Goal: Information Seeking & Learning: Learn about a topic

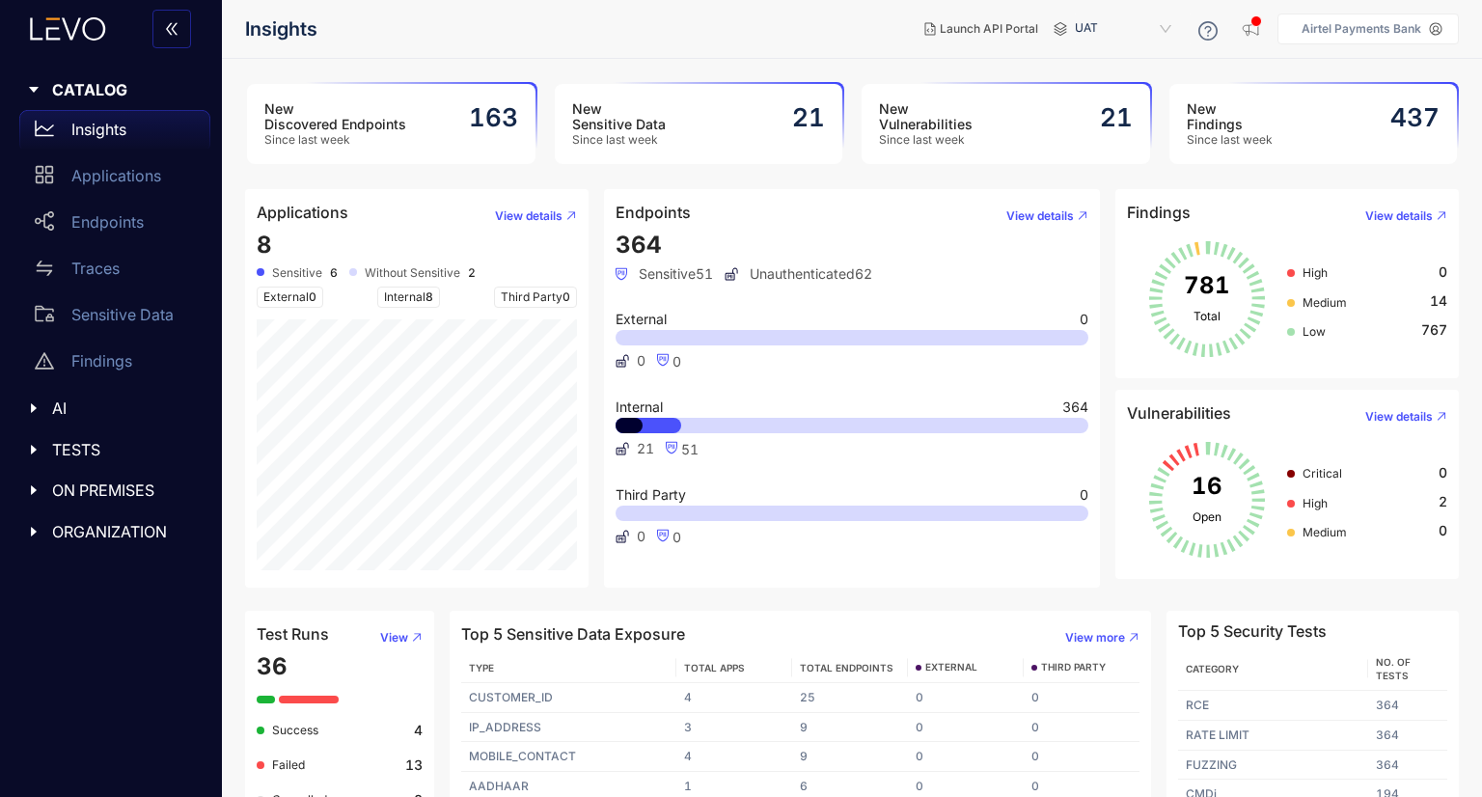
click at [1026, 98] on div "New Vulnerabilities Since last week 21" at bounding box center [1005, 124] width 288 height 80
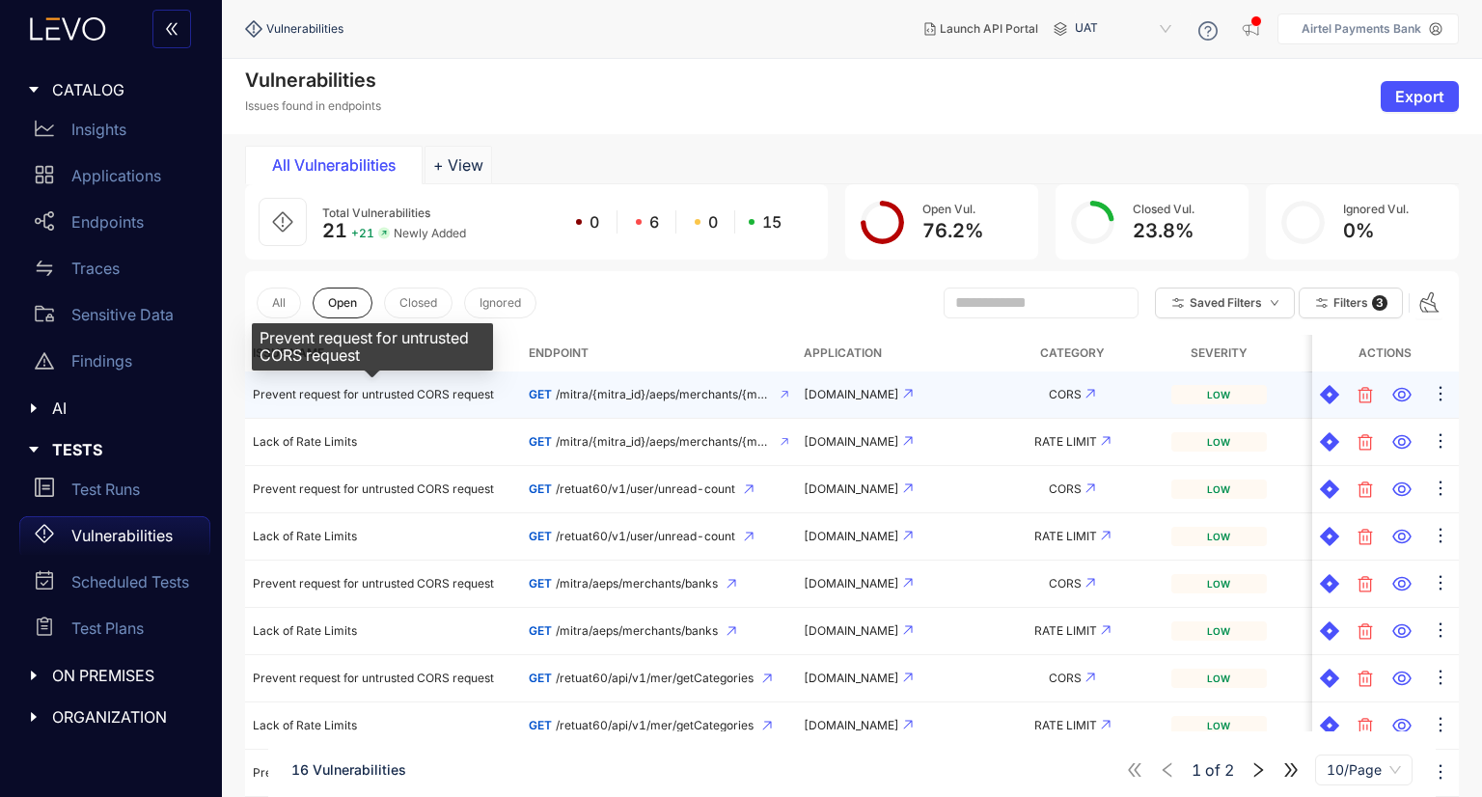
click at [424, 396] on span "Prevent request for untrusted CORS request" at bounding box center [373, 394] width 241 height 14
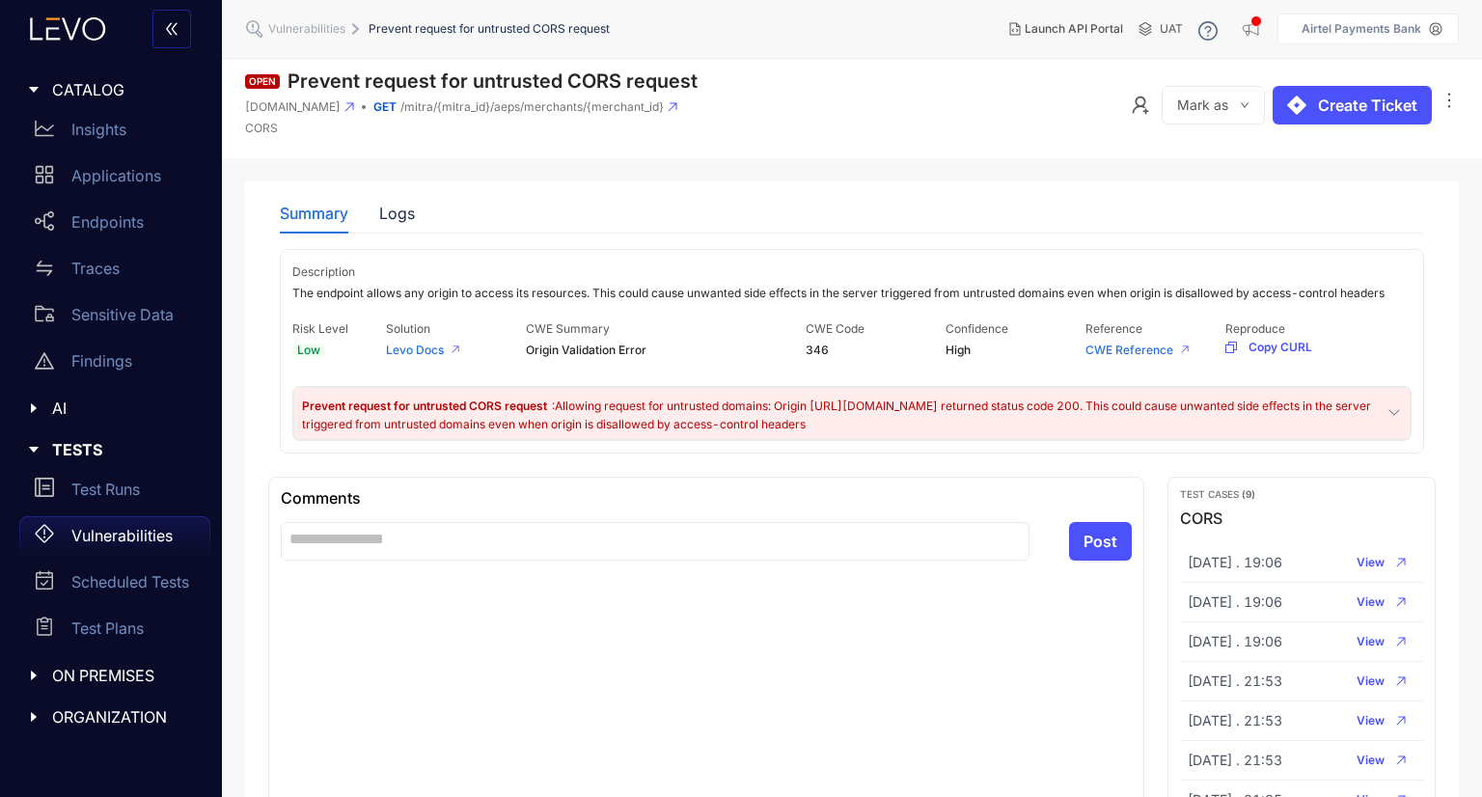
click at [607, 407] on span ": Allowing request for untrusted domains: Origin https://example.com returned s…" at bounding box center [836, 414] width 1069 height 32
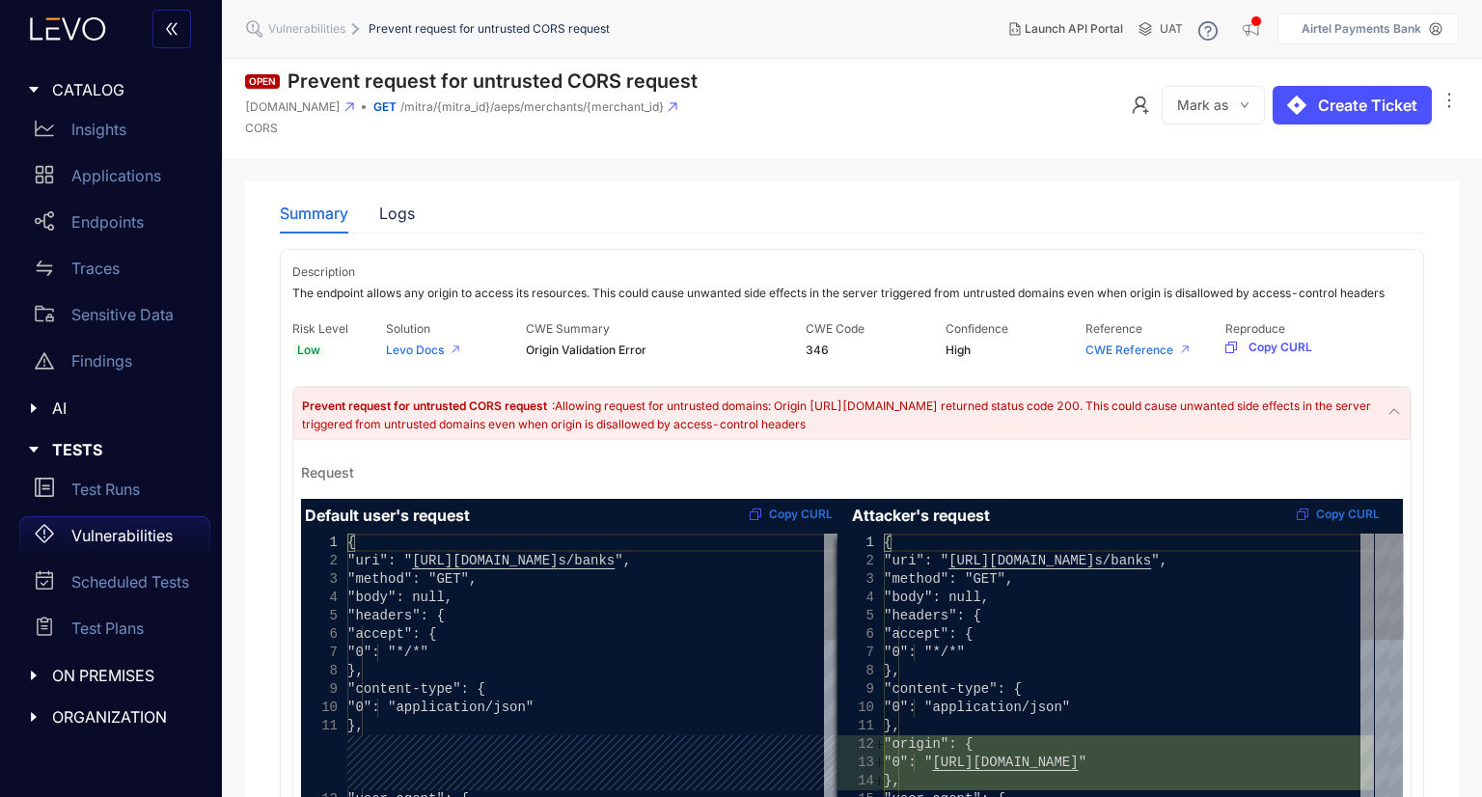
drag, startPoint x: 1412, startPoint y: 531, endPoint x: 1405, endPoint y: 565, distance: 35.6
click at [1420, 581] on div "Description The endpoint allows any origin to access its resources. This could …" at bounding box center [852, 741] width 1144 height 984
click at [310, 25] on span "Vulnerabilities" at bounding box center [306, 29] width 77 height 14
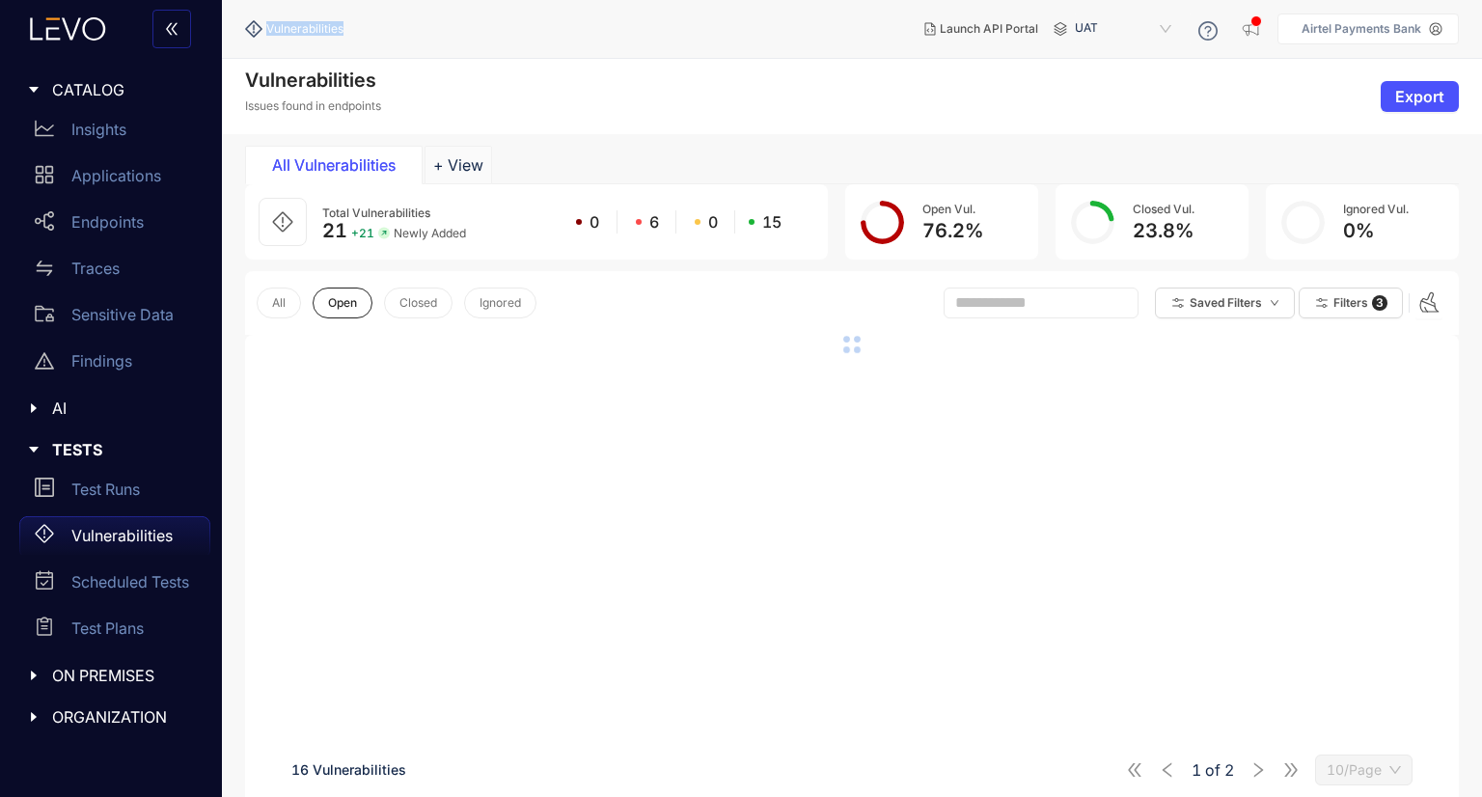
click at [310, 25] on span "Vulnerabilities" at bounding box center [304, 29] width 77 height 14
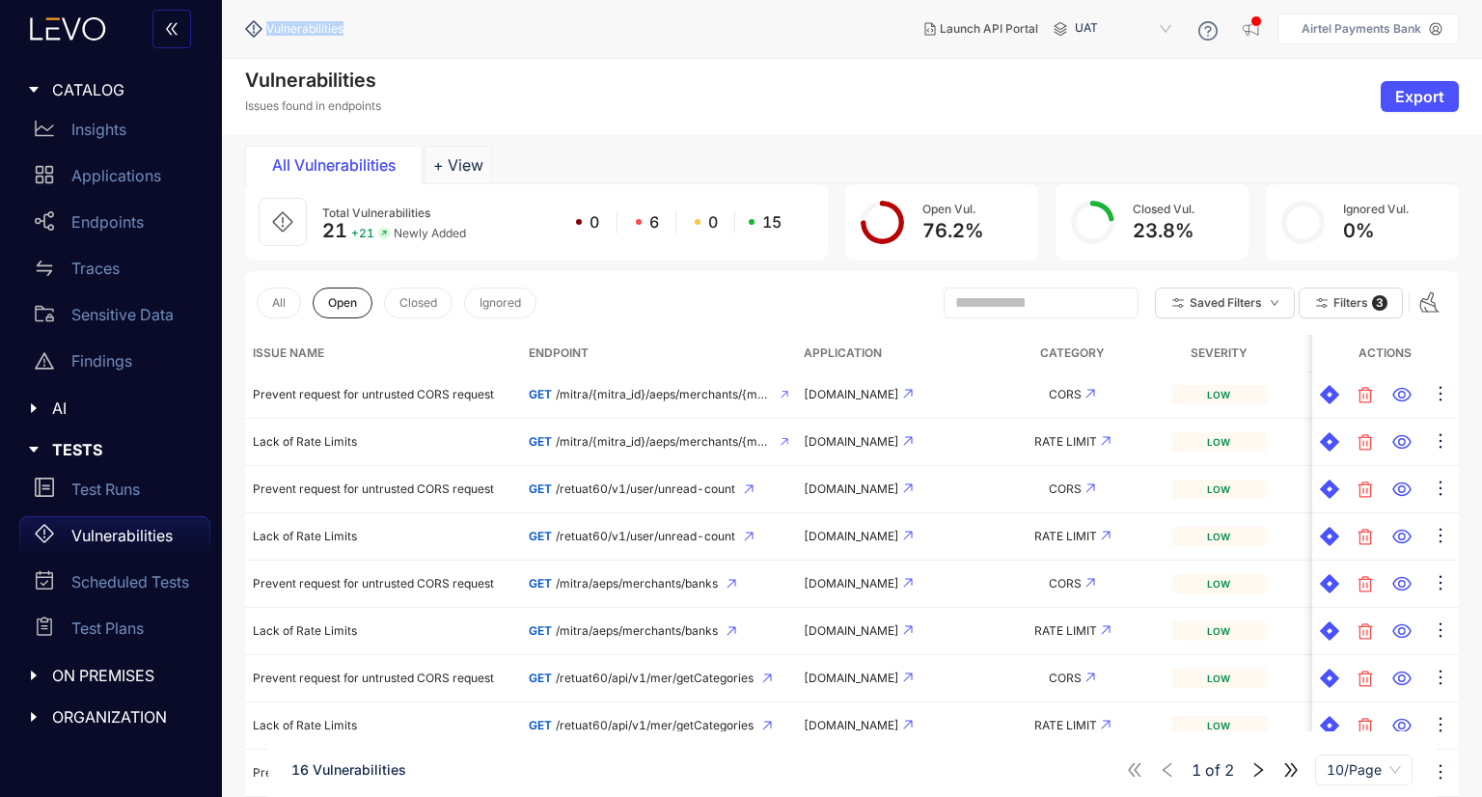
click at [297, 20] on div "Vulnerabilities" at bounding box center [294, 28] width 98 height 17
click at [135, 178] on p "Applications" at bounding box center [116, 175] width 90 height 17
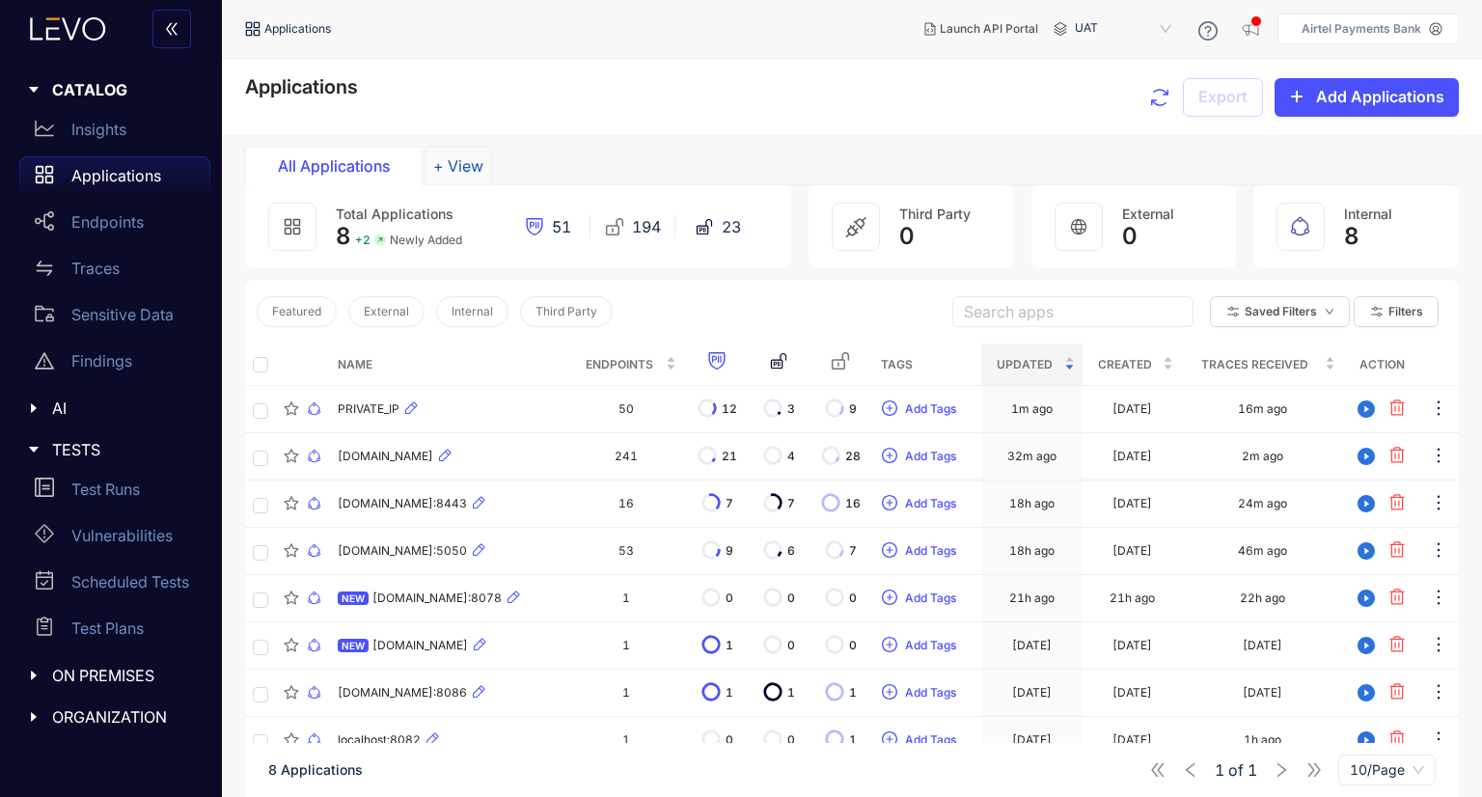
click at [444, 155] on button "+ View" at bounding box center [458, 166] width 68 height 39
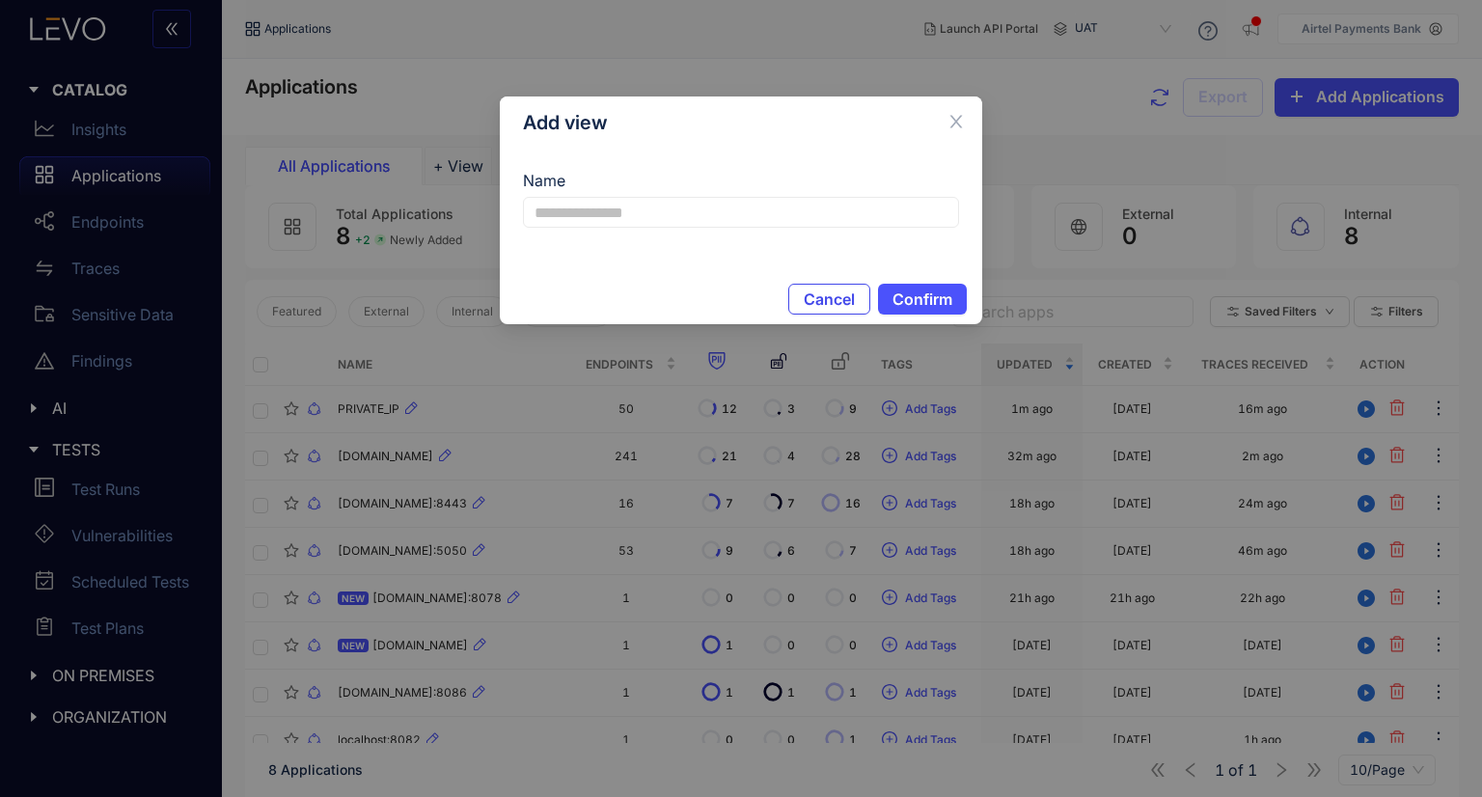
click at [854, 296] on span "Cancel" at bounding box center [829, 298] width 51 height 17
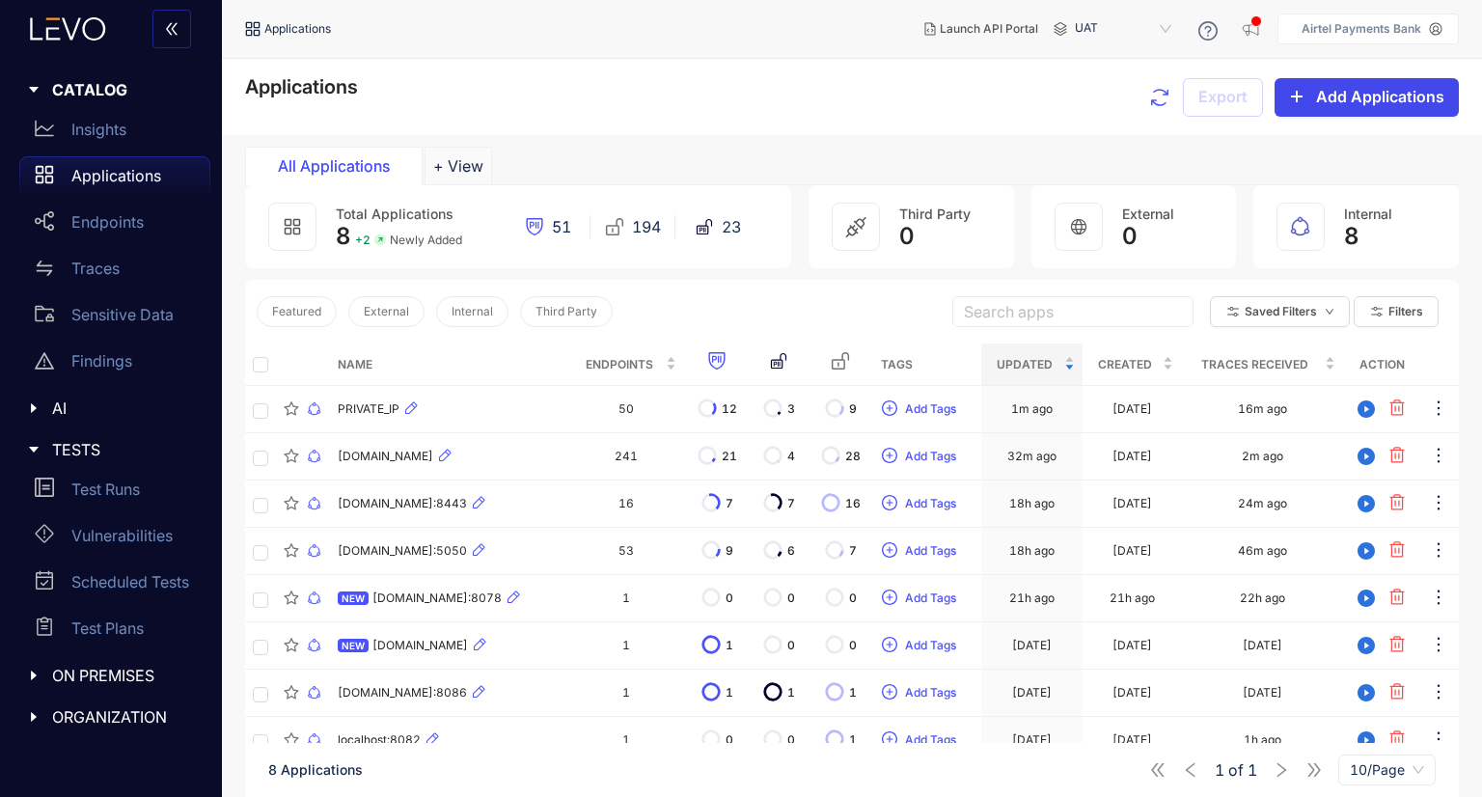
click at [1324, 90] on span "Add Applications" at bounding box center [1380, 96] width 128 height 17
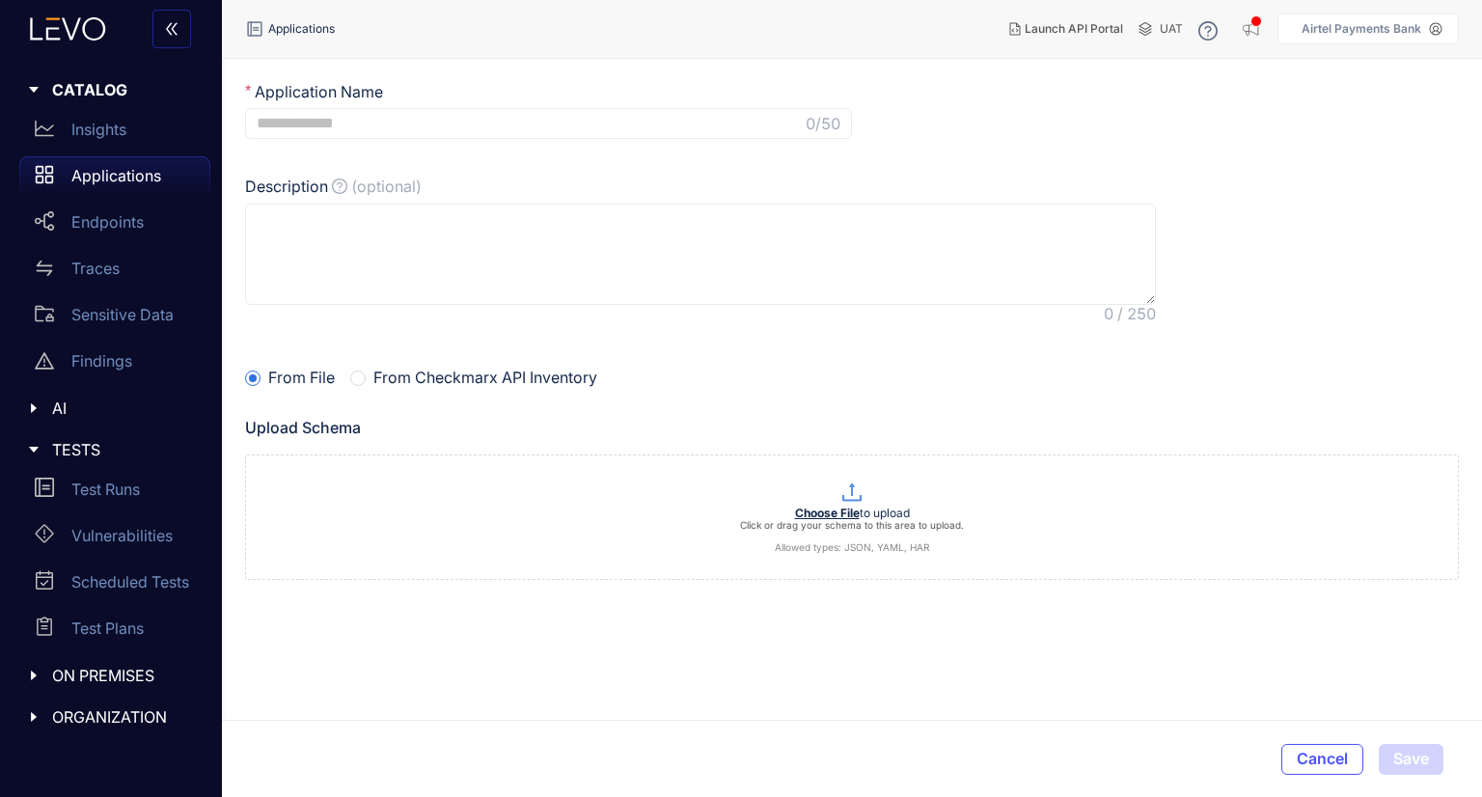
click at [532, 117] on input "Application Name" at bounding box center [529, 123] width 545 height 17
click at [484, 480] on p at bounding box center [852, 493] width 1212 height 26
click at [111, 132] on p "Insights" at bounding box center [98, 129] width 55 height 17
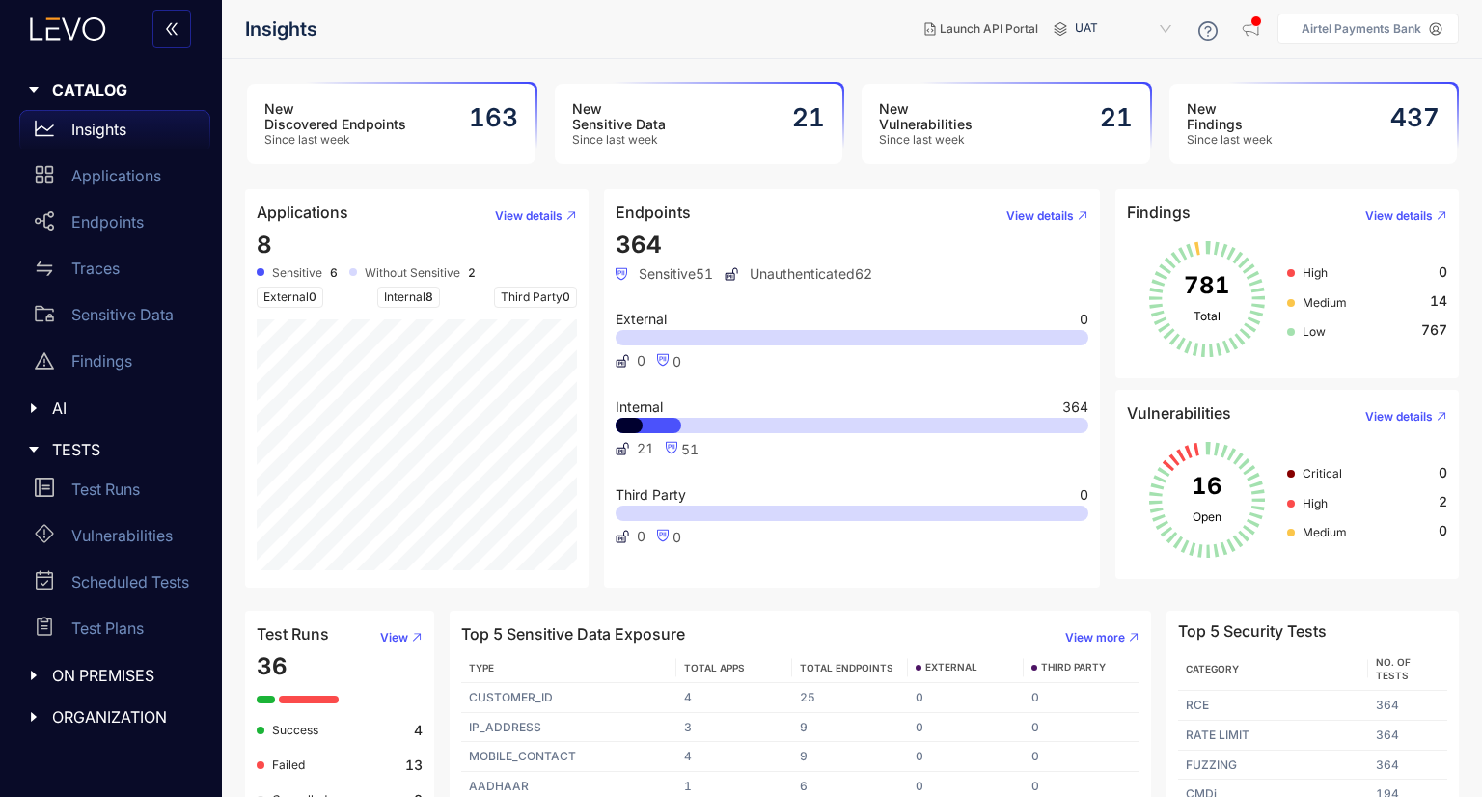
click at [1009, 122] on div "New Vulnerabilities Since last week 21" at bounding box center [1005, 124] width 288 height 80
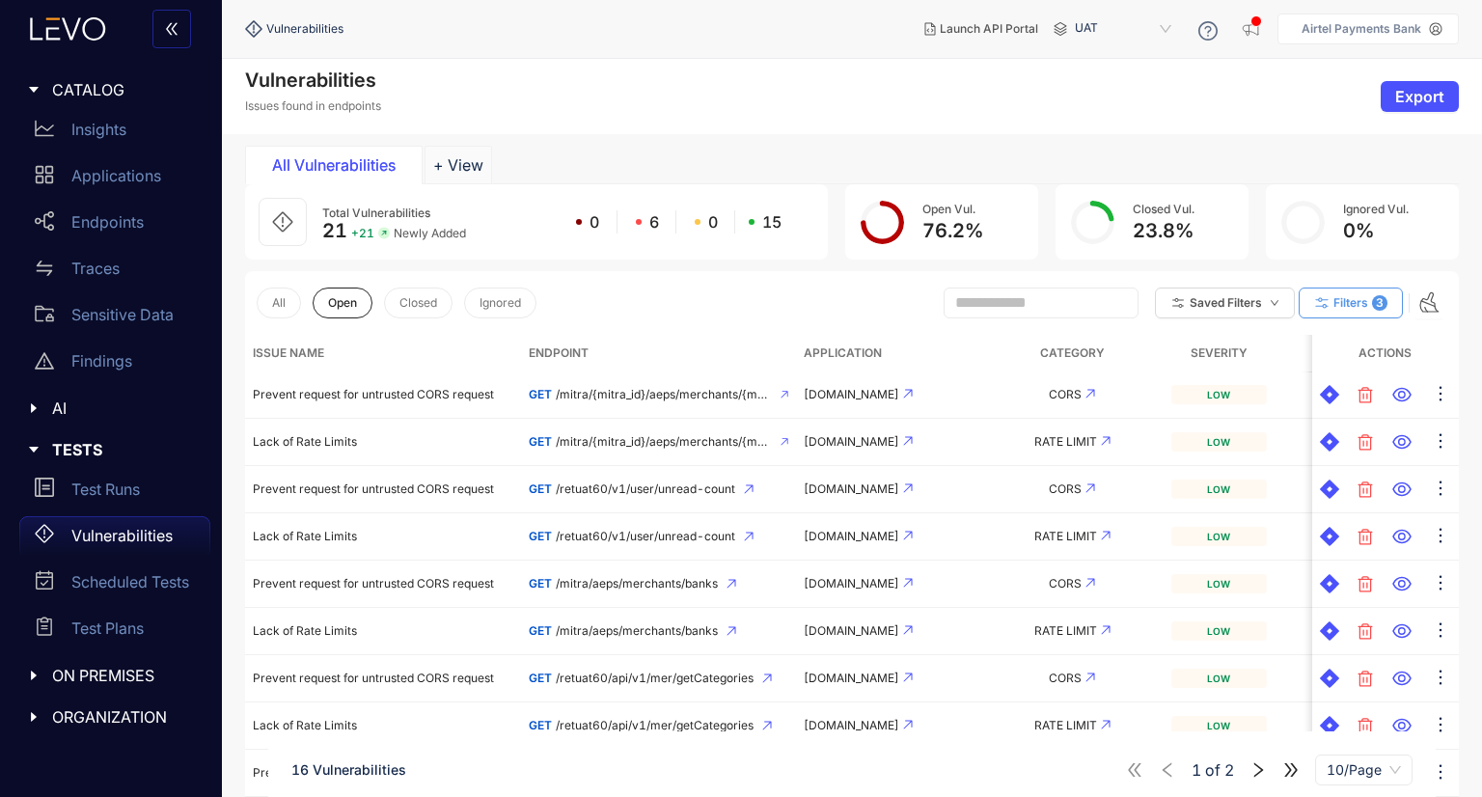
click at [1345, 305] on span "Filters" at bounding box center [1350, 303] width 35 height 14
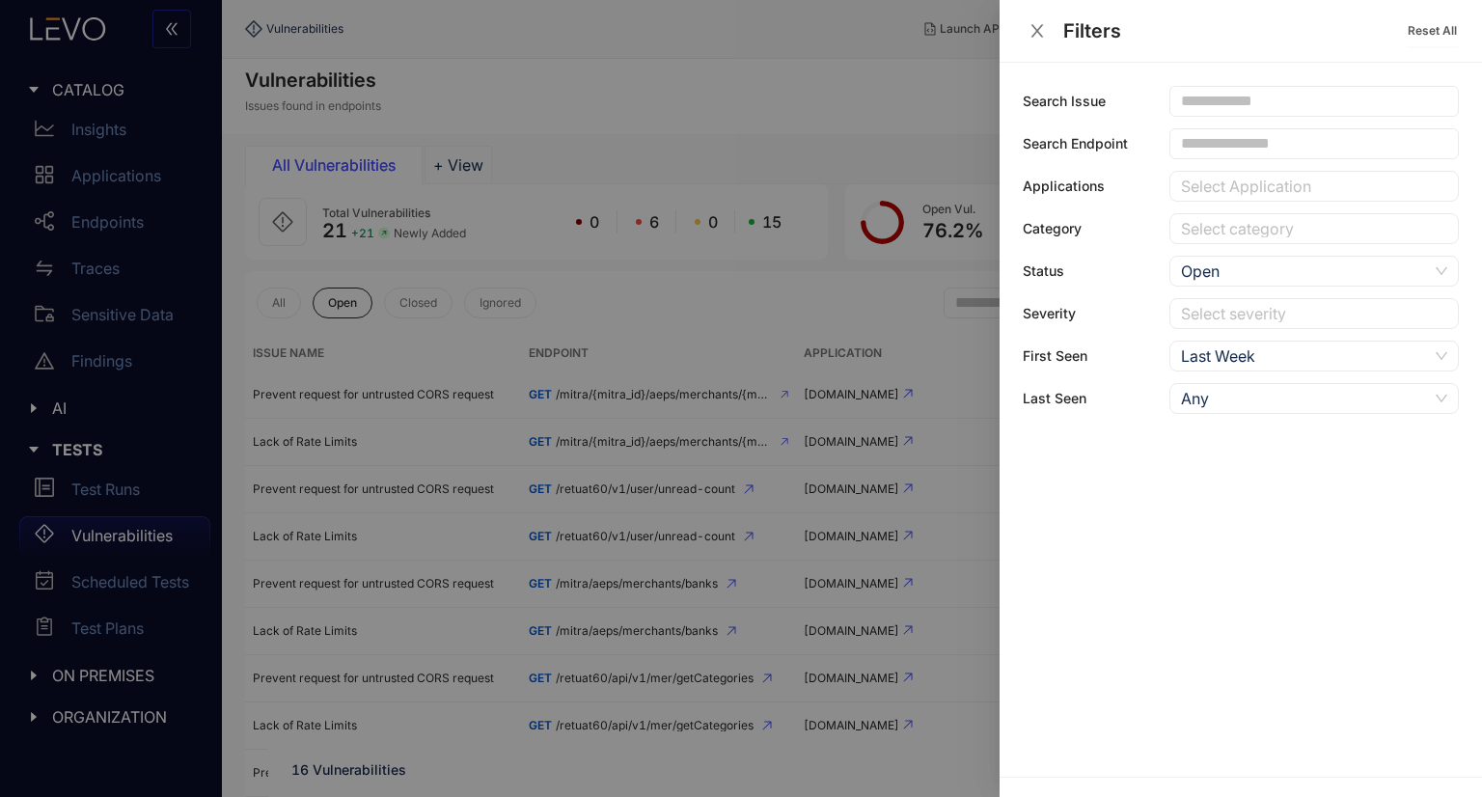
click at [1030, 29] on icon "close" at bounding box center [1036, 30] width 17 height 17
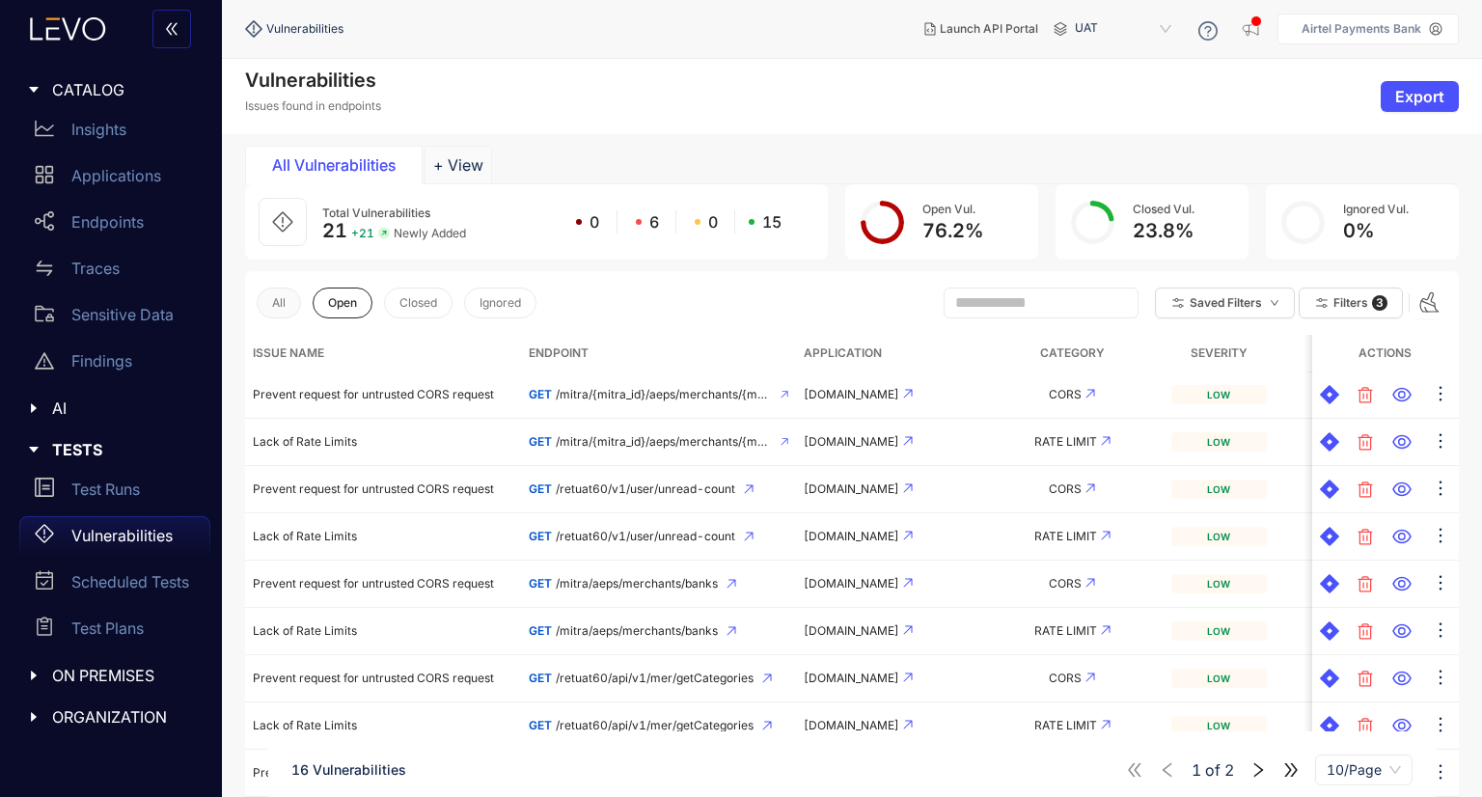
click at [272, 302] on span "All" at bounding box center [279, 303] width 14 height 14
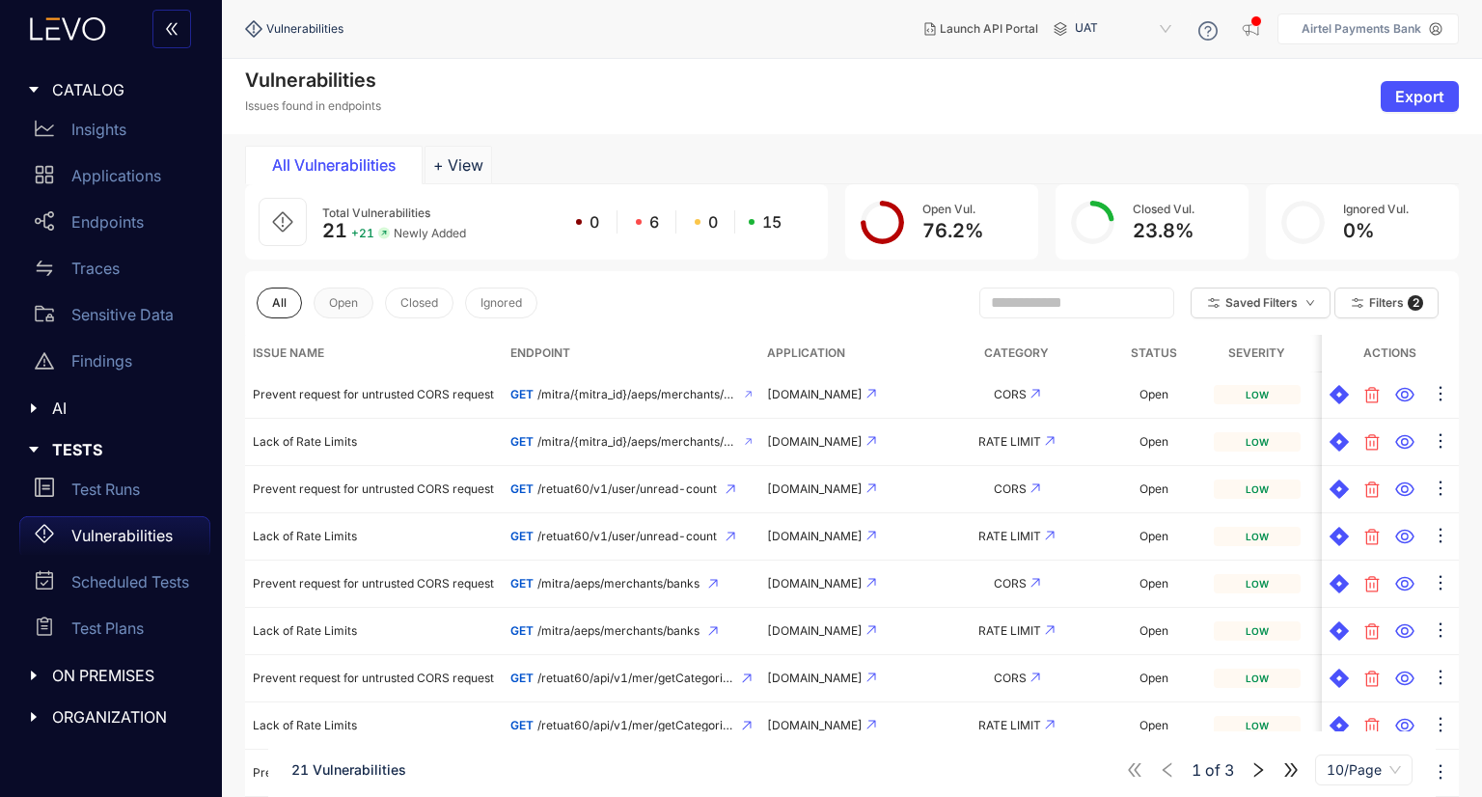
click at [349, 312] on button "Open" at bounding box center [344, 302] width 60 height 31
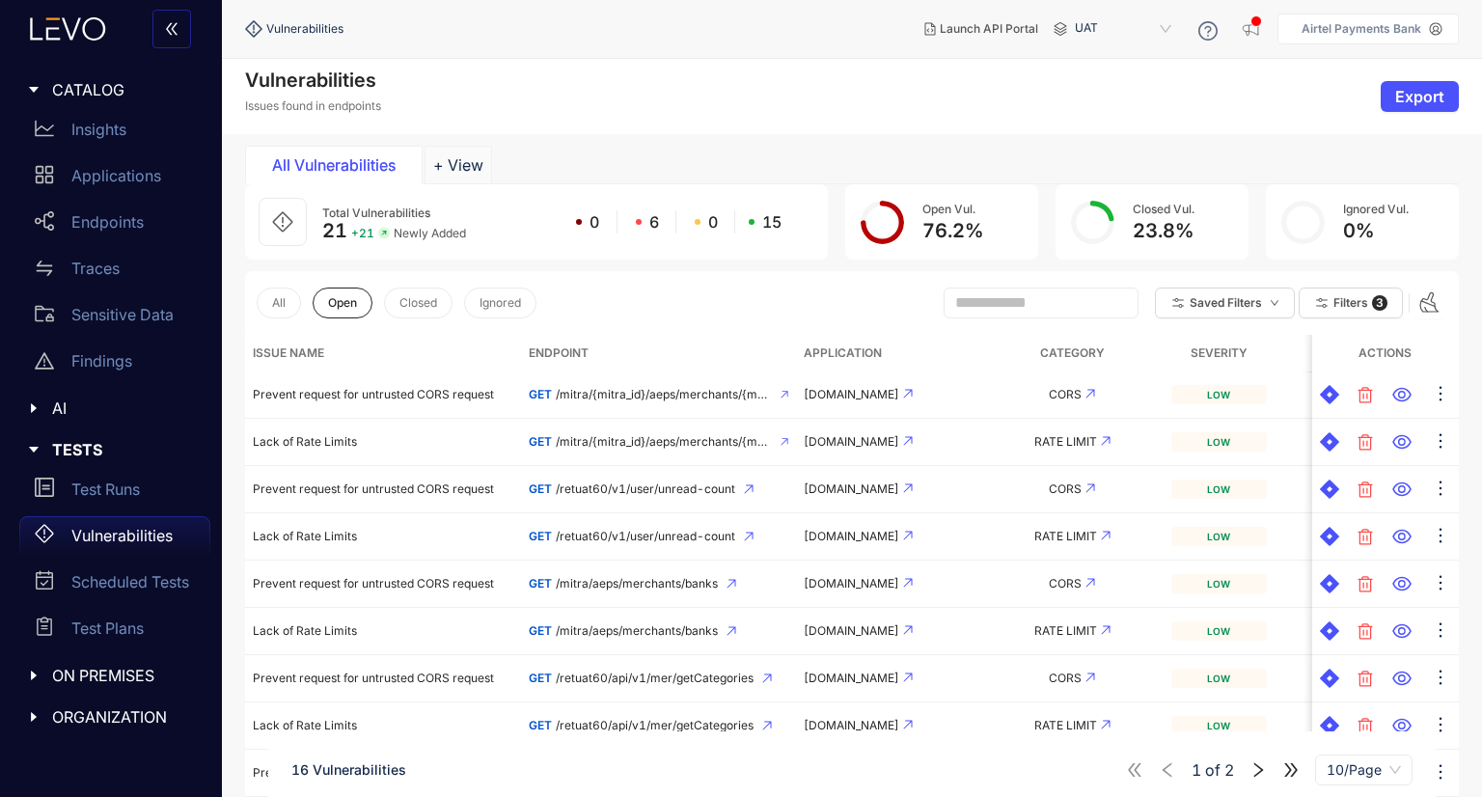
drag, startPoint x: 1466, startPoint y: 314, endPoint x: 1461, endPoint y: 298, distance: 17.1
click at [1461, 298] on section "Vulnerabilities Issues found in endpoints Export All Vulnerabilities + View Tot…" at bounding box center [852, 496] width 1260 height 875
click at [1326, 306] on icon "button" at bounding box center [1321, 303] width 17 height 17
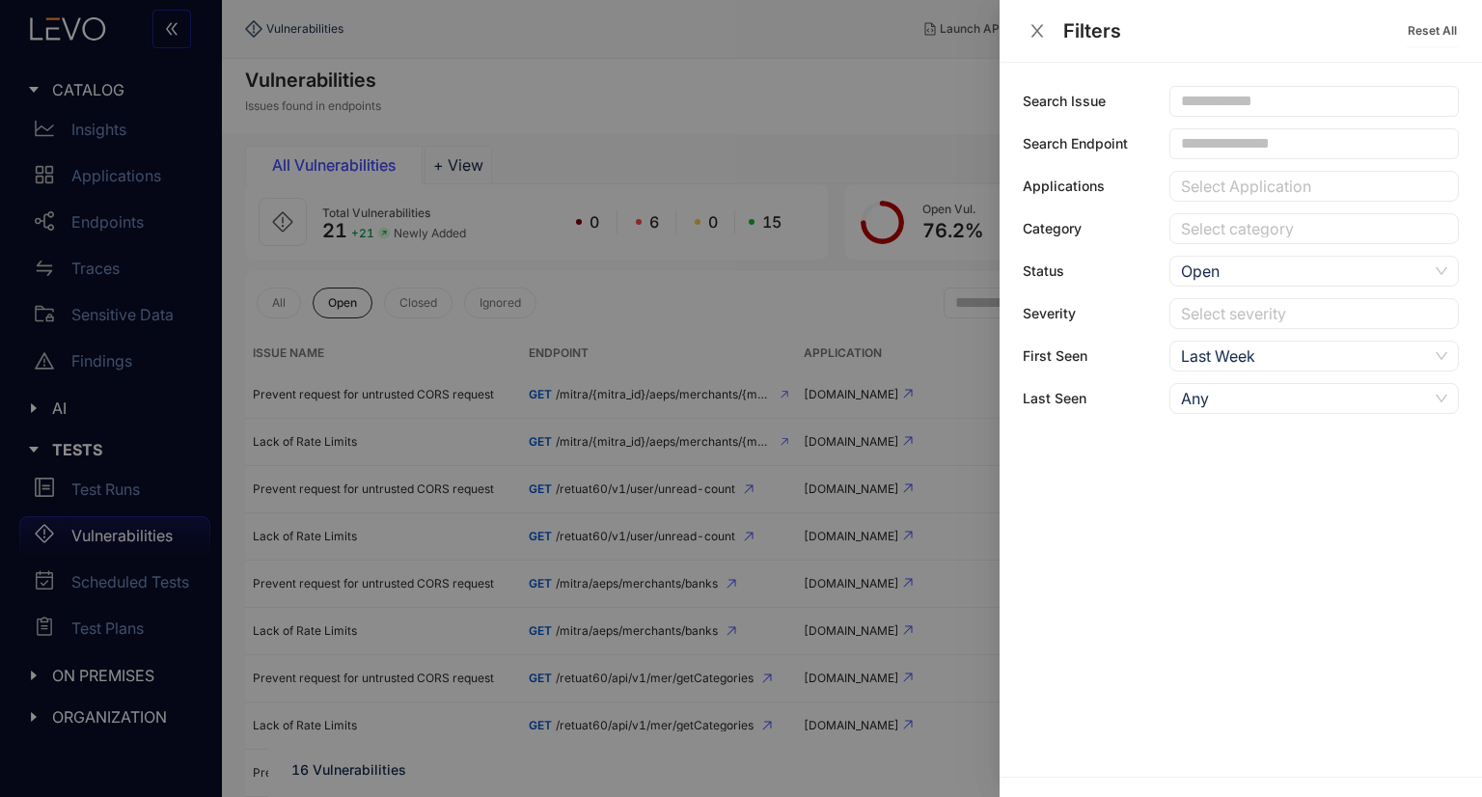
click at [1038, 37] on icon "close" at bounding box center [1036, 30] width 17 height 17
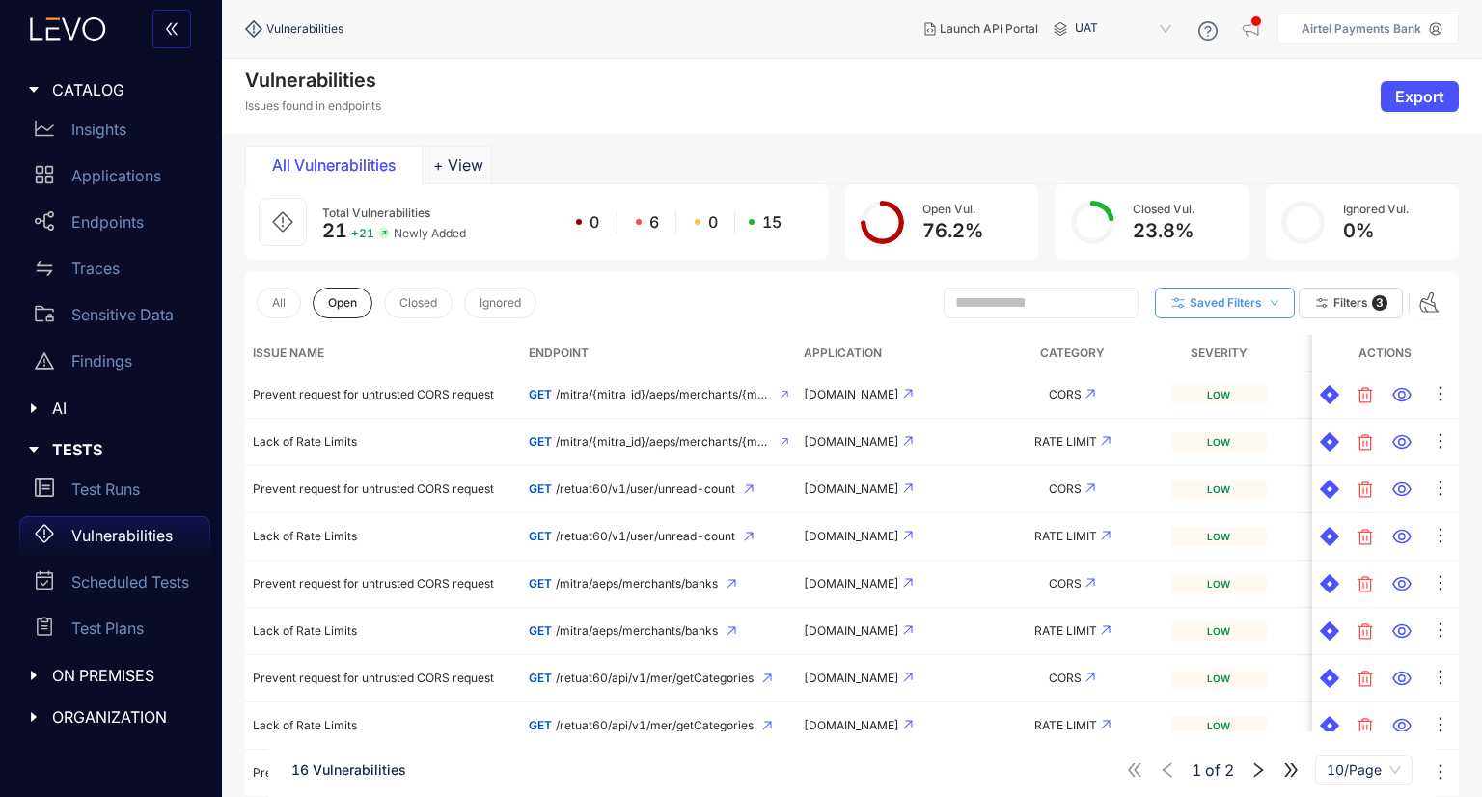
click at [1242, 312] on button "Saved Filters" at bounding box center [1225, 302] width 140 height 31
click at [1193, 271] on div "All Open Closed Ignored Saved Filters Filters 3" at bounding box center [852, 303] width 1214 height 64
click at [116, 223] on p "Endpoints" at bounding box center [107, 221] width 72 height 17
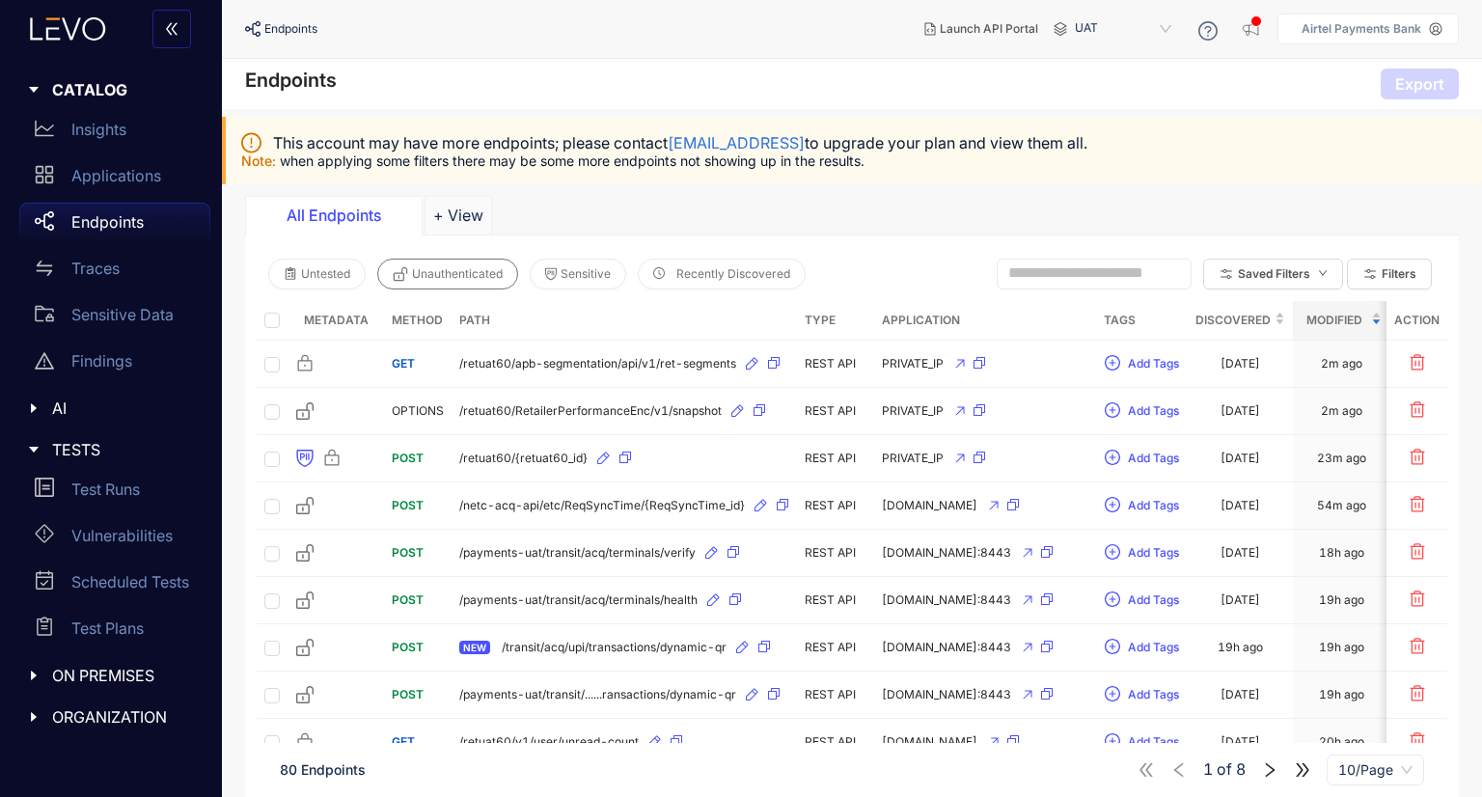
click at [471, 275] on span "Unauthenticated" at bounding box center [457, 274] width 91 height 14
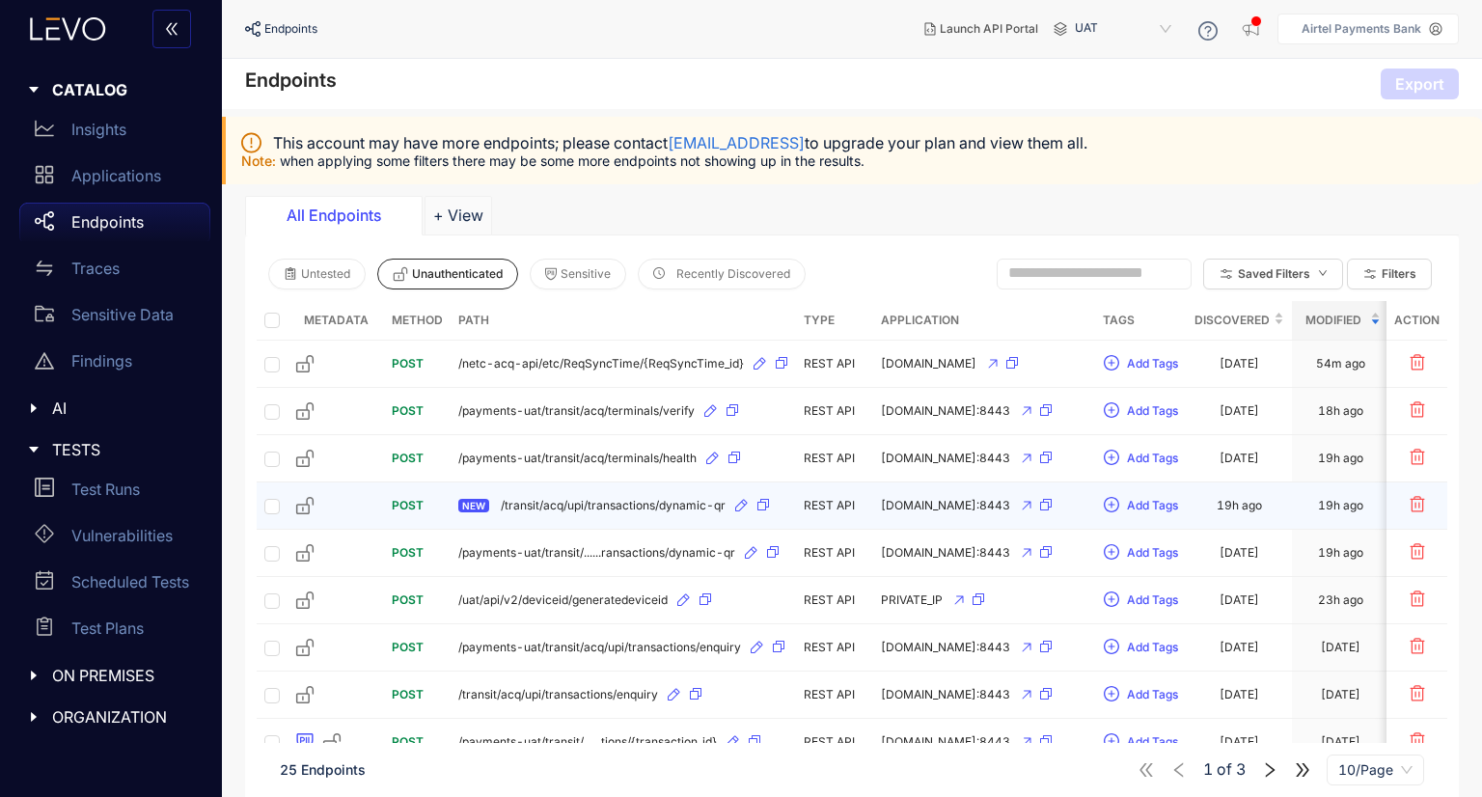
click at [554, 510] on div "NEW /transit/acq/upi/transactions/dynamic-qr" at bounding box center [623, 505] width 330 height 31
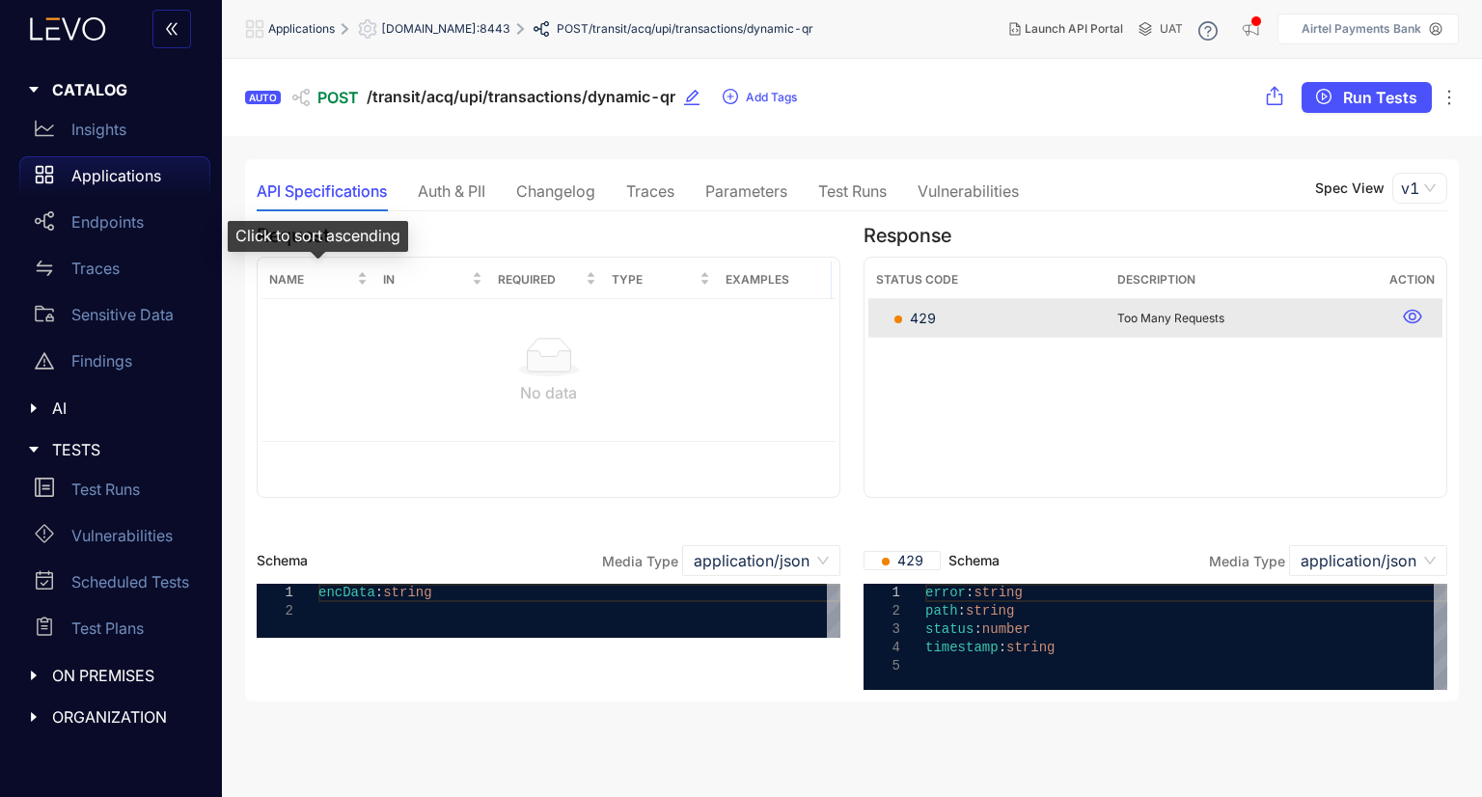
click at [285, 244] on div "Click to sort ascending" at bounding box center [318, 236] width 180 height 31
click at [436, 187] on div "Auth & PII" at bounding box center [452, 190] width 68 height 17
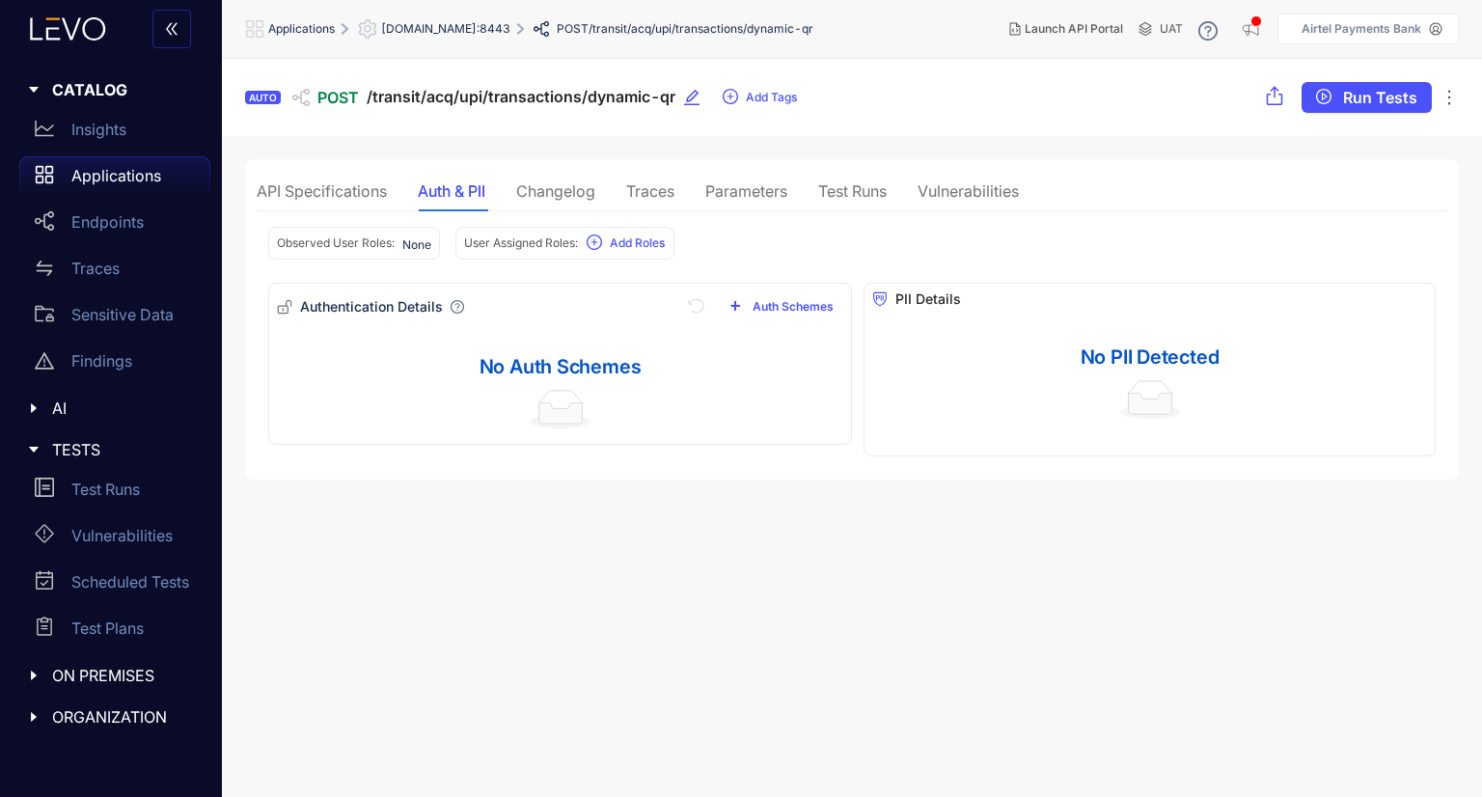
click at [548, 183] on div "Changelog" at bounding box center [555, 190] width 79 height 17
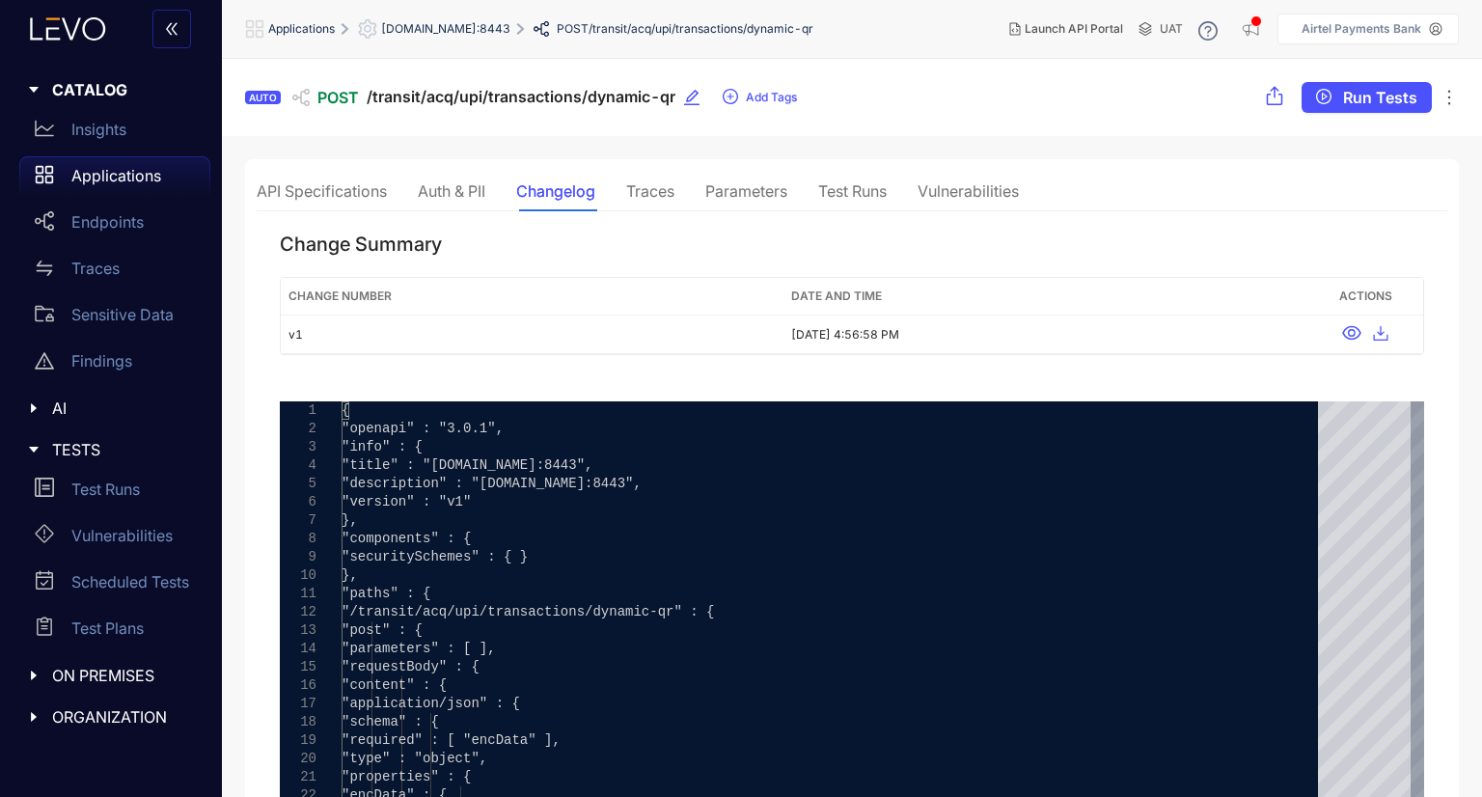
click at [656, 182] on div "Traces" at bounding box center [650, 190] width 48 height 17
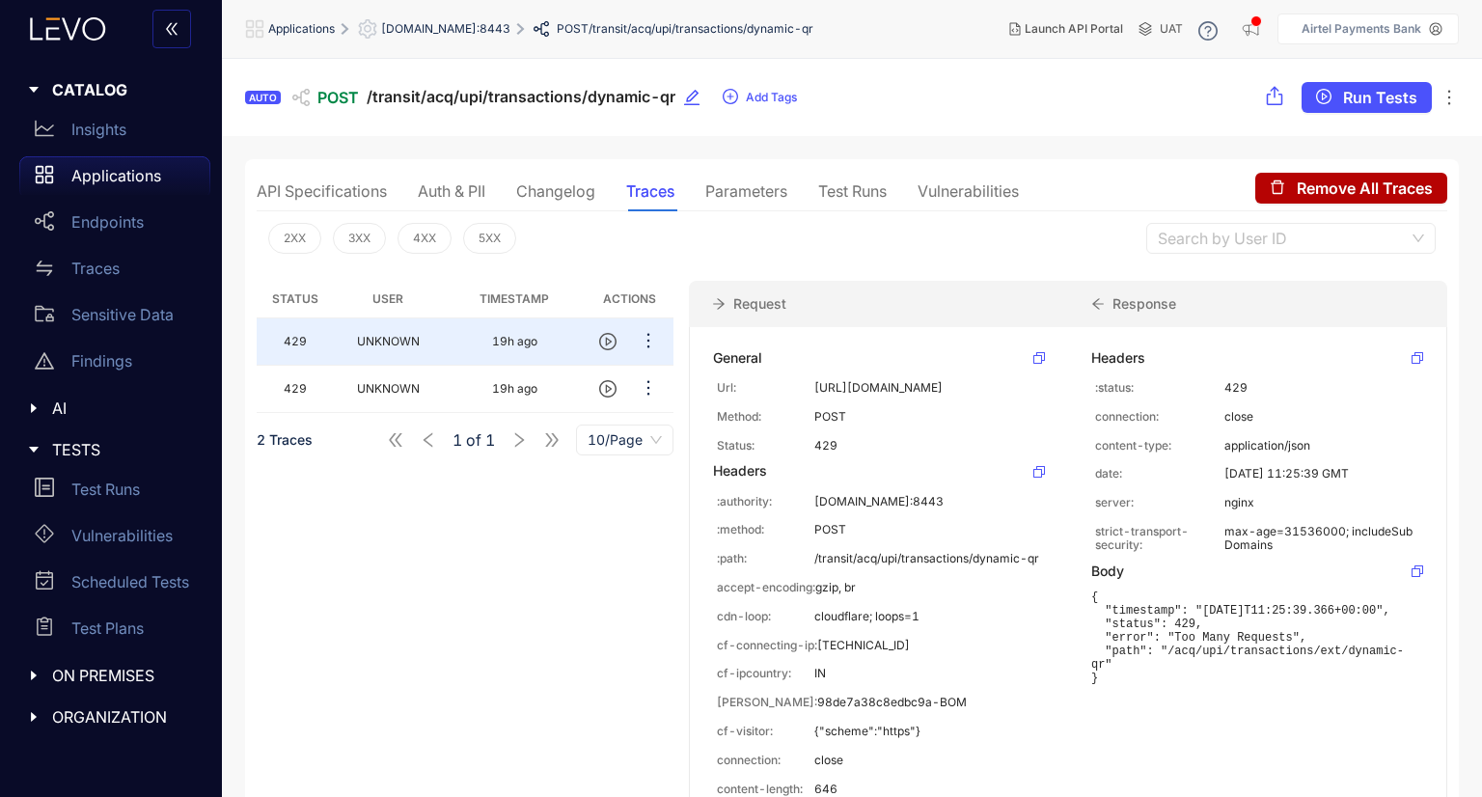
click at [764, 203] on div "Parameters" at bounding box center [746, 191] width 82 height 41
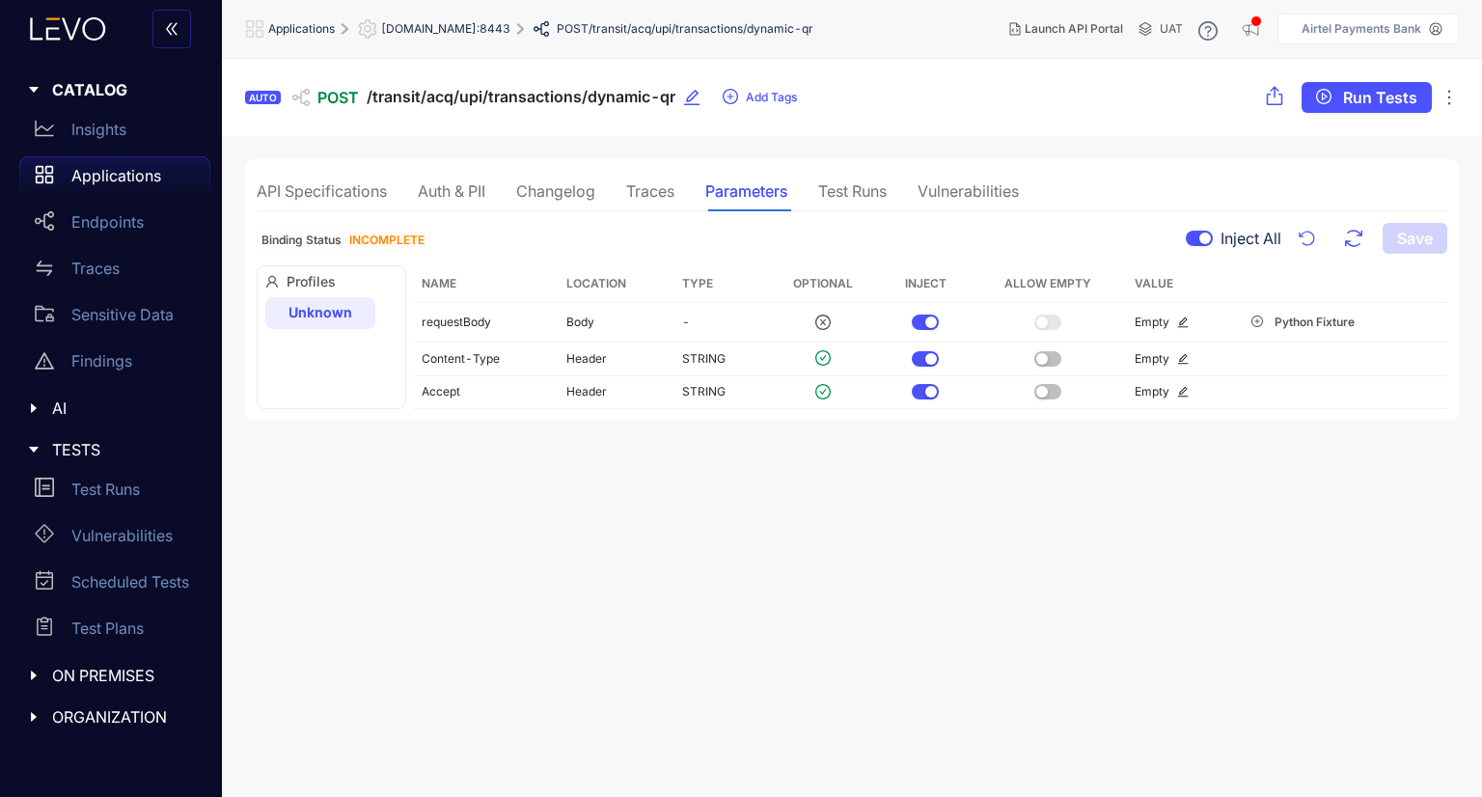
click at [898, 194] on div "API Specifications Auth & PII Changelog Traces Parameters Test Runs Vulnerabili…" at bounding box center [638, 191] width 762 height 41
click at [971, 192] on div "Vulnerabilities" at bounding box center [967, 190] width 101 height 17
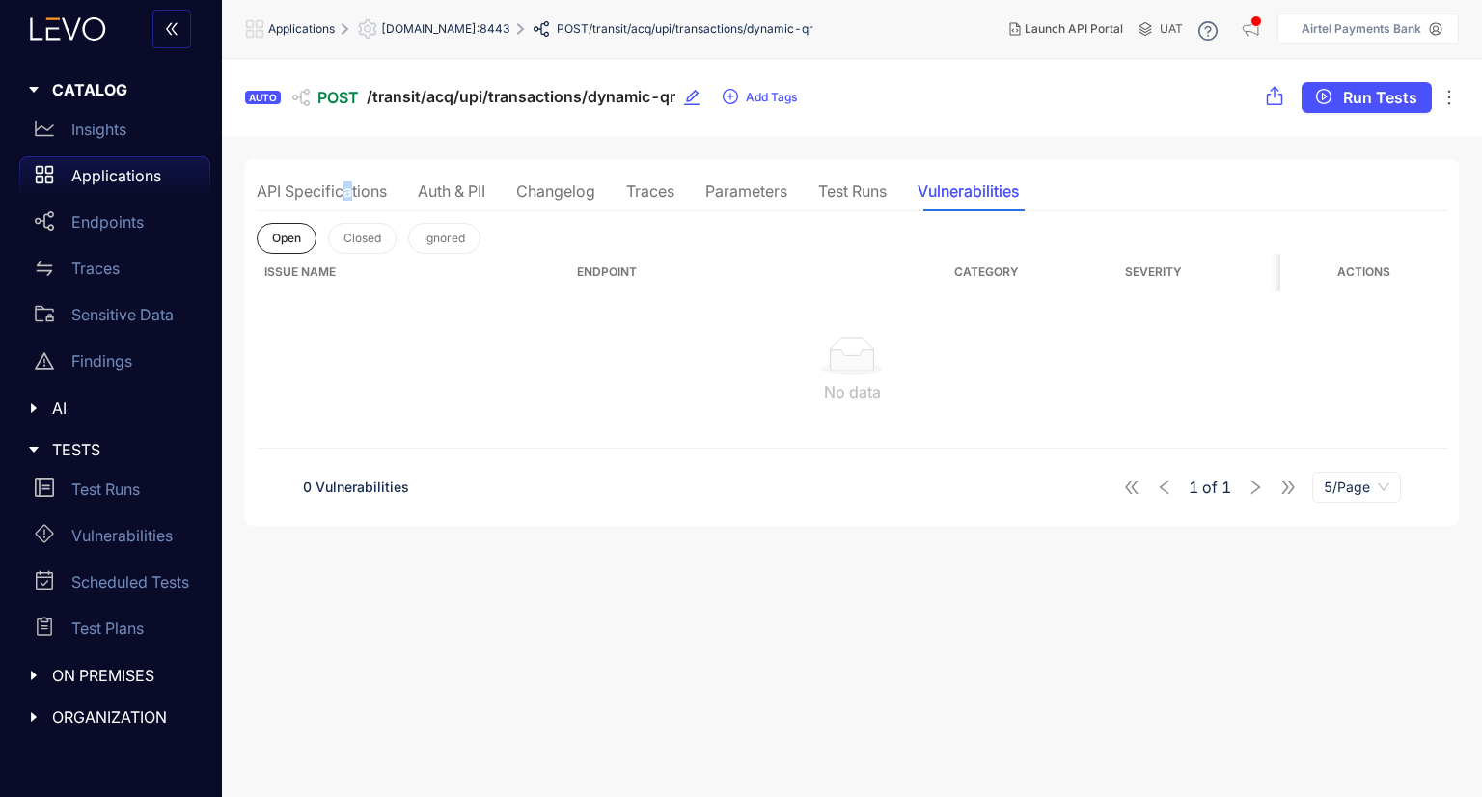
click at [344, 199] on div "API Specifications" at bounding box center [322, 191] width 130 height 41
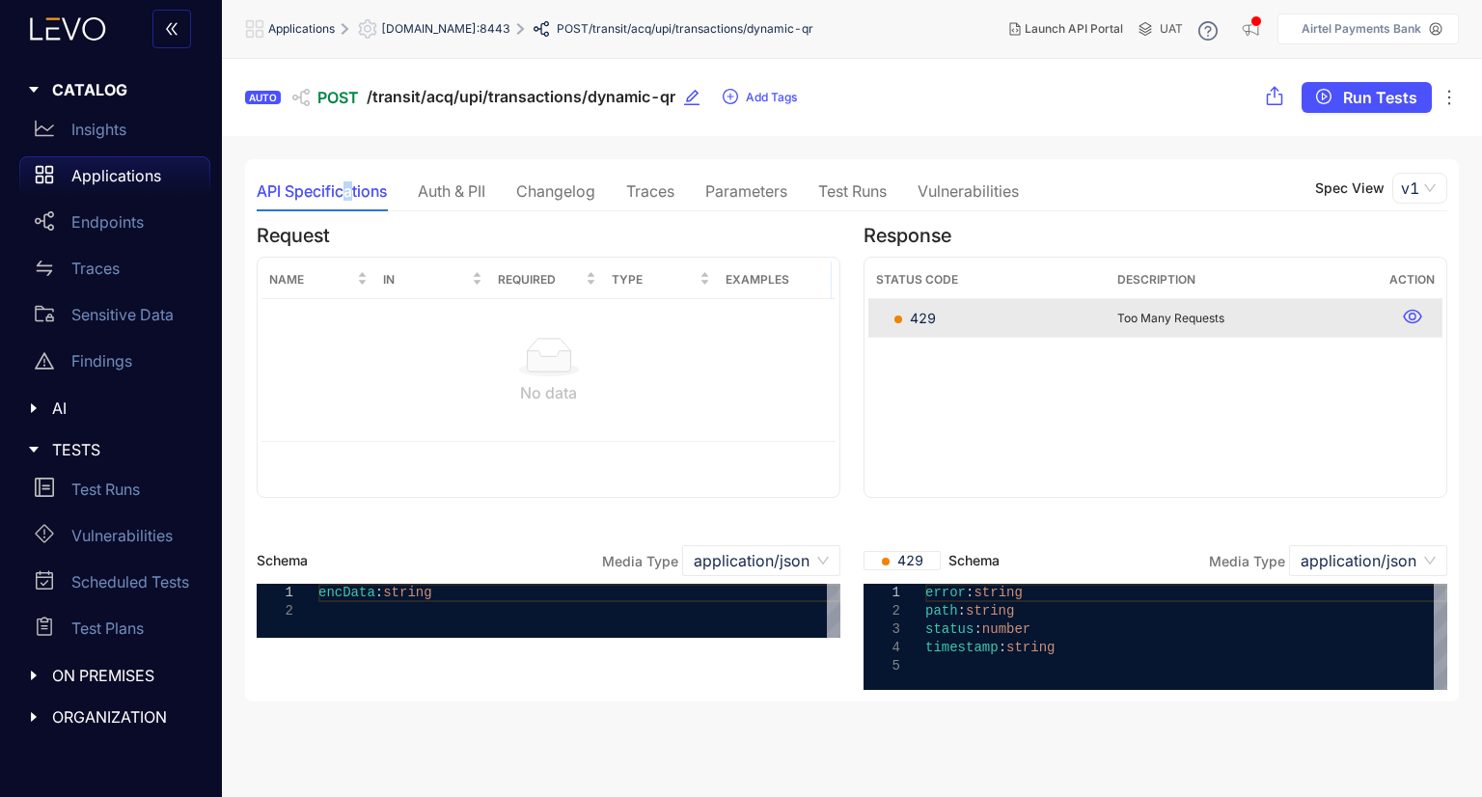
click at [123, 181] on p "Applications" at bounding box center [116, 175] width 90 height 17
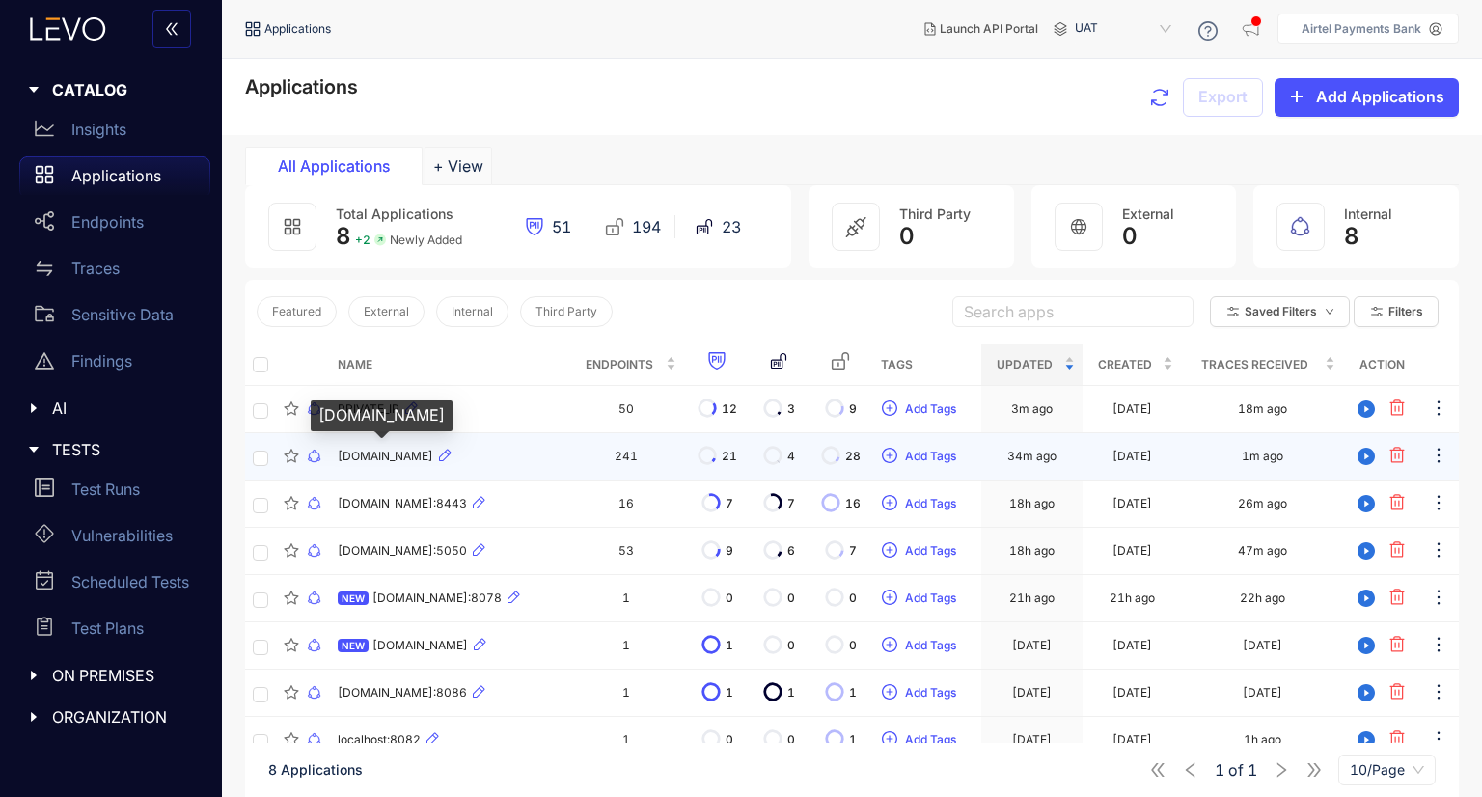
click at [378, 452] on span "apbuat.airtelbank.com" at bounding box center [386, 457] width 96 height 14
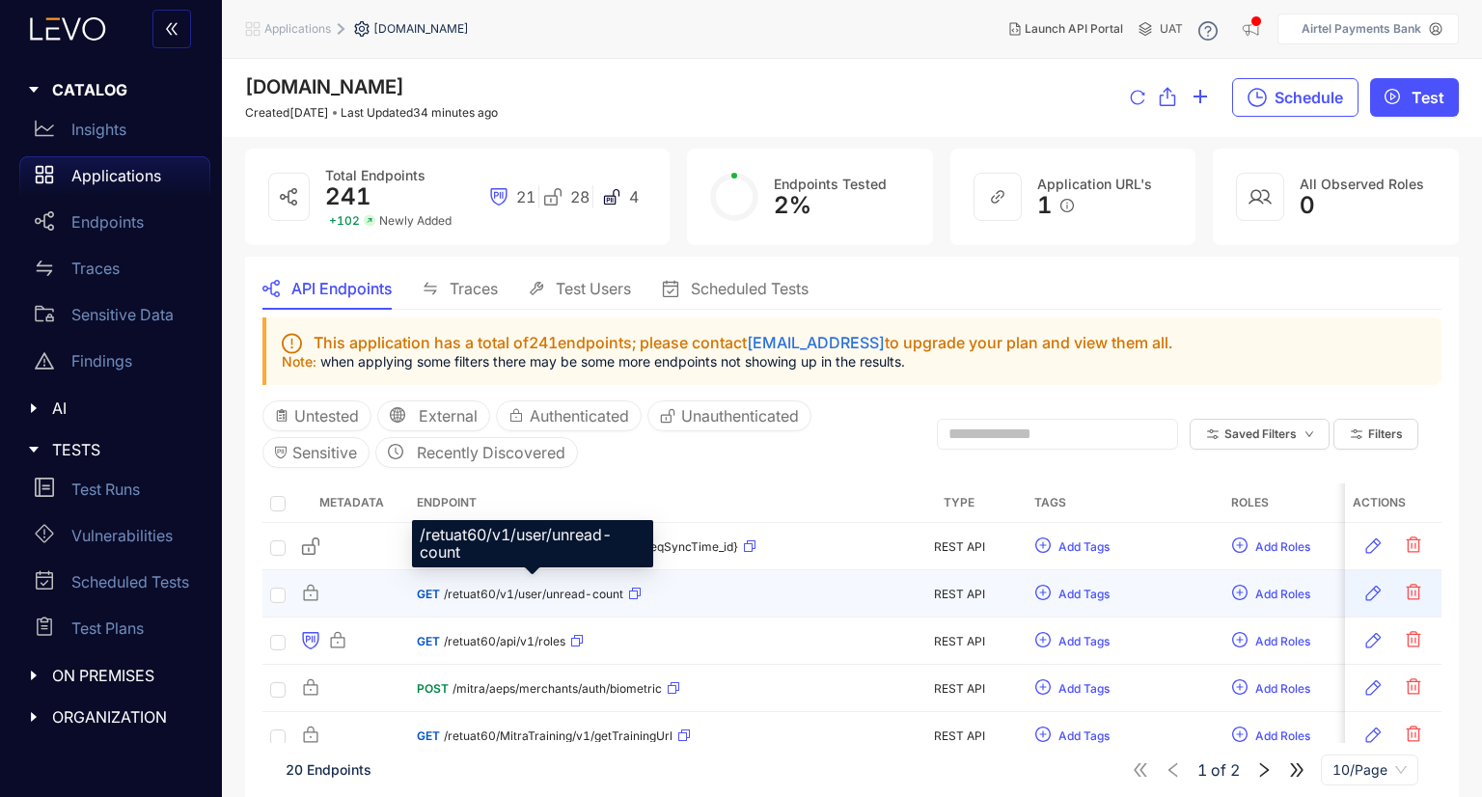
drag, startPoint x: 488, startPoint y: 587, endPoint x: 426, endPoint y: 587, distance: 61.7
click at [426, 587] on span "GET" at bounding box center [428, 594] width 23 height 14
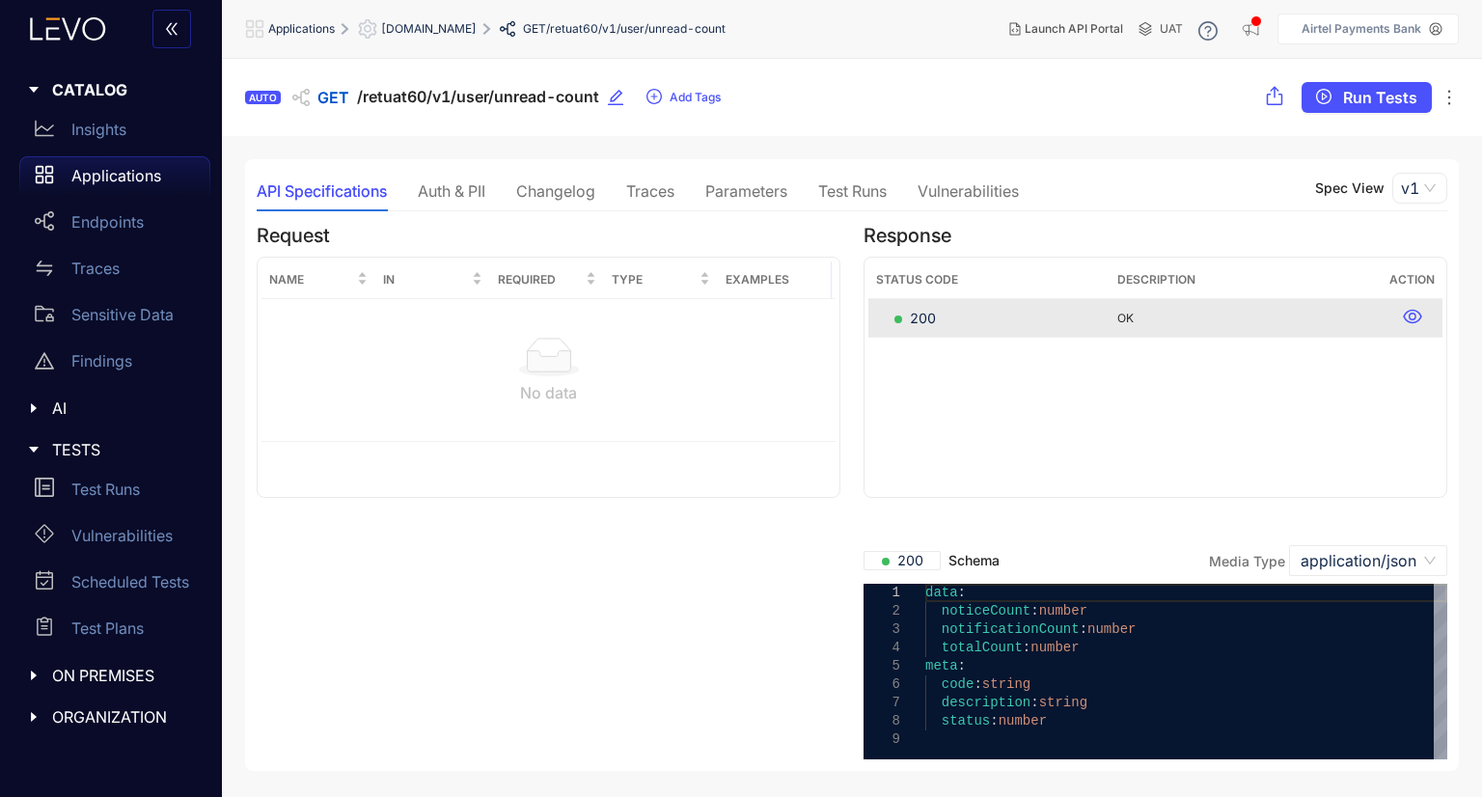
click at [866, 187] on div "Test Runs" at bounding box center [852, 190] width 68 height 17
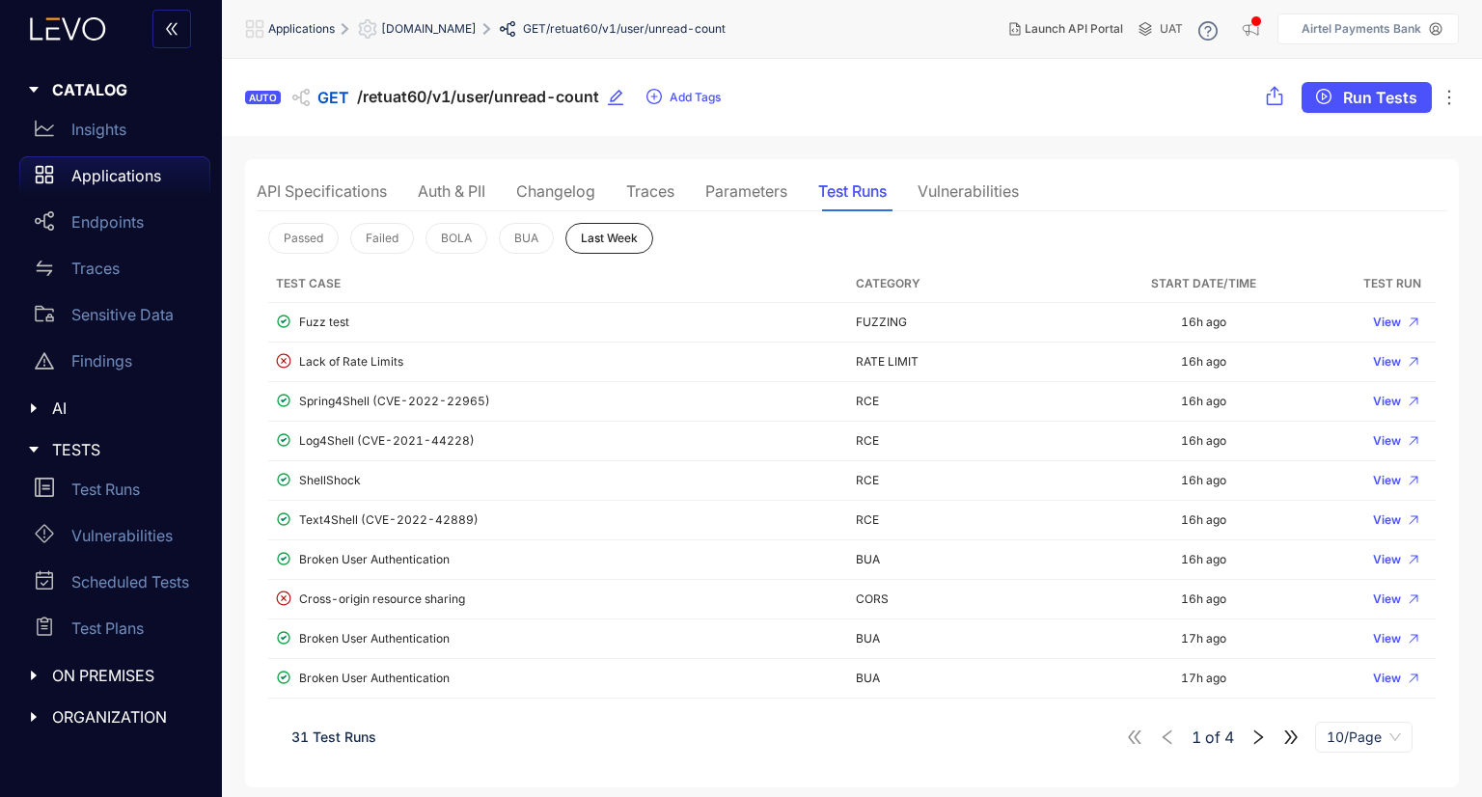
click at [300, 183] on div "API Specifications" at bounding box center [322, 190] width 130 height 17
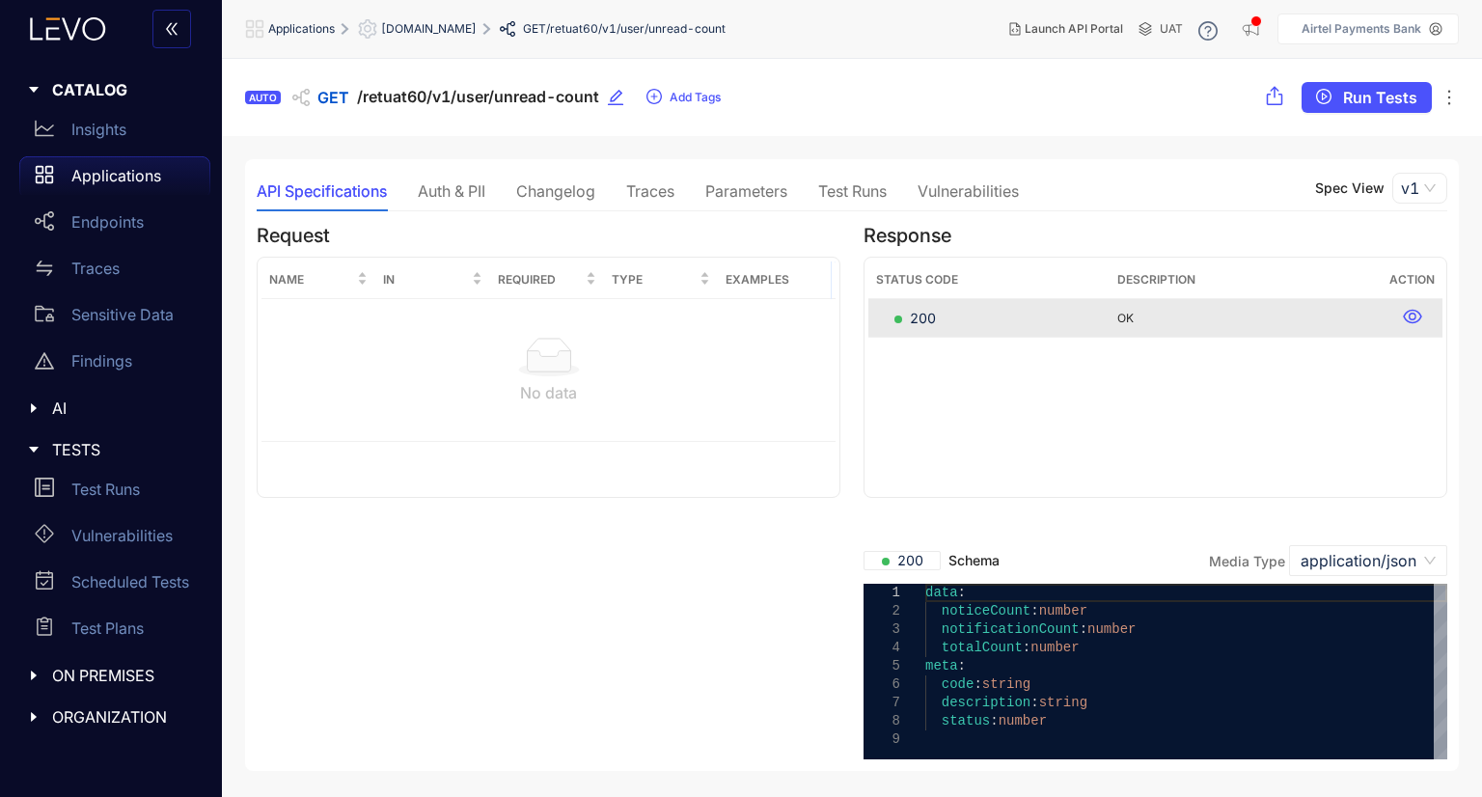
click at [138, 667] on span "ON PREMISES" at bounding box center [123, 675] width 143 height 17
click at [128, 532] on p "Vulnerabilities" at bounding box center [121, 535] width 101 height 17
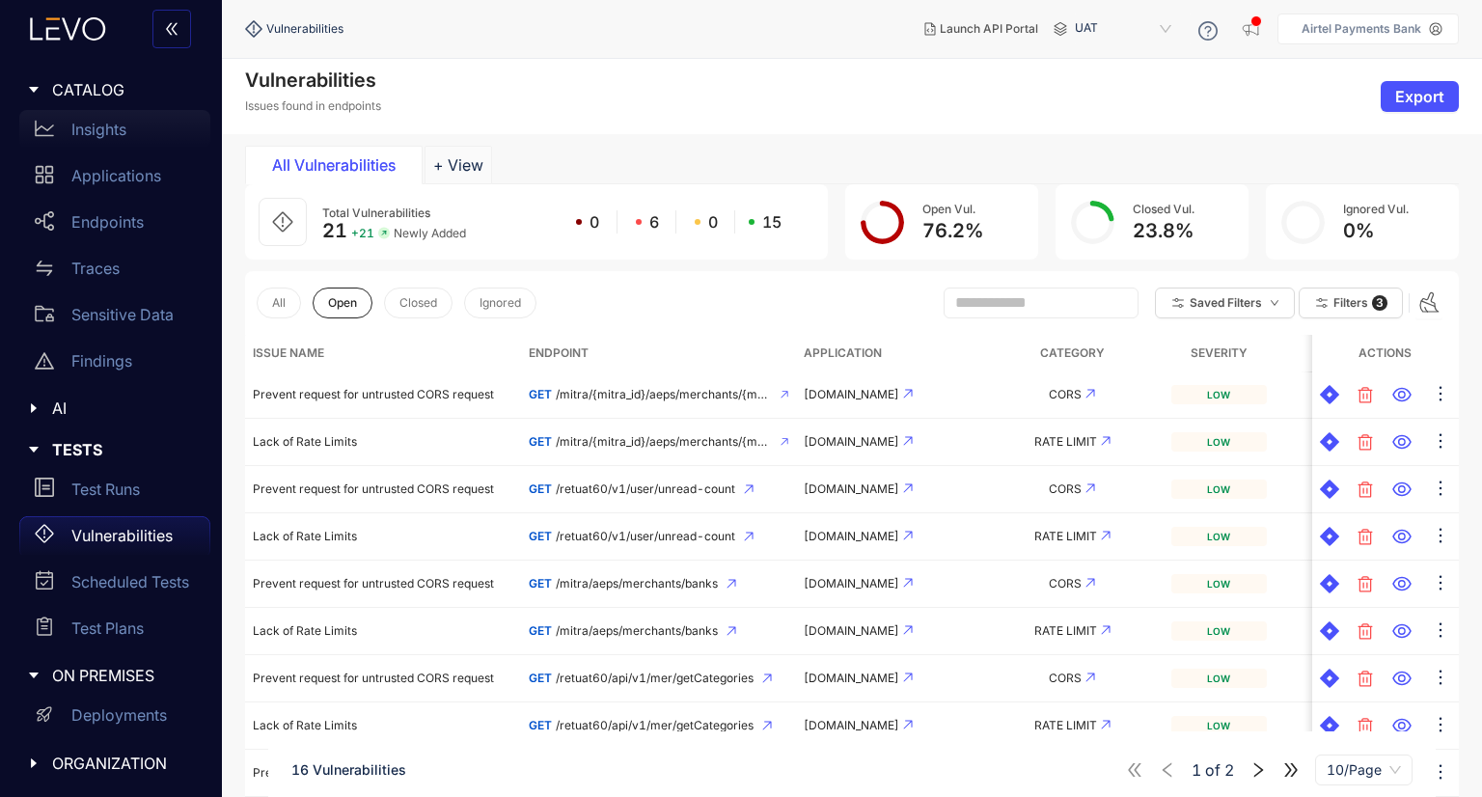
click at [124, 128] on p "Insights" at bounding box center [98, 129] width 55 height 17
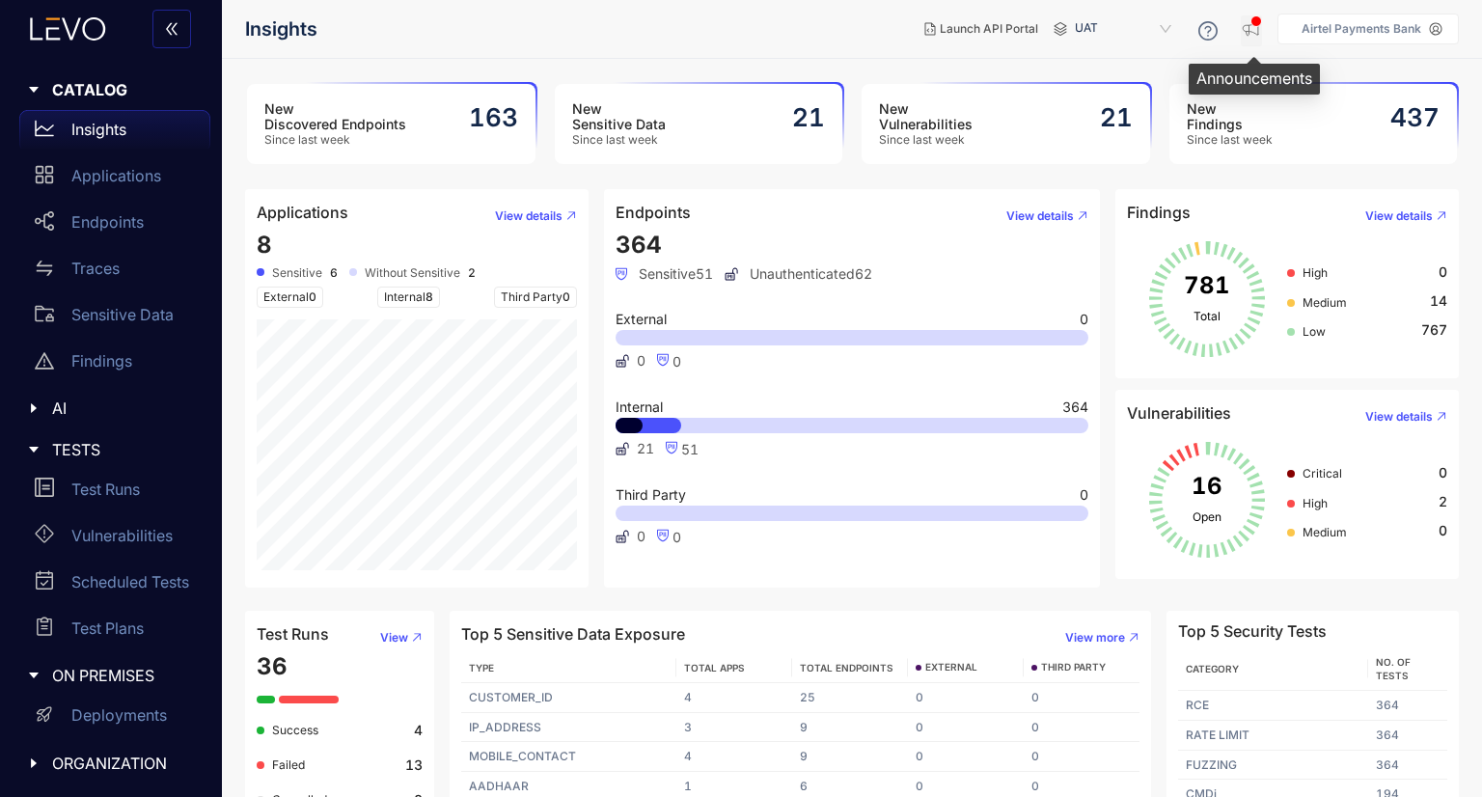
click at [1258, 28] on icon "button" at bounding box center [1251, 28] width 19 height 19
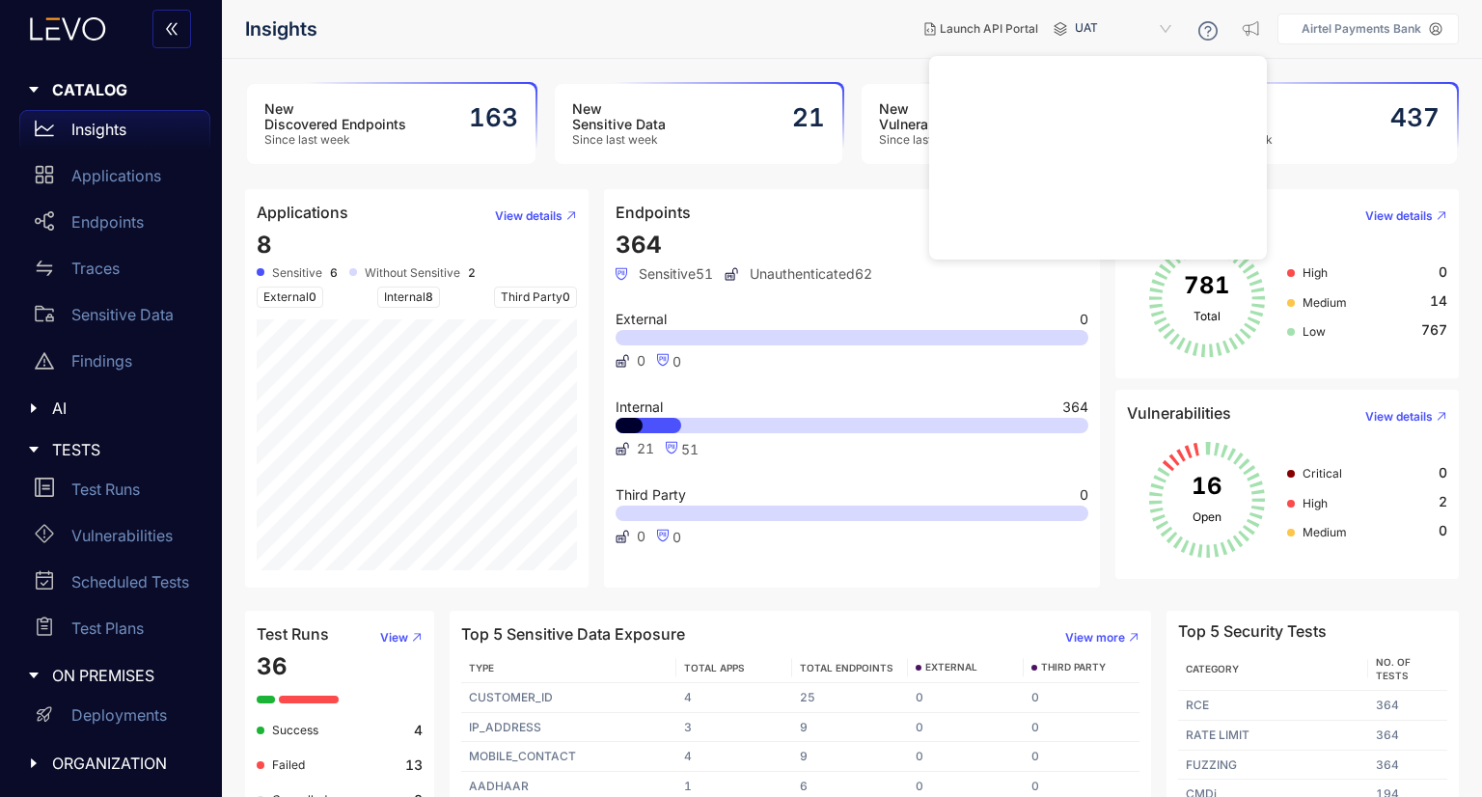
click at [860, 51] on header "Insights Launch API Portal UAT Airtel Payments Bank" at bounding box center [852, 29] width 1214 height 58
click at [108, 227] on p "Endpoints" at bounding box center [107, 221] width 72 height 17
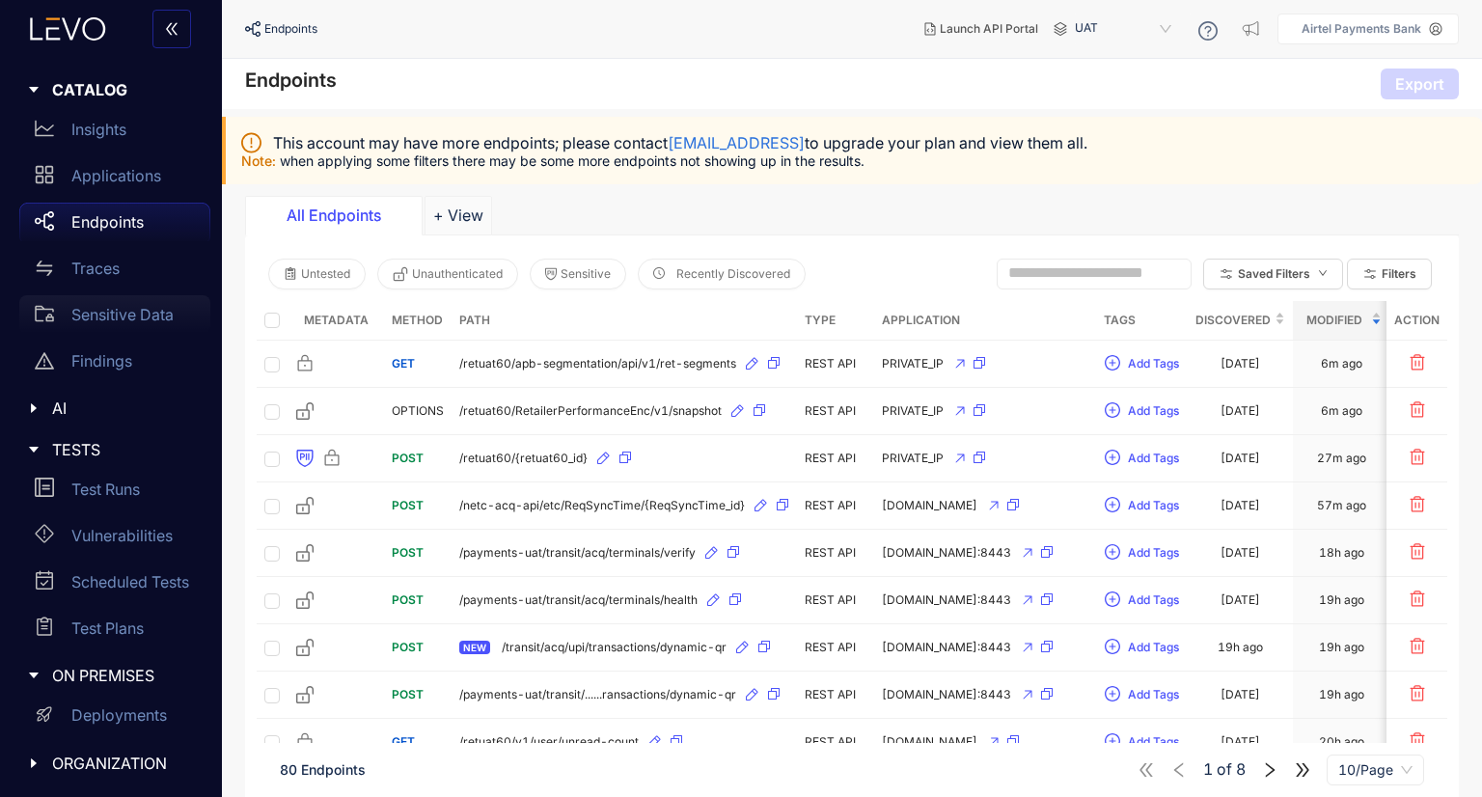
click at [132, 314] on p "Sensitive Data" at bounding box center [122, 314] width 102 height 17
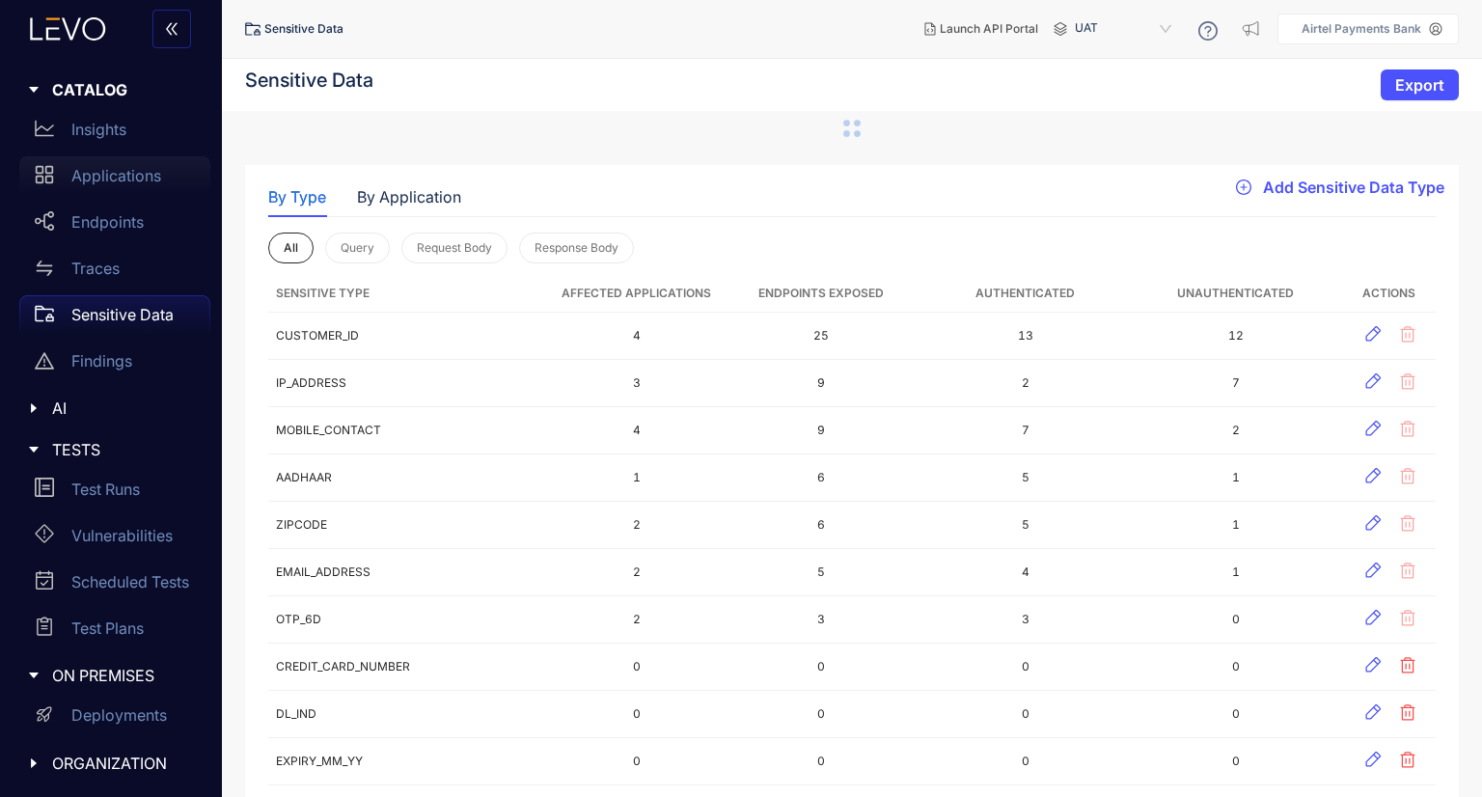
click at [116, 178] on p "Applications" at bounding box center [116, 175] width 90 height 17
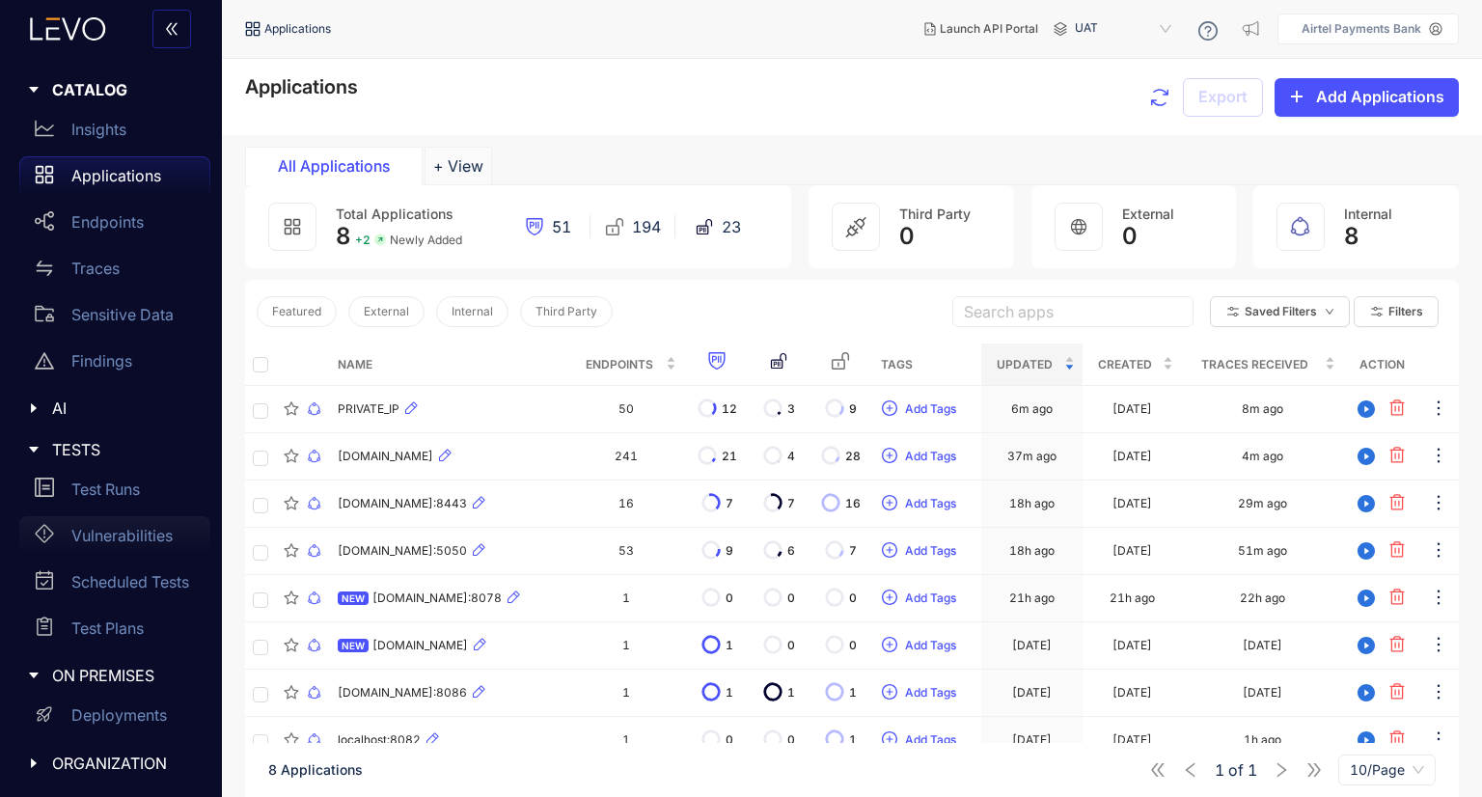
click at [131, 548] on div "Vulnerabilities" at bounding box center [114, 535] width 191 height 39
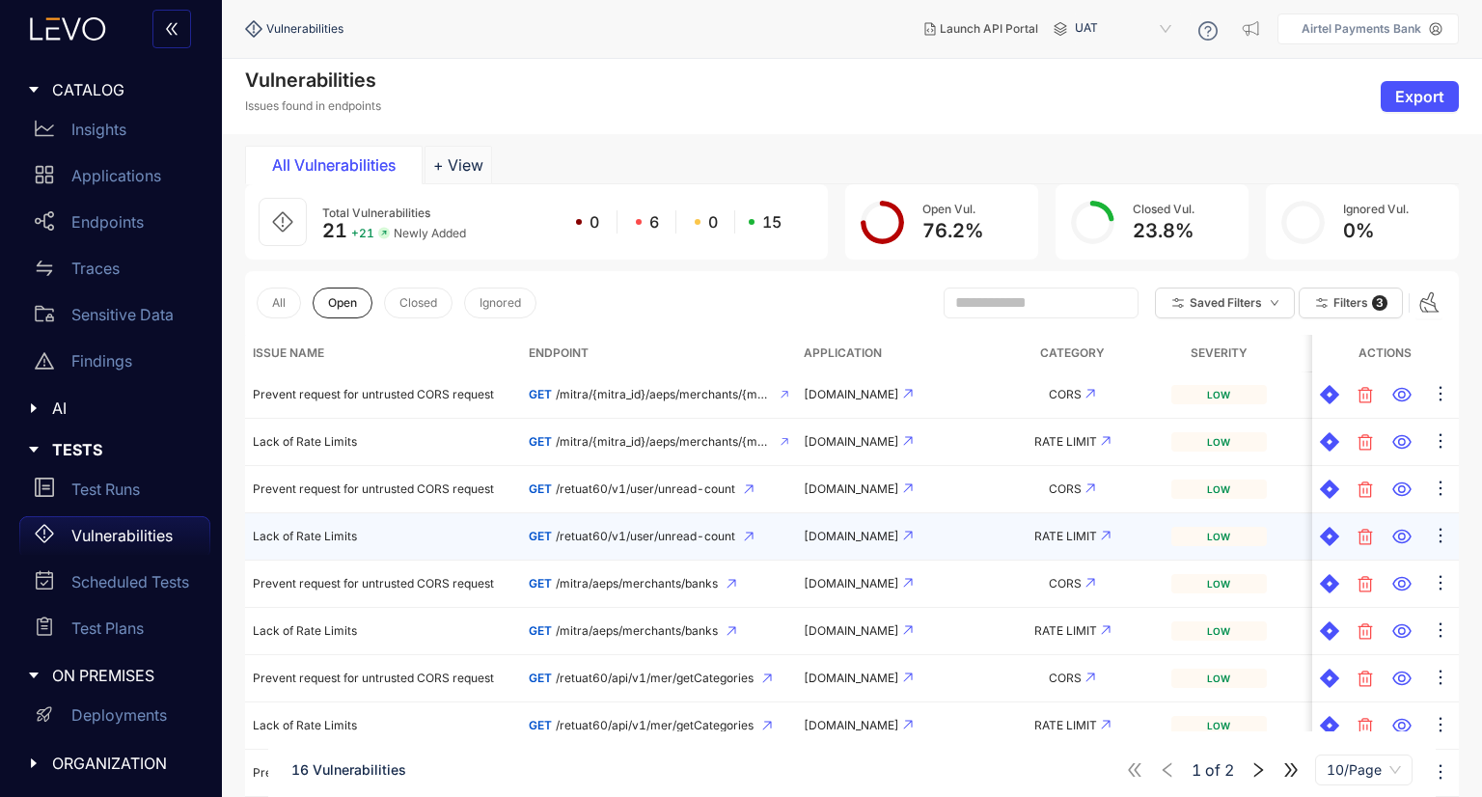
scroll to position [136, 0]
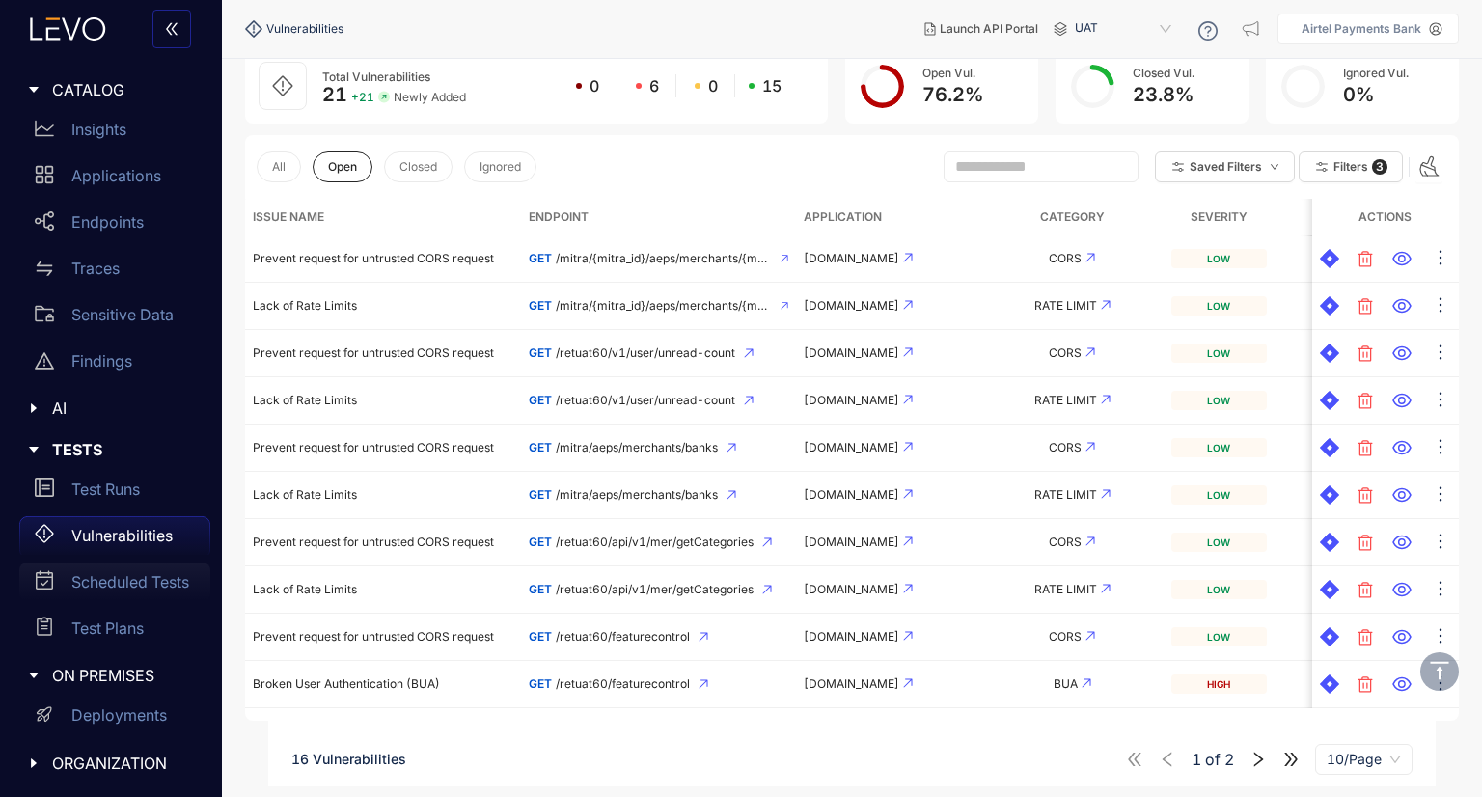
click at [155, 562] on div "Scheduled Tests" at bounding box center [114, 581] width 191 height 39
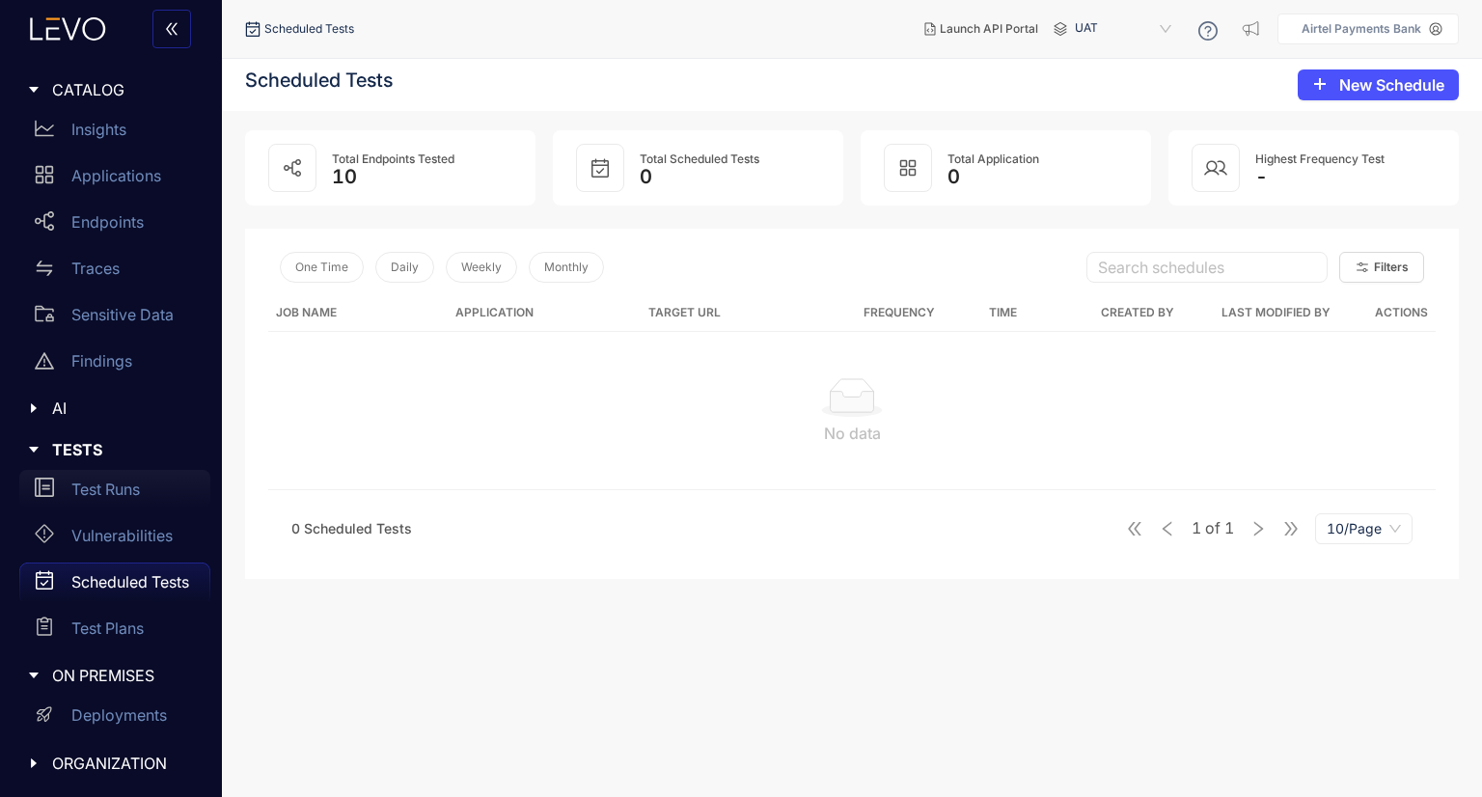
click at [132, 491] on p "Test Runs" at bounding box center [105, 488] width 68 height 17
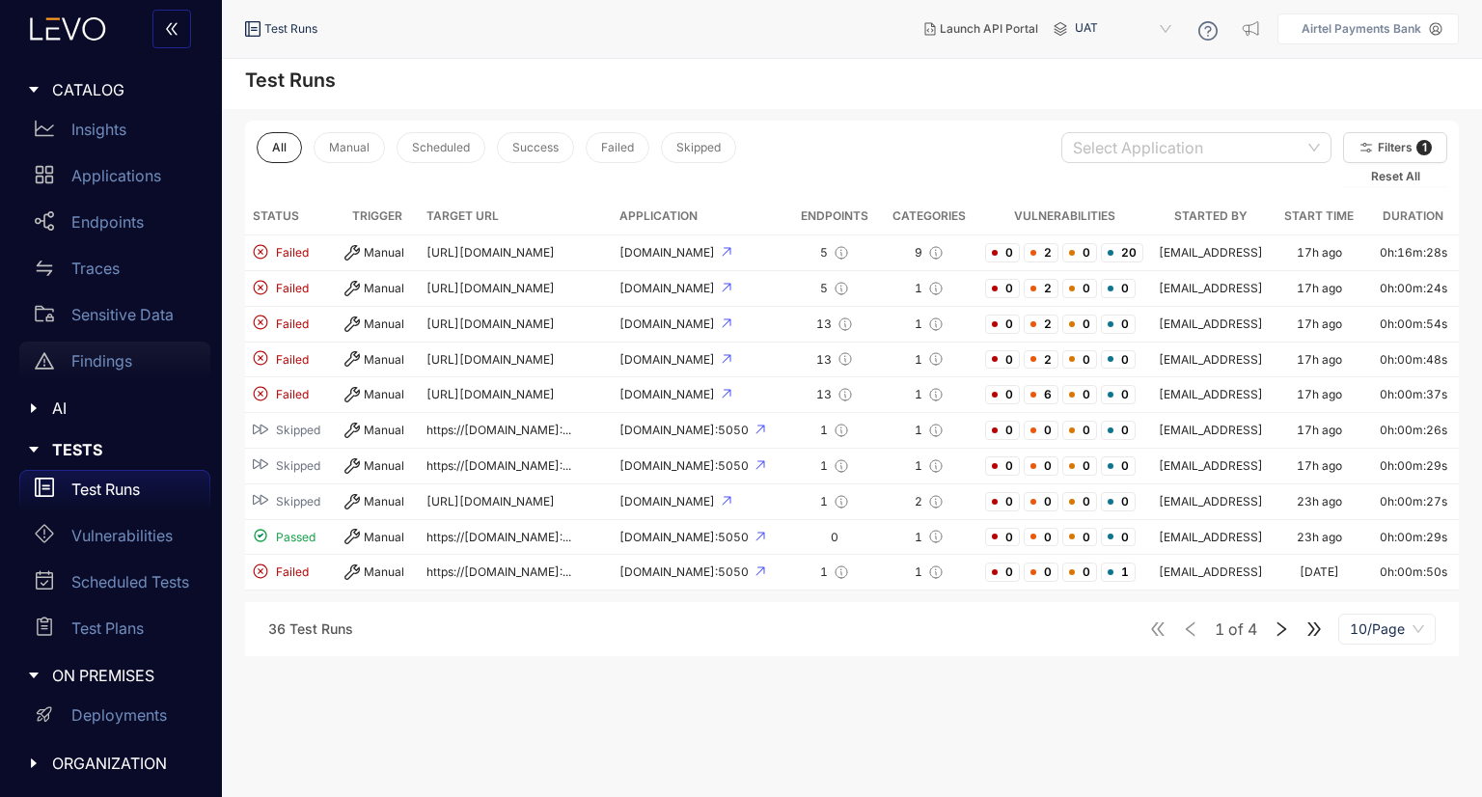
click at [104, 357] on p "Findings" at bounding box center [101, 360] width 61 height 17
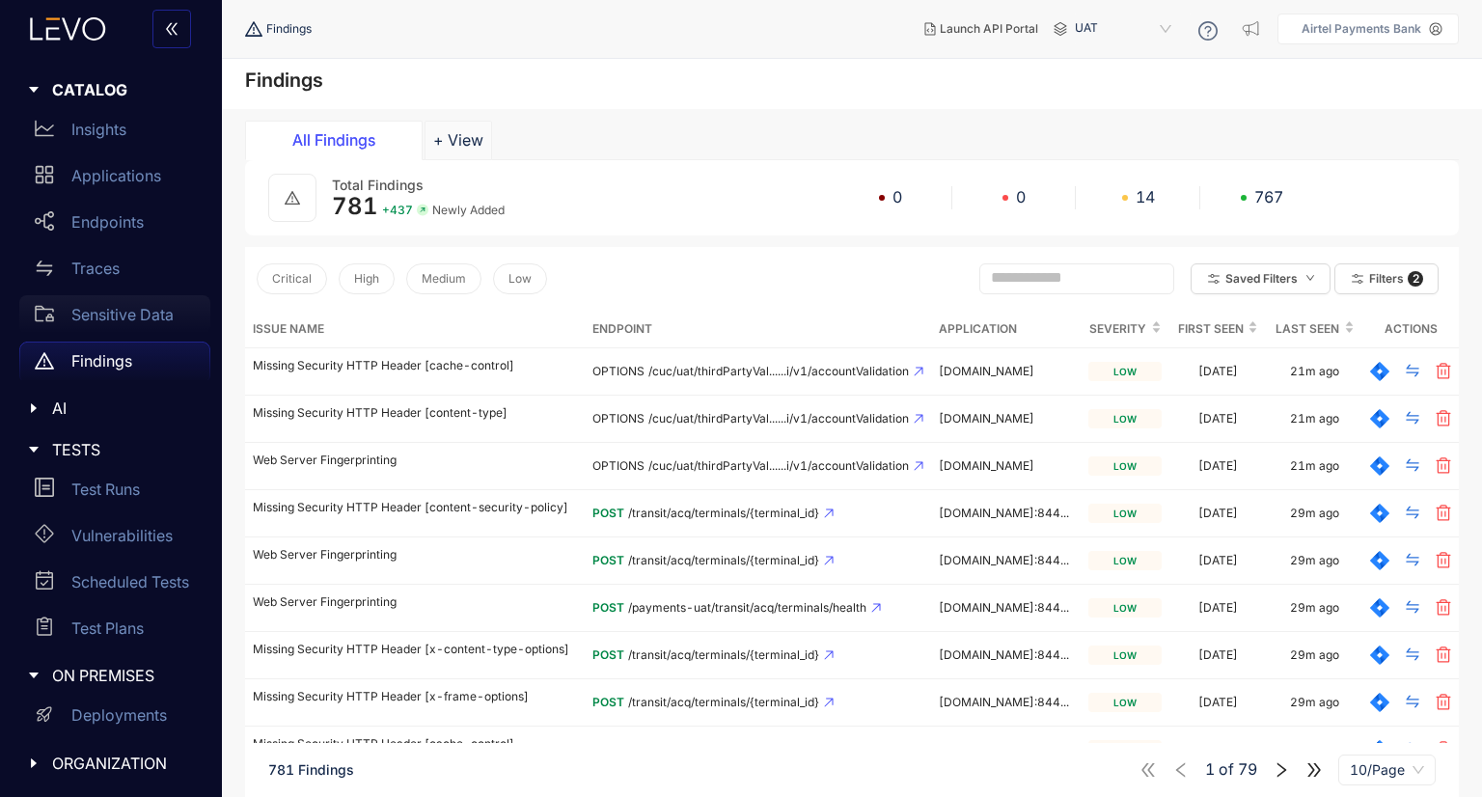
click at [148, 313] on p "Sensitive Data" at bounding box center [122, 314] width 102 height 17
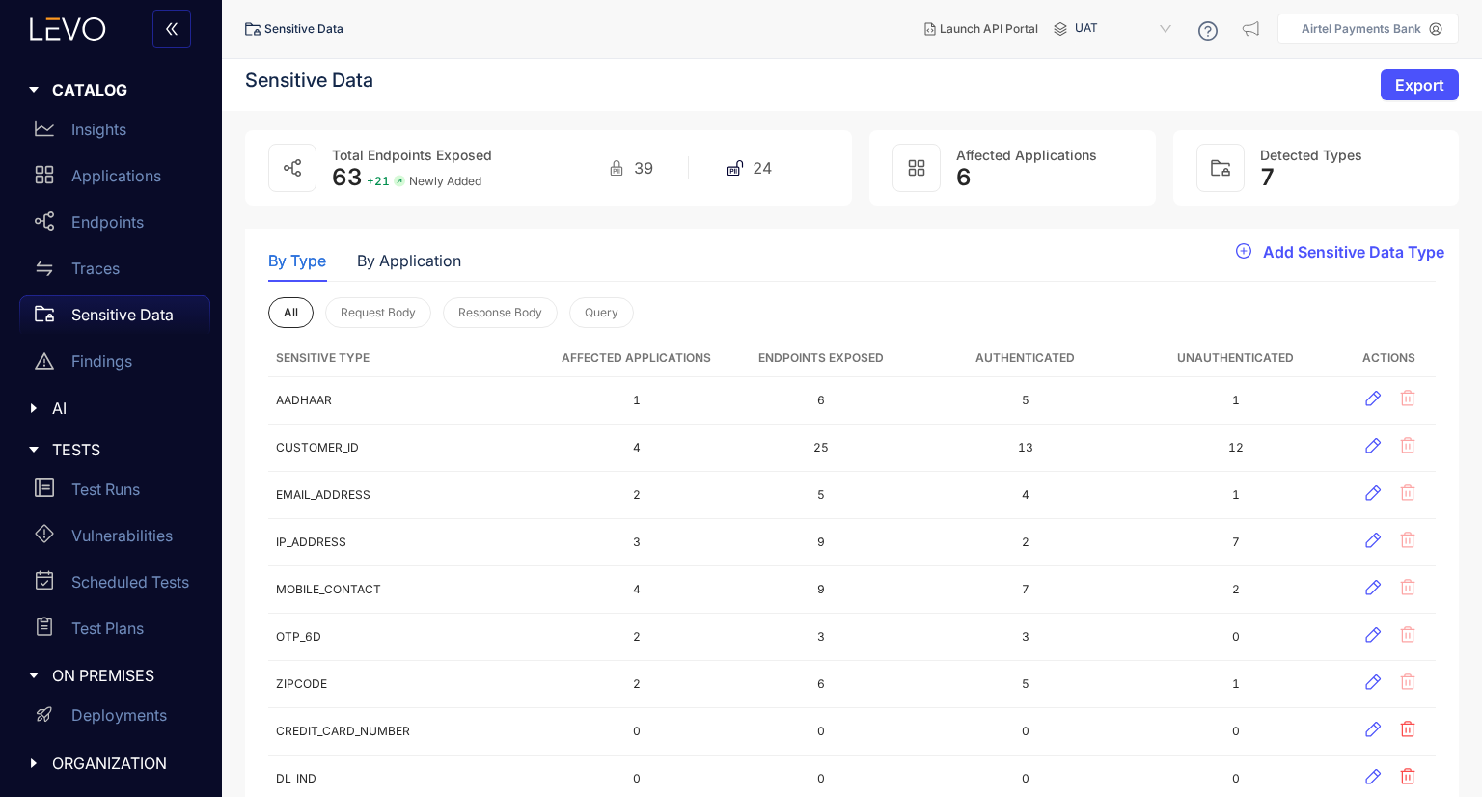
click at [957, 182] on span "6" at bounding box center [963, 177] width 15 height 28
click at [120, 141] on div "Insights" at bounding box center [114, 129] width 191 height 39
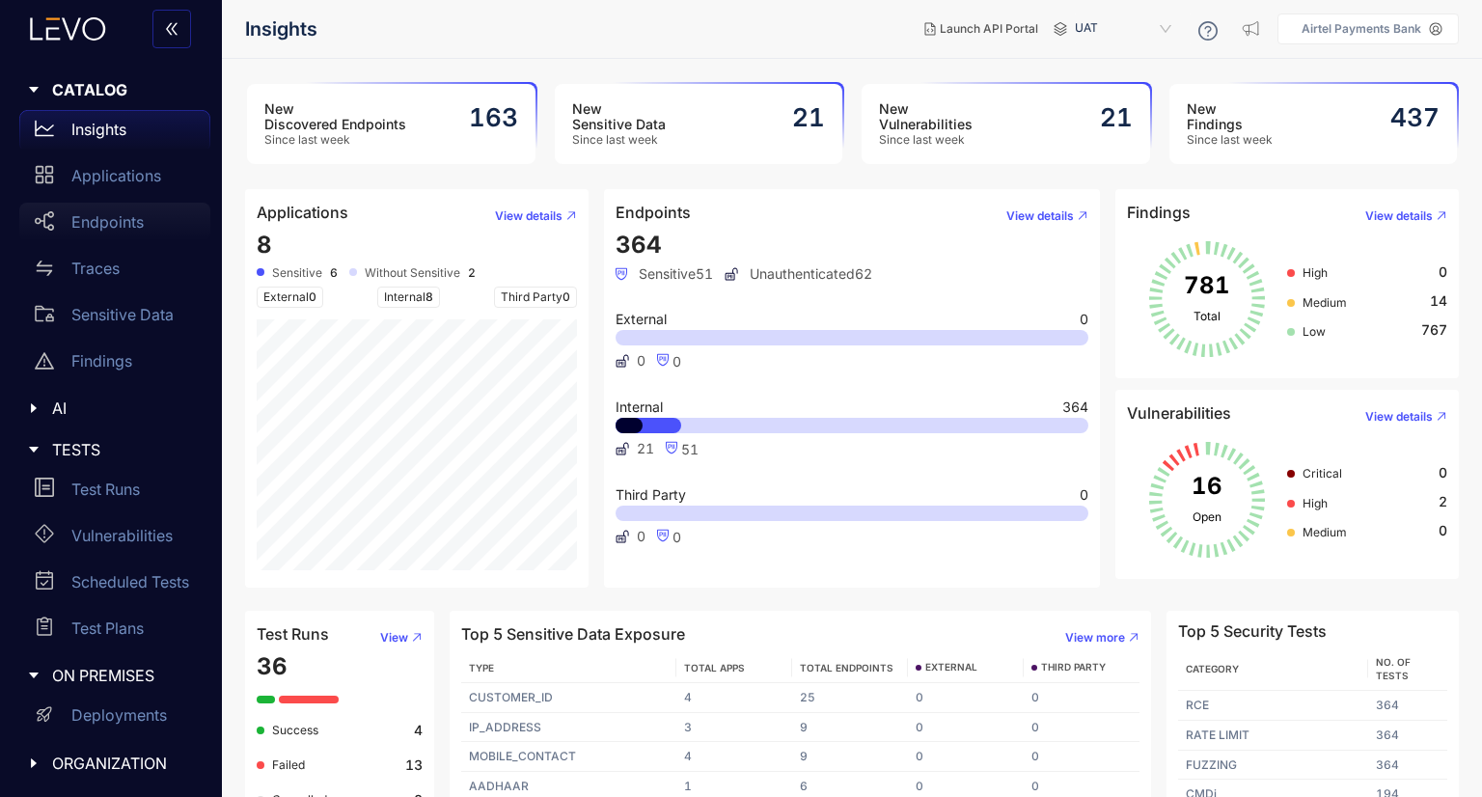
click at [127, 213] on p "Endpoints" at bounding box center [107, 221] width 72 height 17
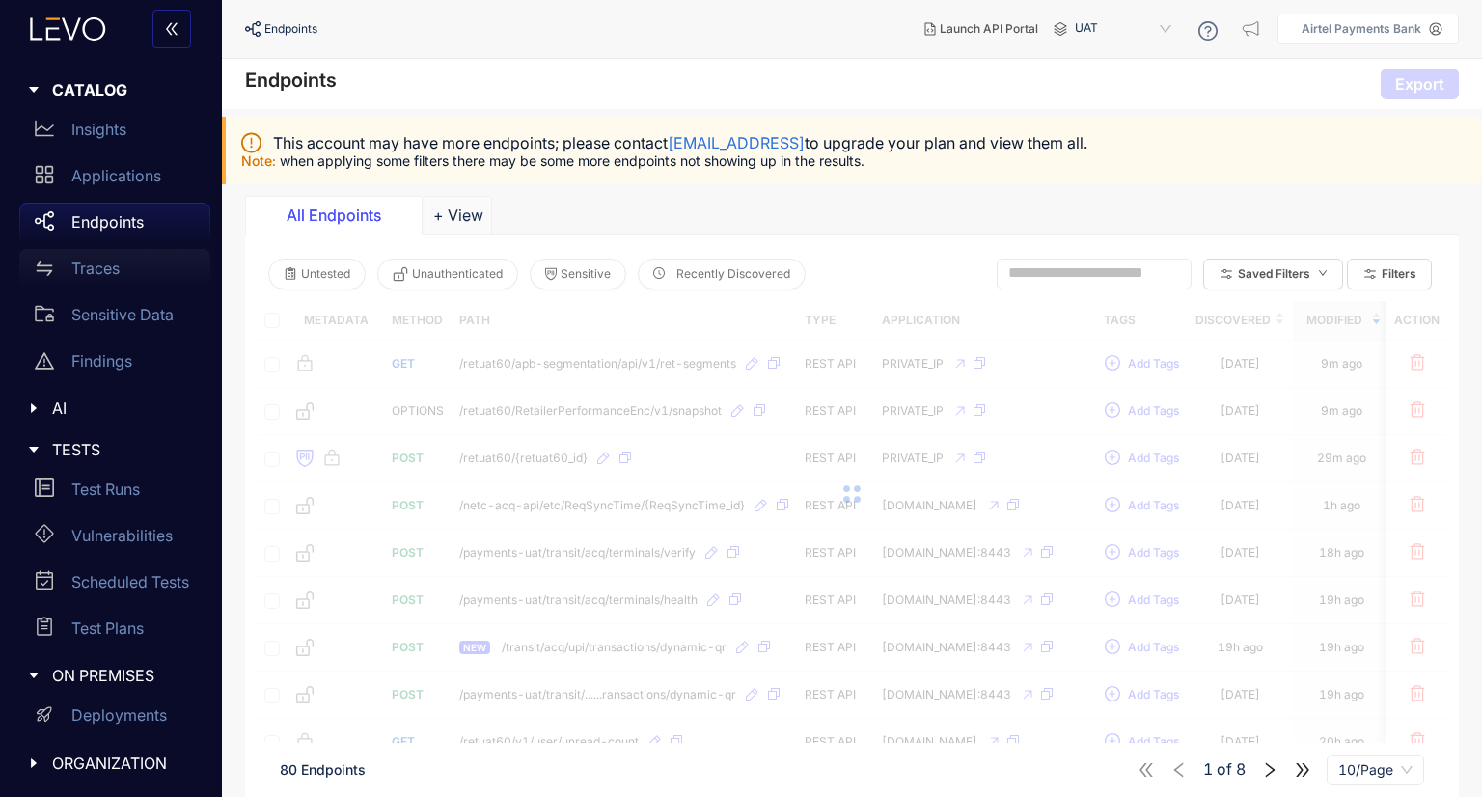
click at [96, 278] on div "Traces" at bounding box center [114, 268] width 191 height 39
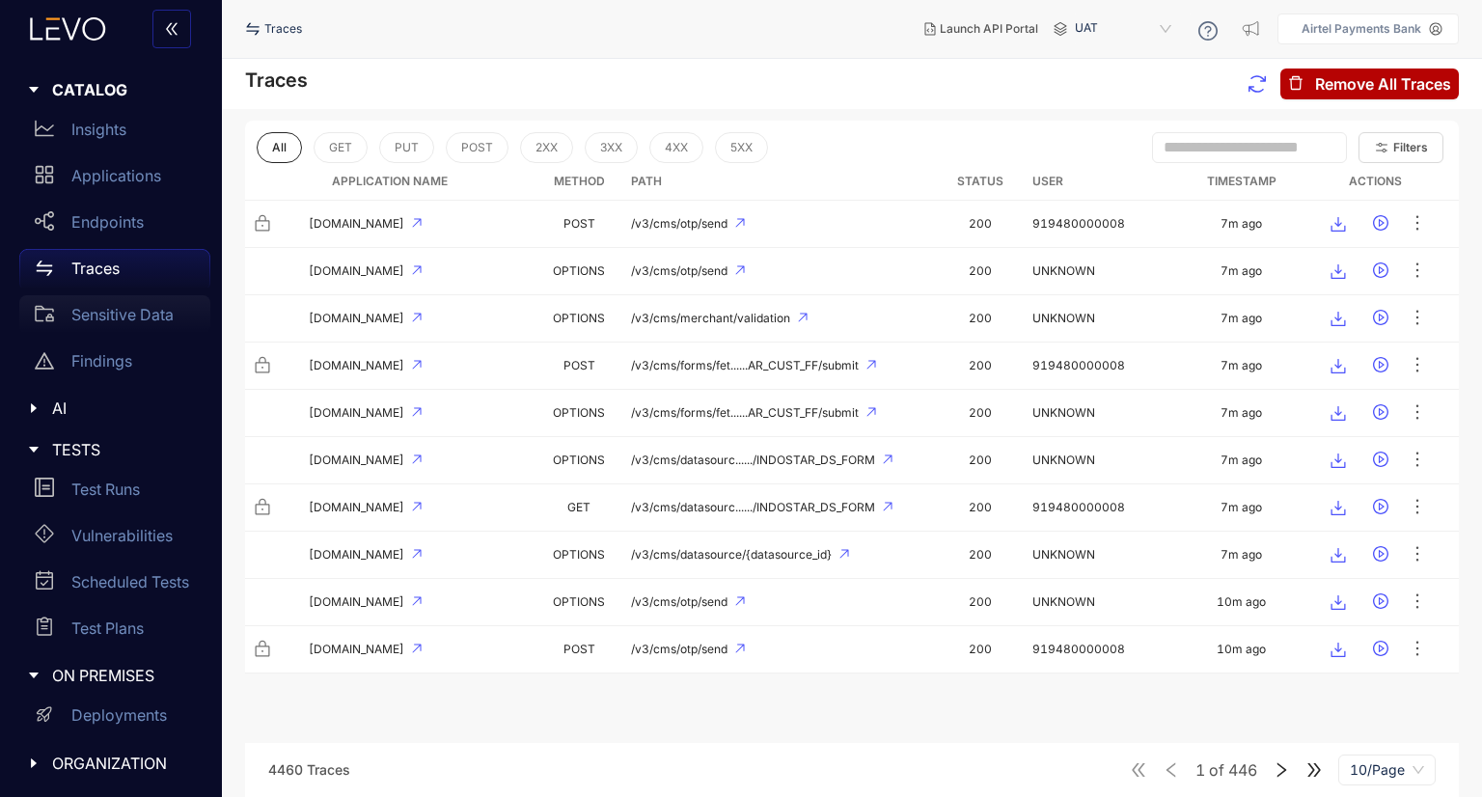
click at [114, 325] on div "Sensitive Data" at bounding box center [114, 314] width 191 height 39
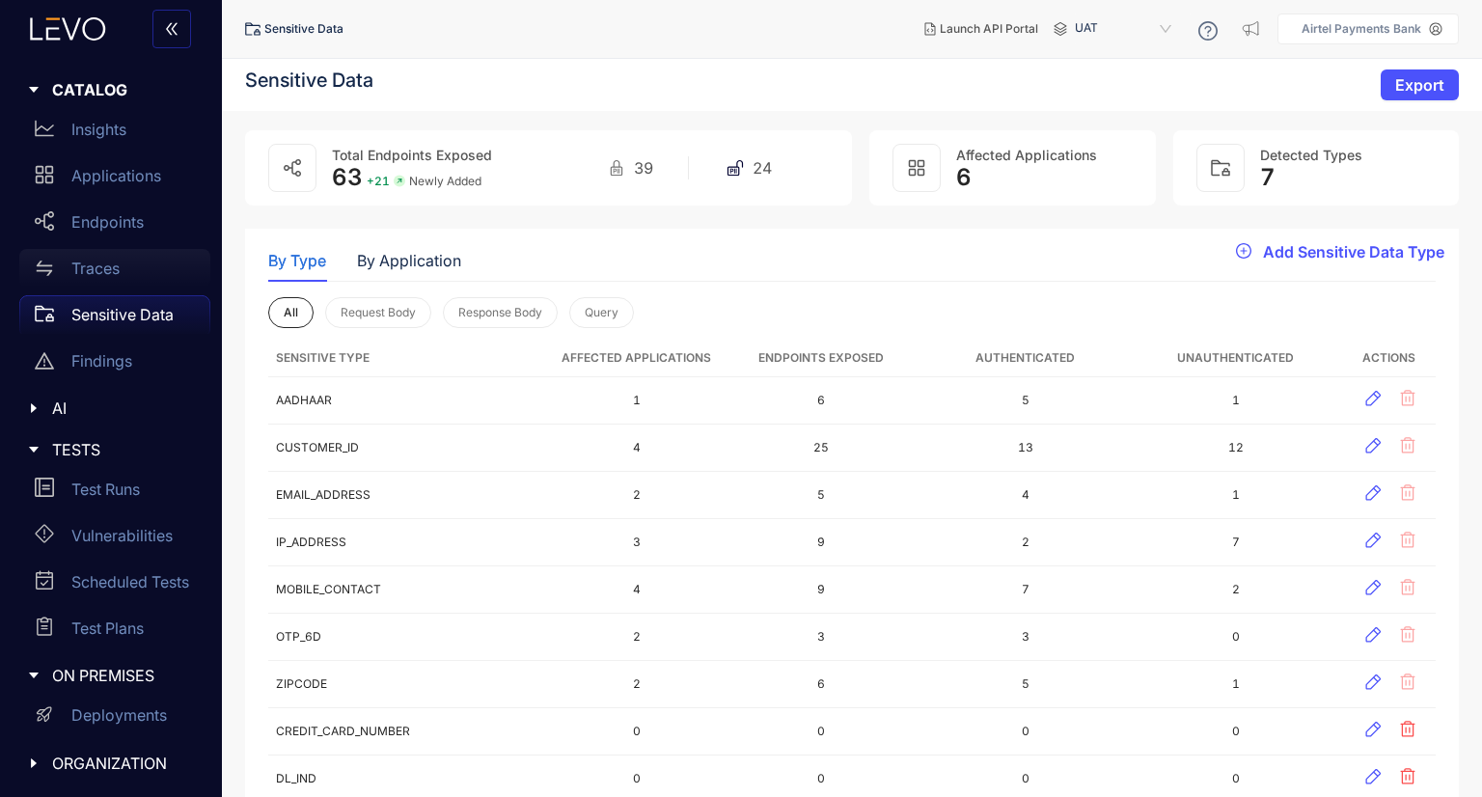
click at [85, 263] on p "Traces" at bounding box center [95, 267] width 48 height 17
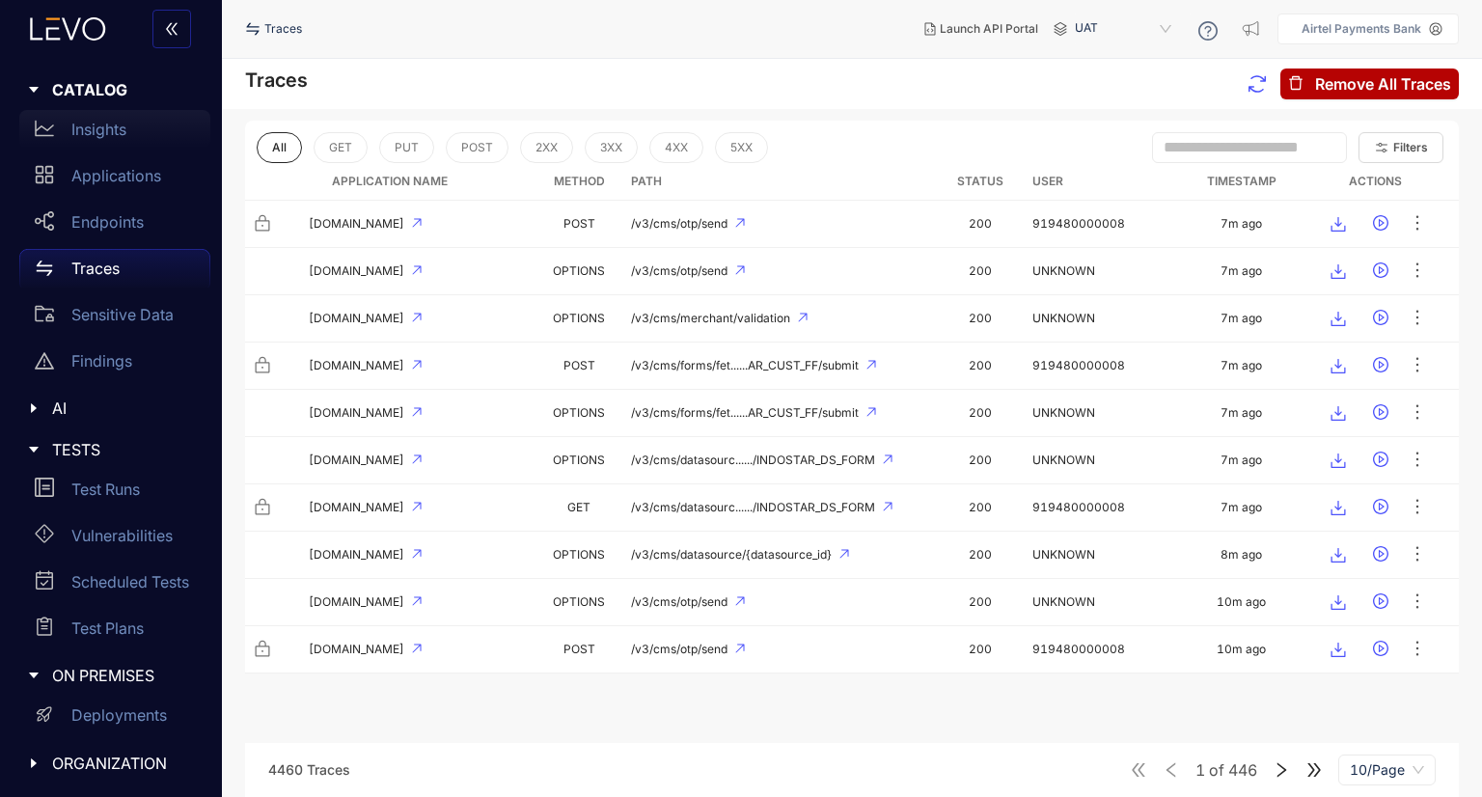
click at [123, 128] on p "Insights" at bounding box center [98, 129] width 55 height 17
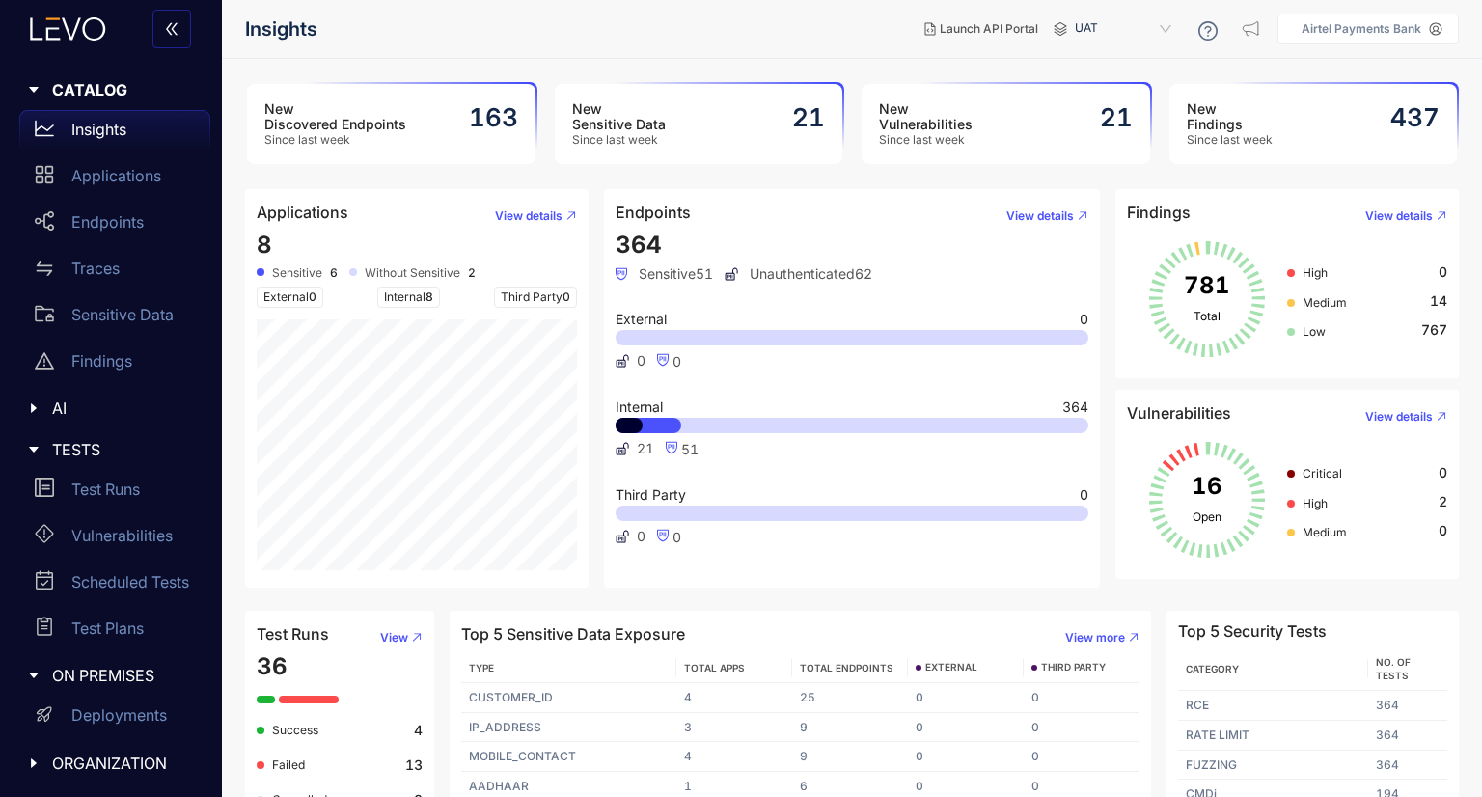
click at [404, 146] on span "Since last week" at bounding box center [335, 140] width 142 height 14
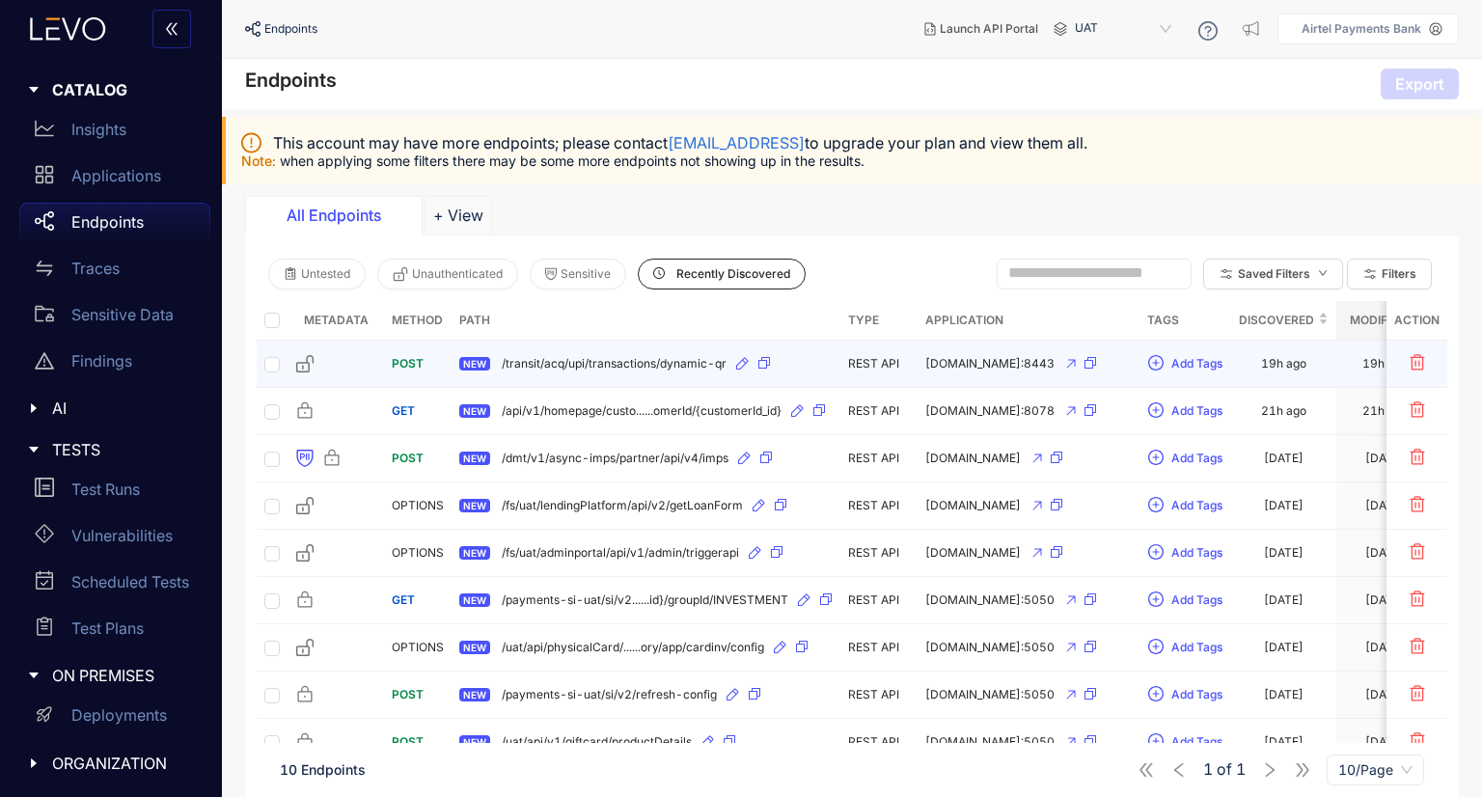
click at [626, 375] on div "NEW /transit/acq/upi/transactions/dynamic-qr" at bounding box center [645, 363] width 373 height 31
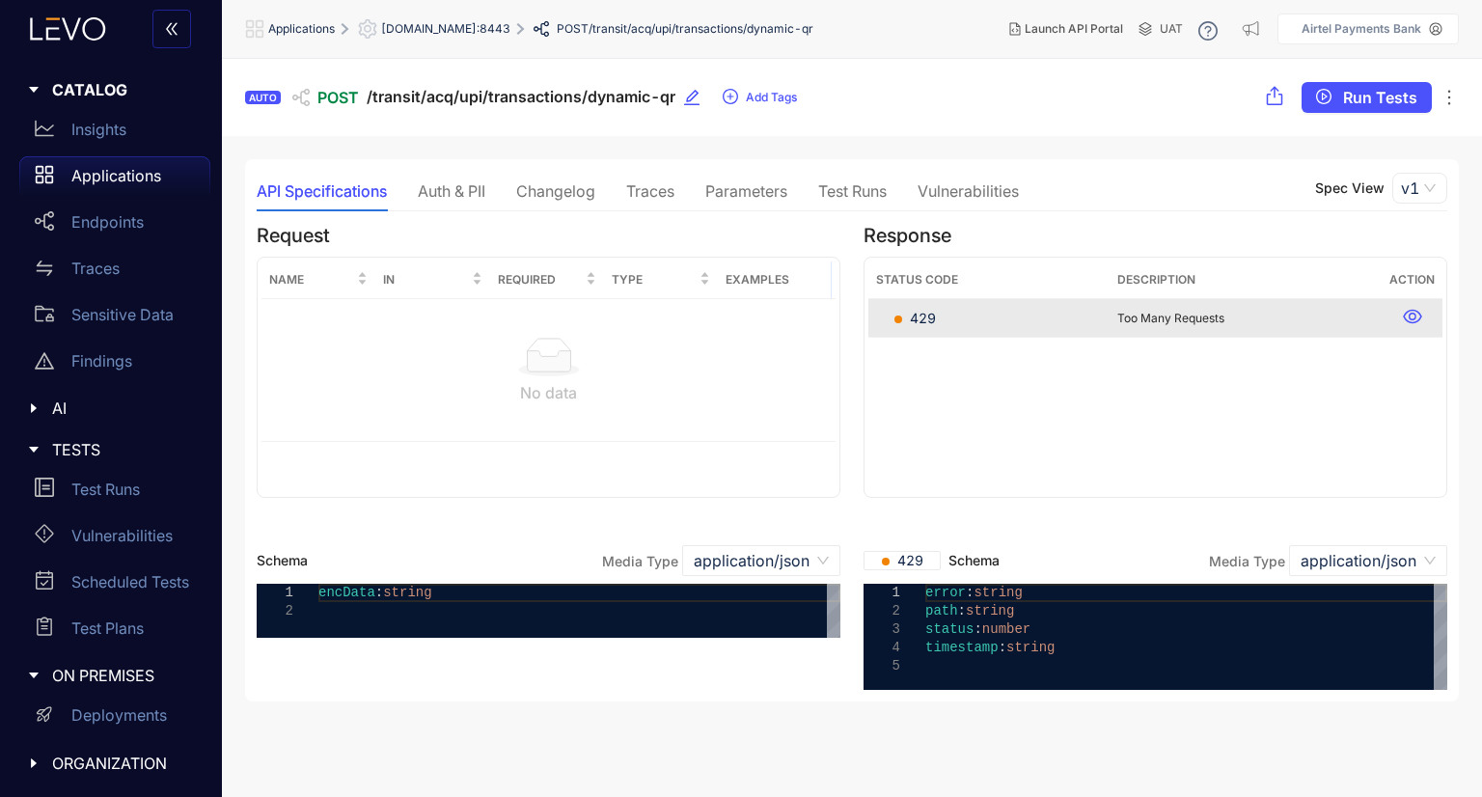
click at [473, 194] on div "Auth & PII" at bounding box center [452, 190] width 68 height 17
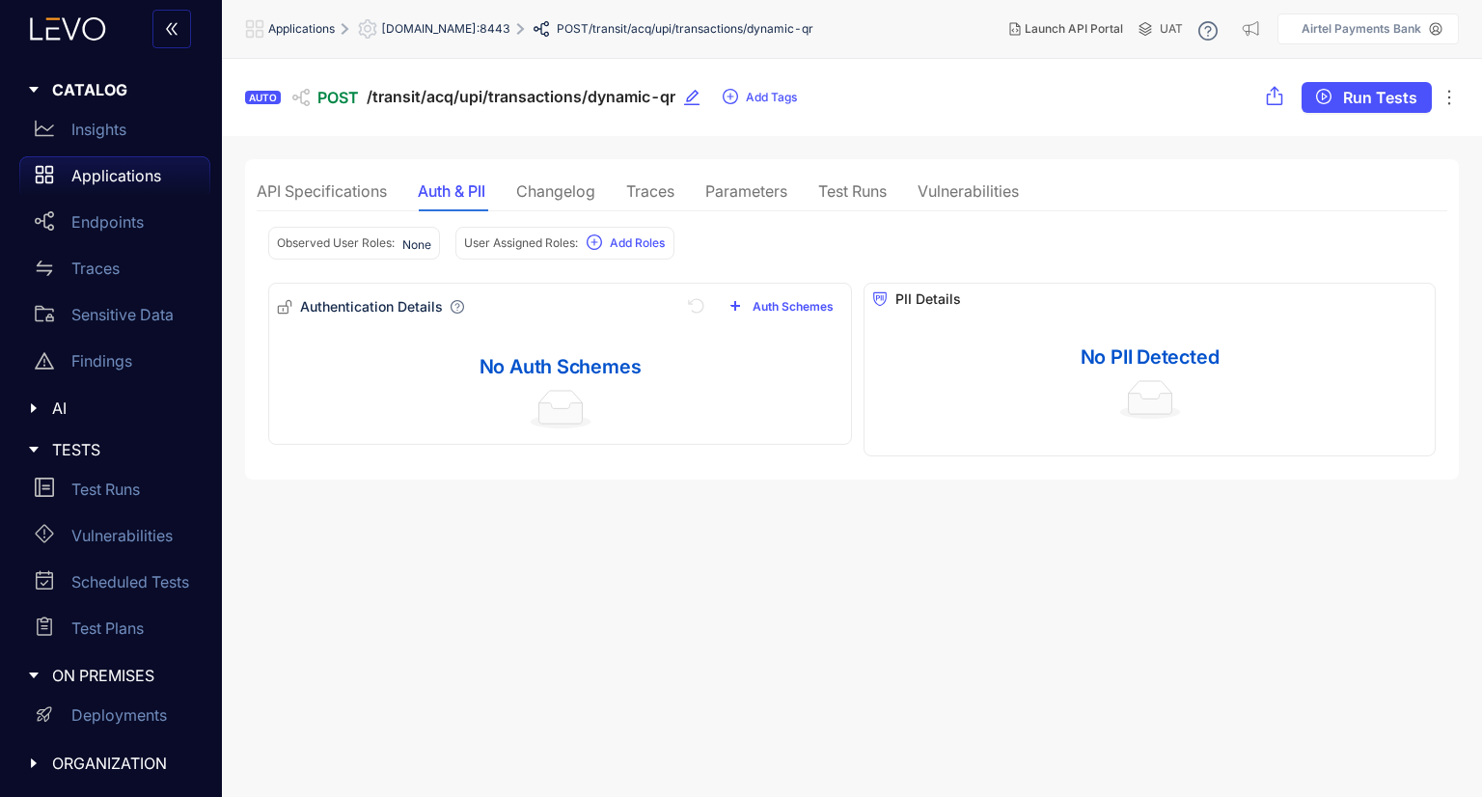
click at [358, 199] on div "API Specifications" at bounding box center [322, 190] width 130 height 17
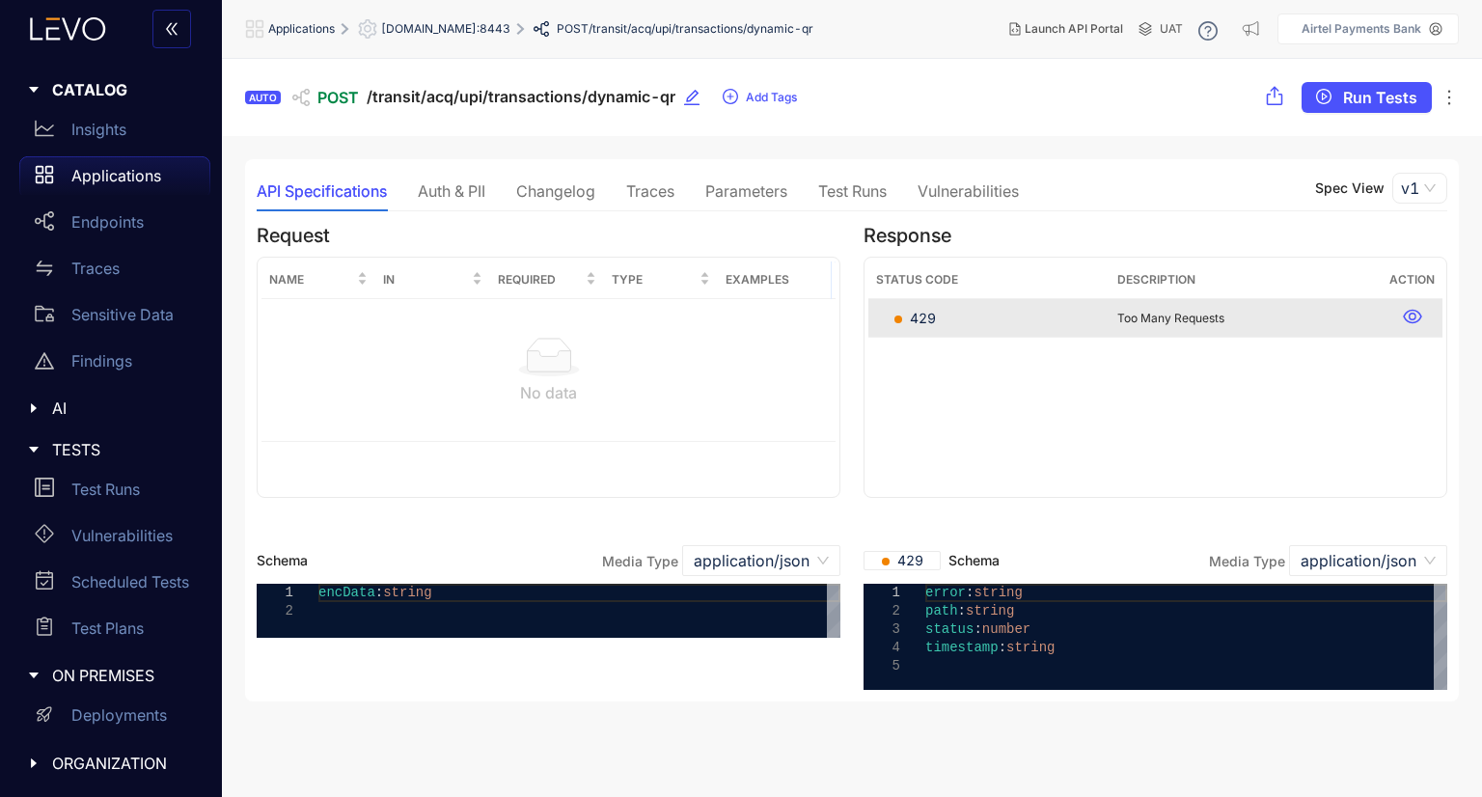
click at [660, 189] on div "Traces" at bounding box center [650, 190] width 48 height 17
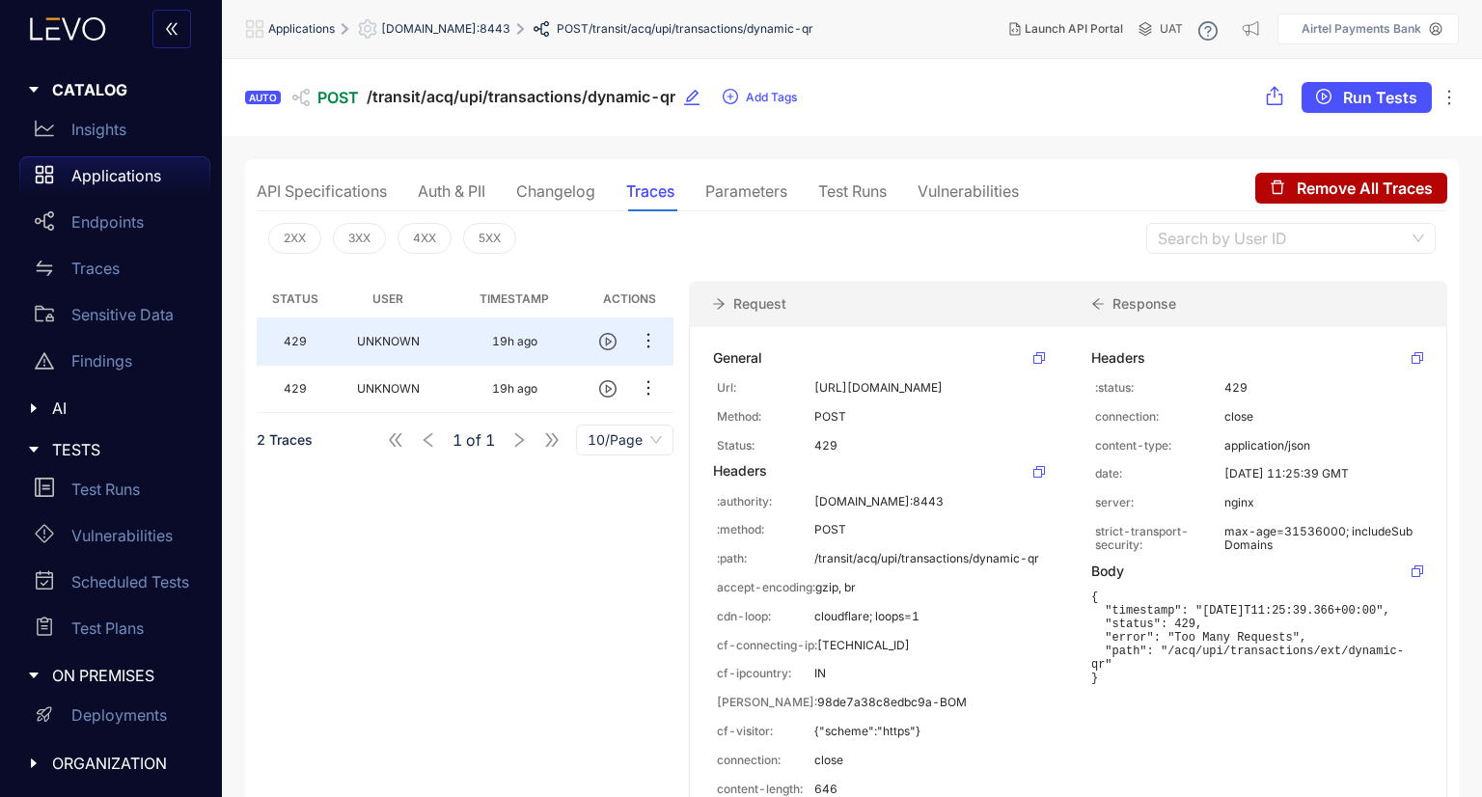
click at [785, 192] on div "Parameters" at bounding box center [746, 190] width 82 height 17
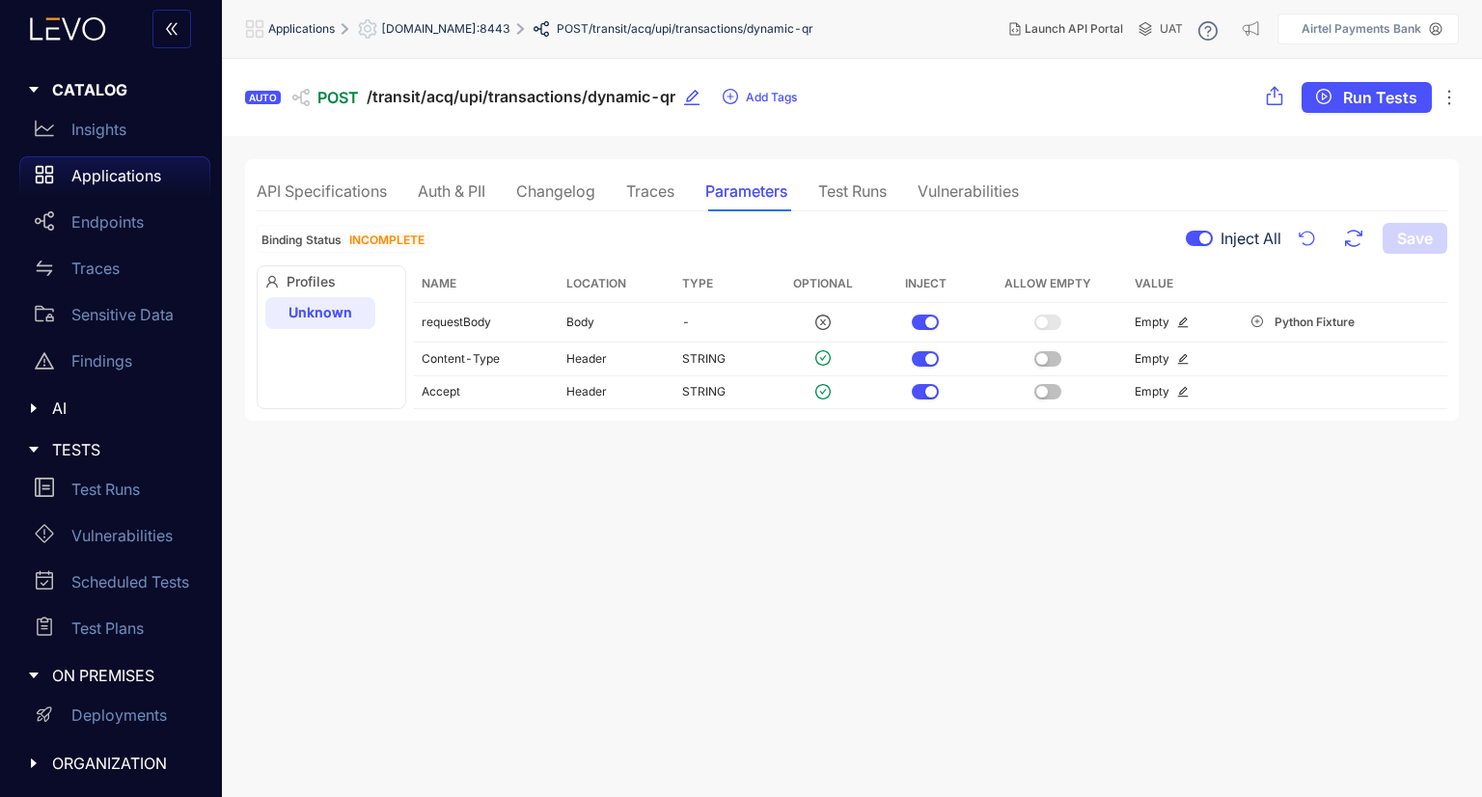
click at [594, 193] on div "Changelog" at bounding box center [555, 190] width 79 height 17
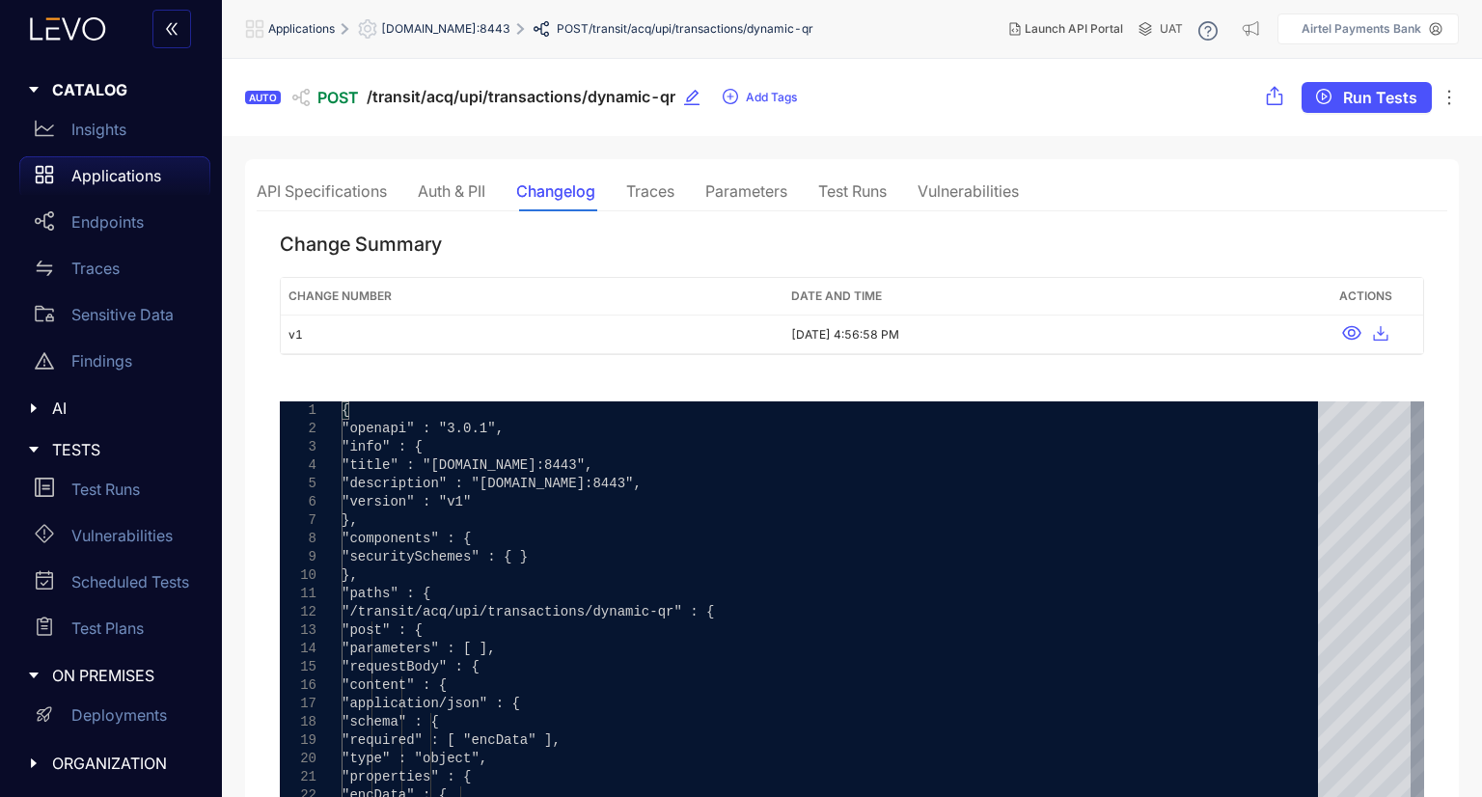
click at [468, 190] on div "Auth & PII" at bounding box center [452, 190] width 68 height 17
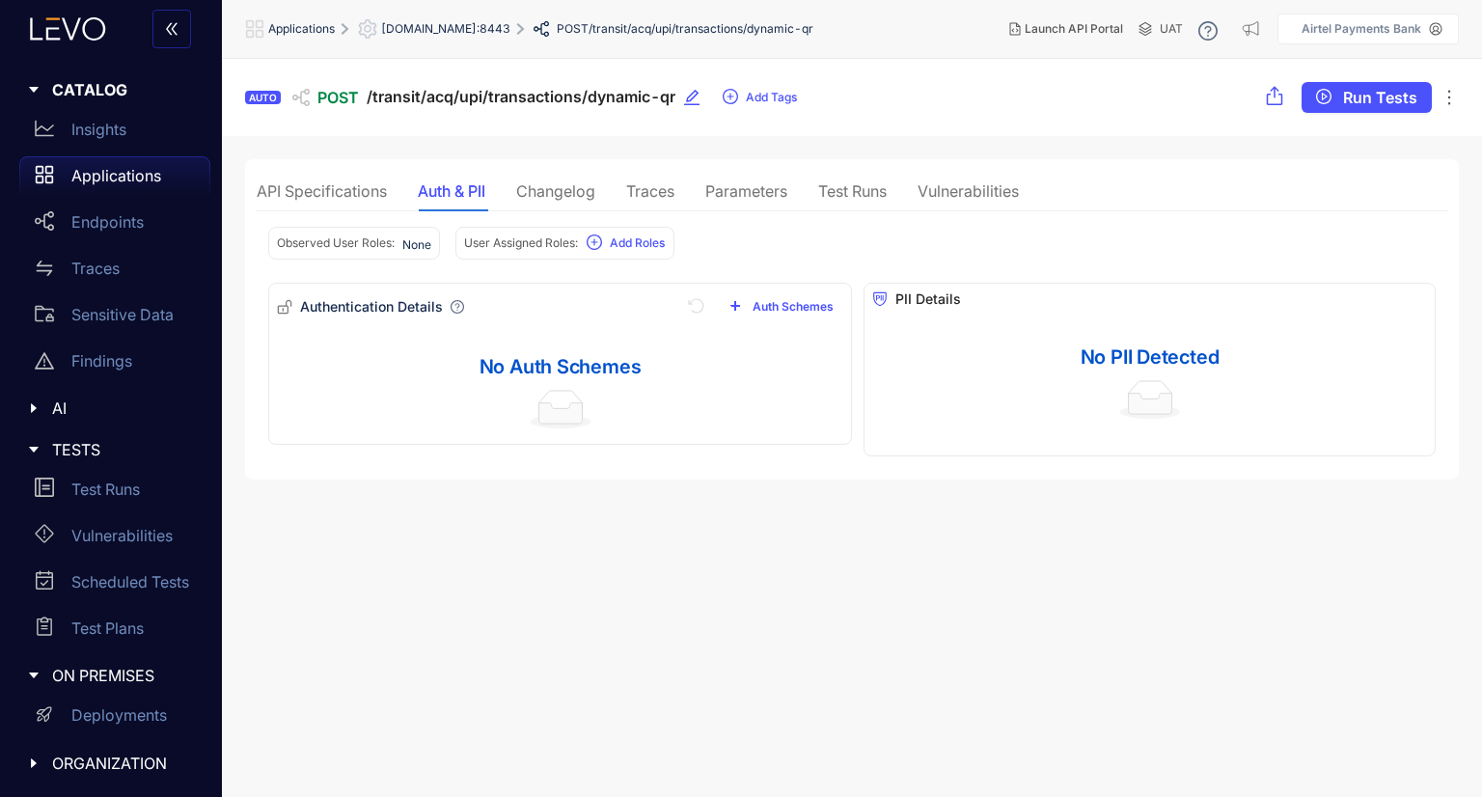
click at [356, 188] on div "API Specifications" at bounding box center [322, 190] width 130 height 17
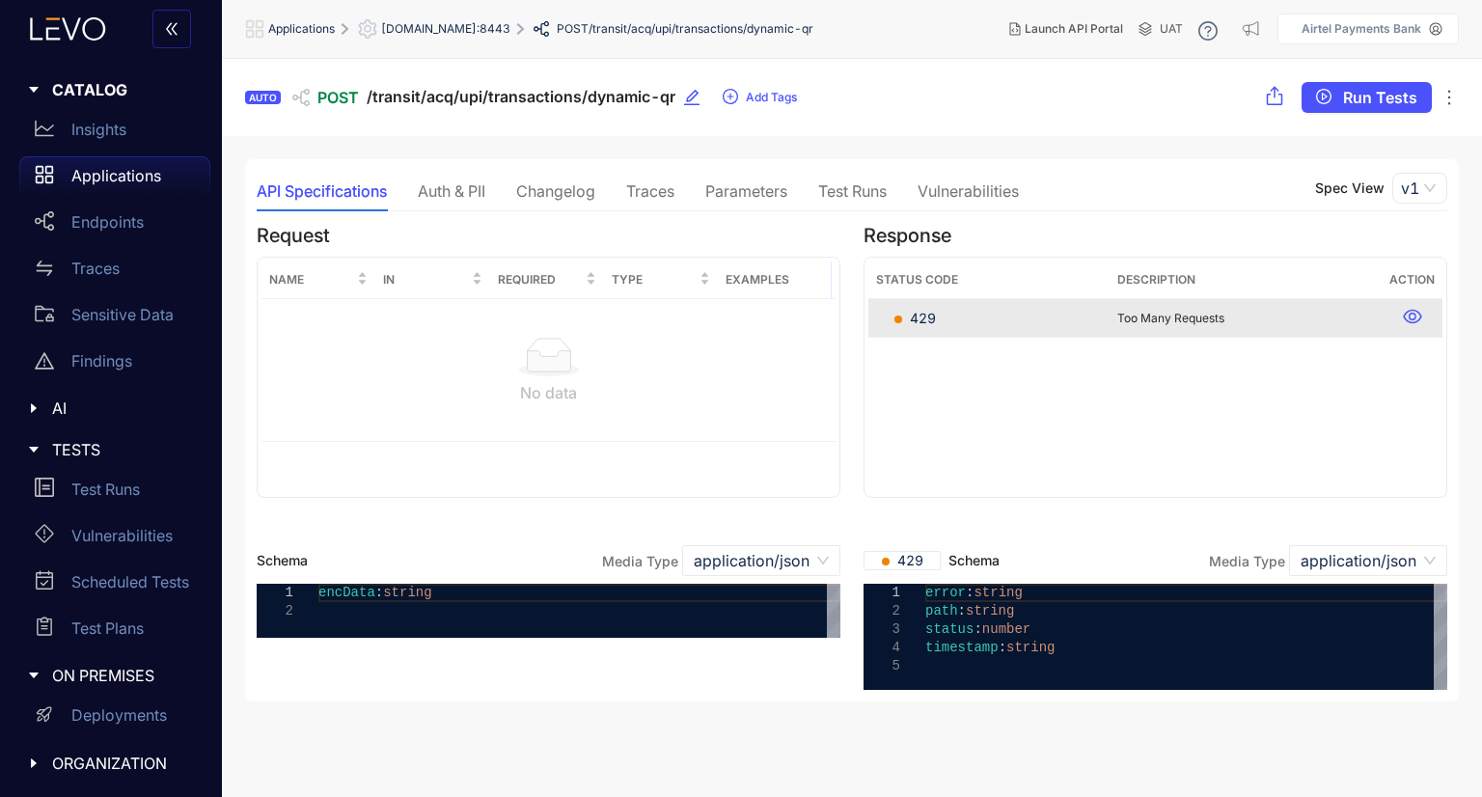
click at [852, 199] on div "Test Runs" at bounding box center [852, 190] width 68 height 17
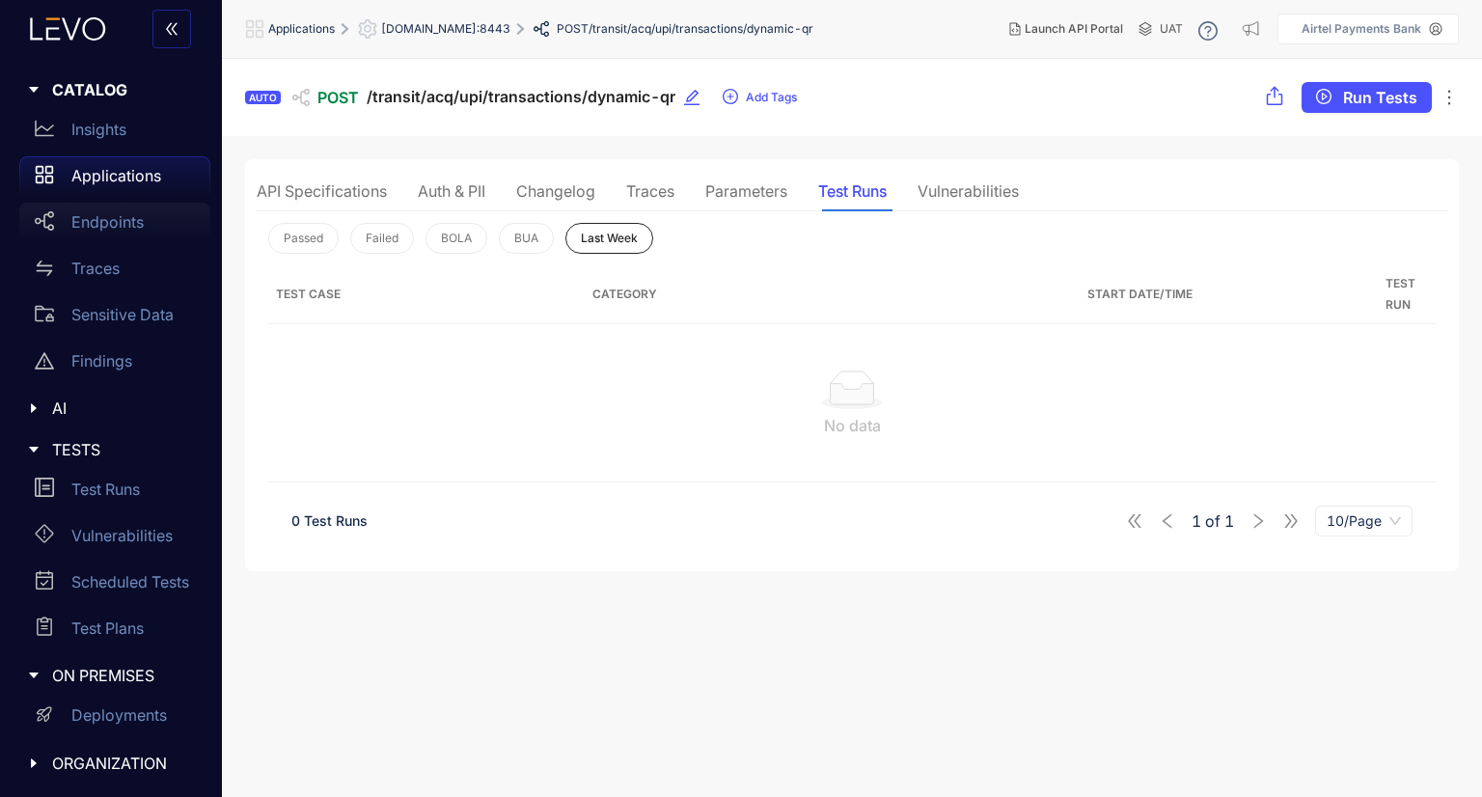
click at [126, 232] on div "Endpoints" at bounding box center [114, 222] width 191 height 39
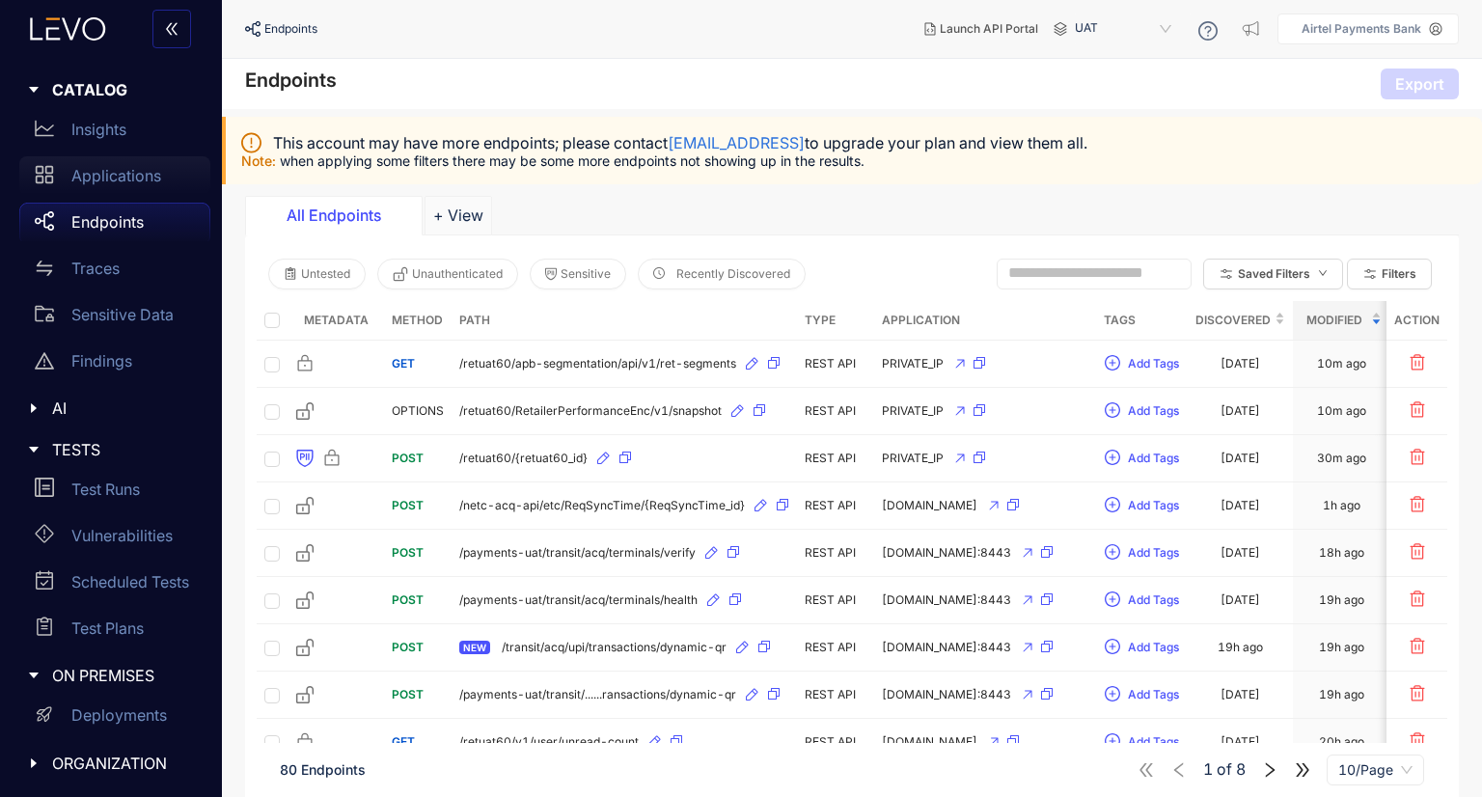
click at [143, 185] on div "Applications" at bounding box center [114, 175] width 191 height 39
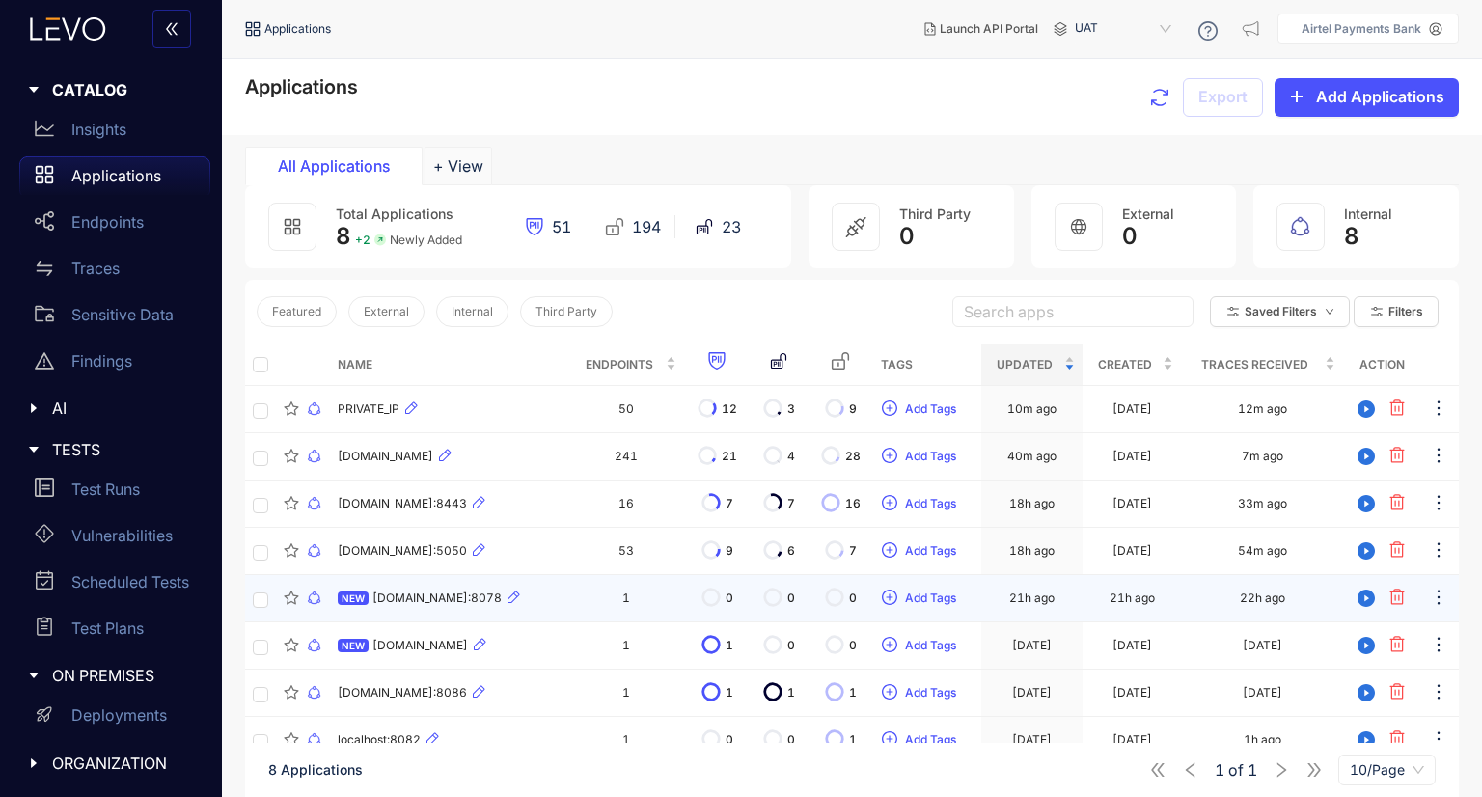
click at [431, 596] on span "thanksuat.airtelbank.com:8078" at bounding box center [436, 598] width 129 height 14
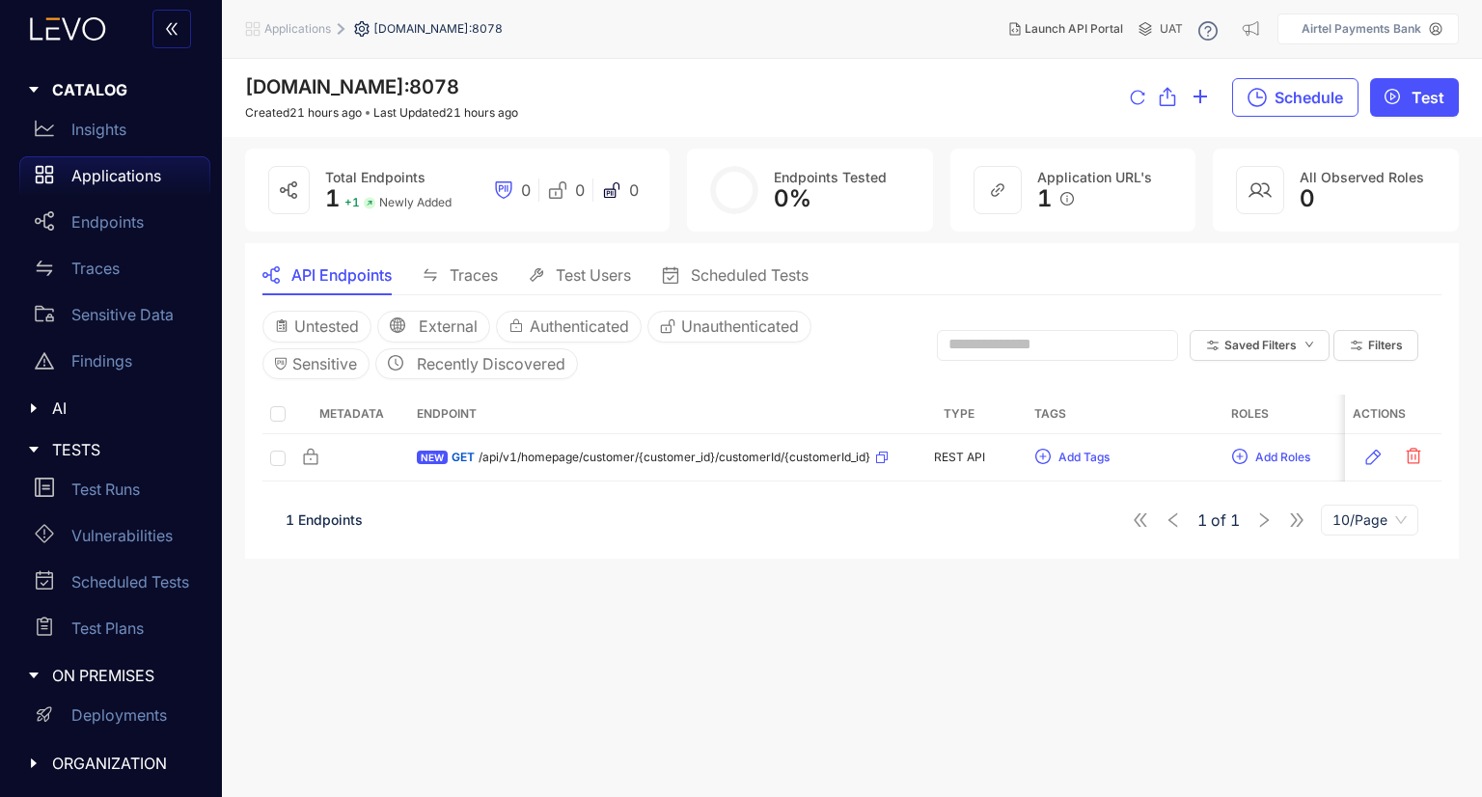
click at [332, 510] on div "1 Endpoints 1 of 1 10/Page" at bounding box center [851, 520] width 1179 height 54
click at [332, 325] on span "Untested" at bounding box center [326, 325] width 65 height 17
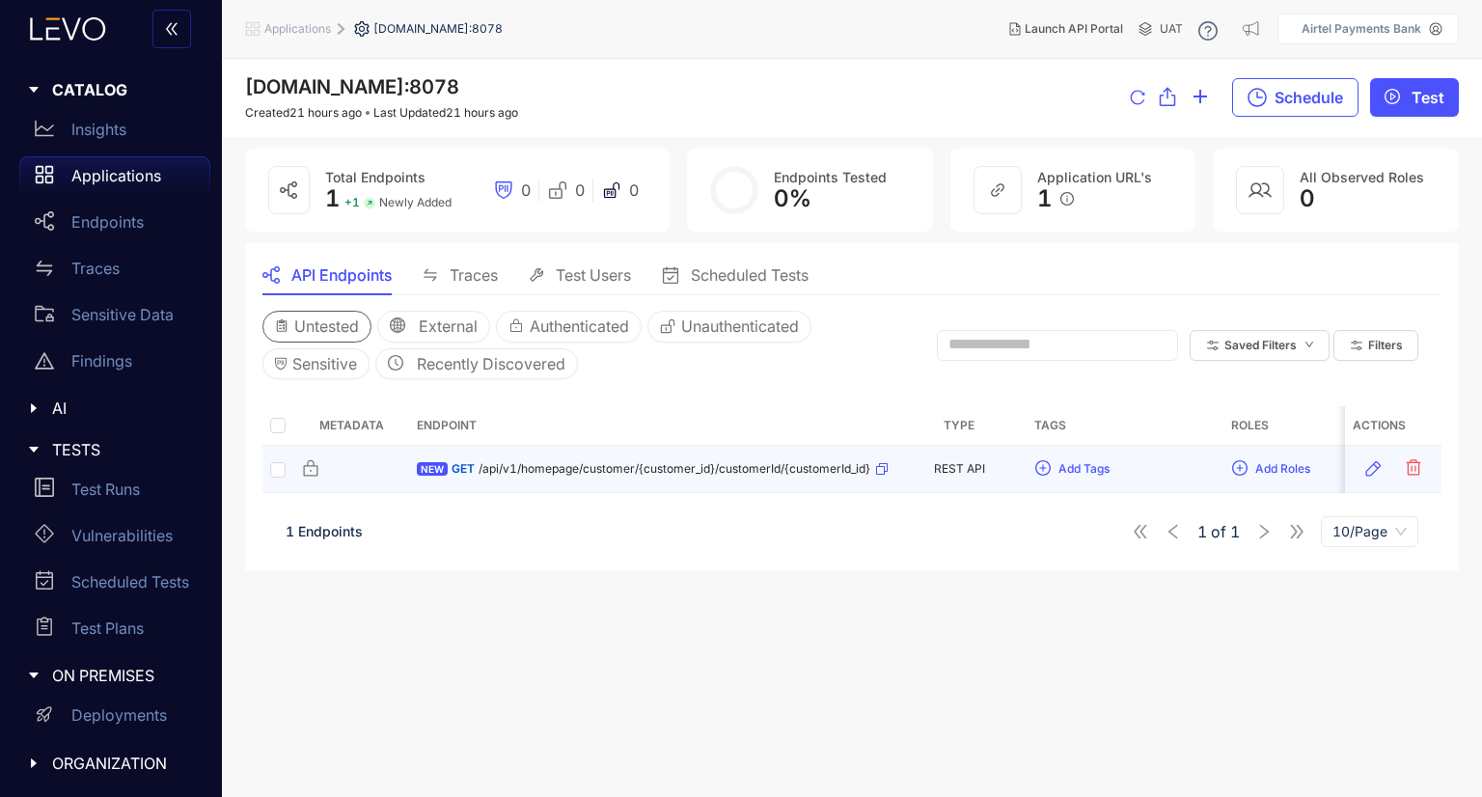
click at [634, 473] on div "GET /api/v1/homepage/customer/{customer_id}/customerId/{customerId_id}" at bounding box center [669, 468] width 437 height 31
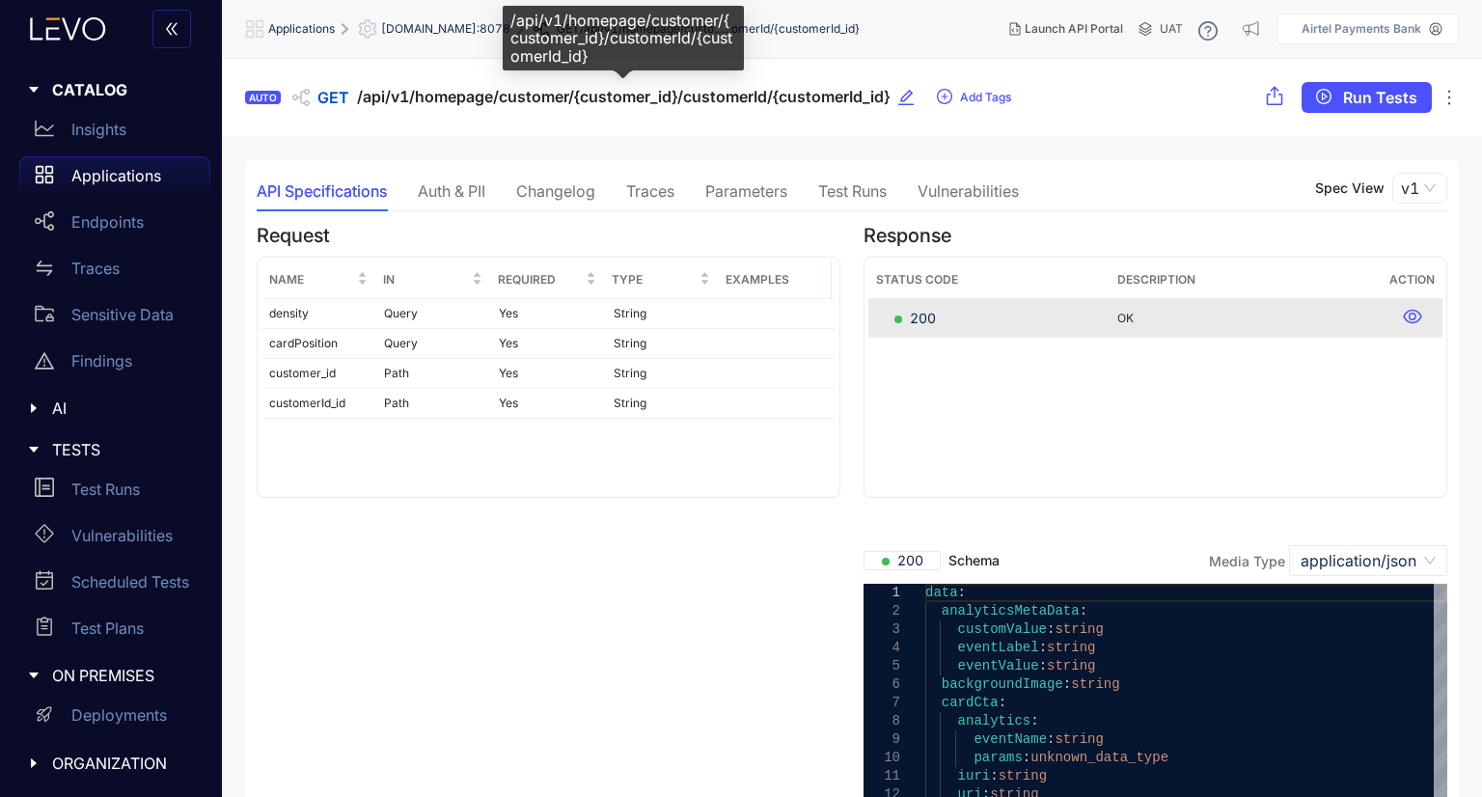
click at [608, 97] on span "/api/v1/homepage/customer/{customer_id}/customerId/{customerId_id}" at bounding box center [623, 97] width 532 height 18
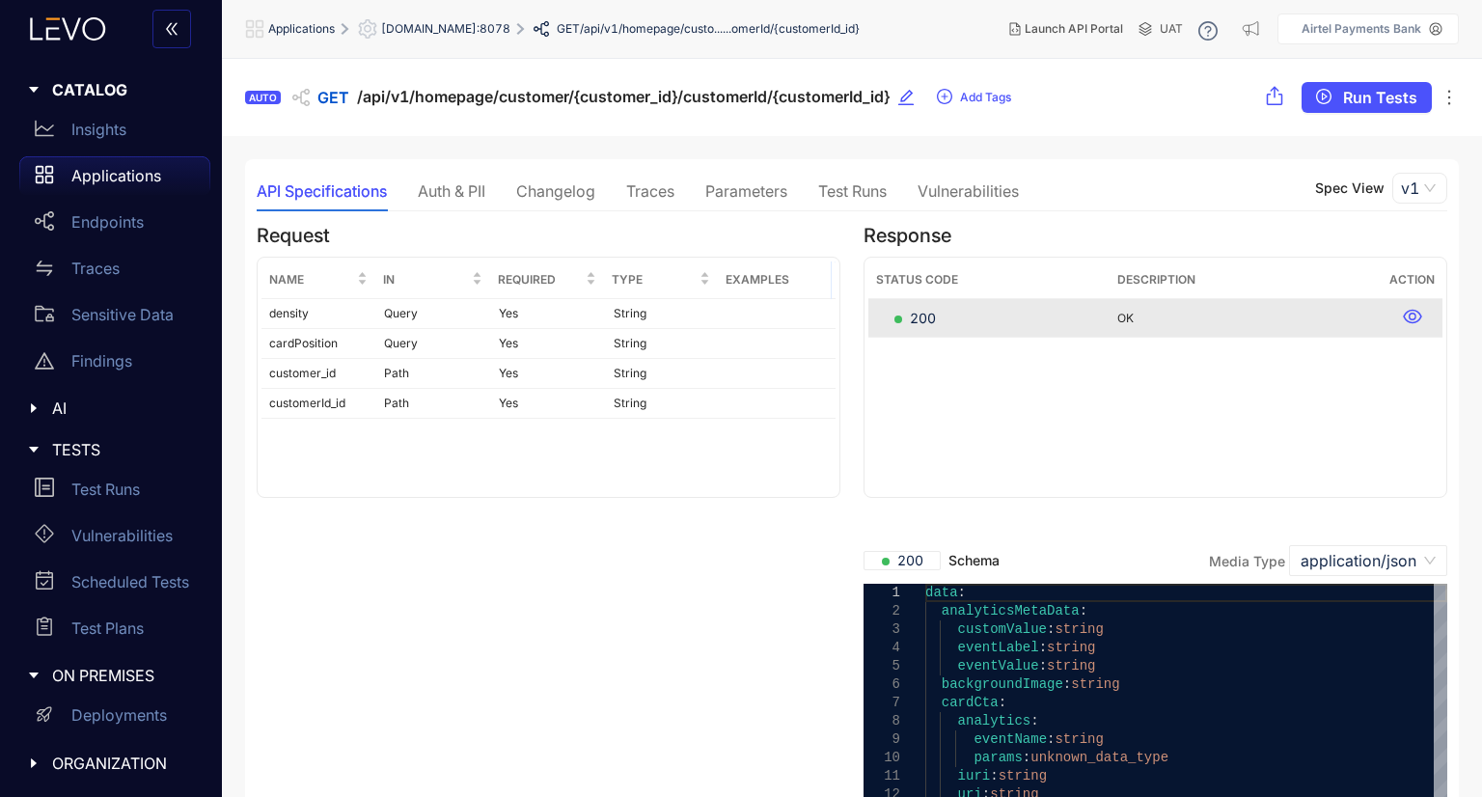
click at [116, 177] on p "Applications" at bounding box center [116, 175] width 90 height 17
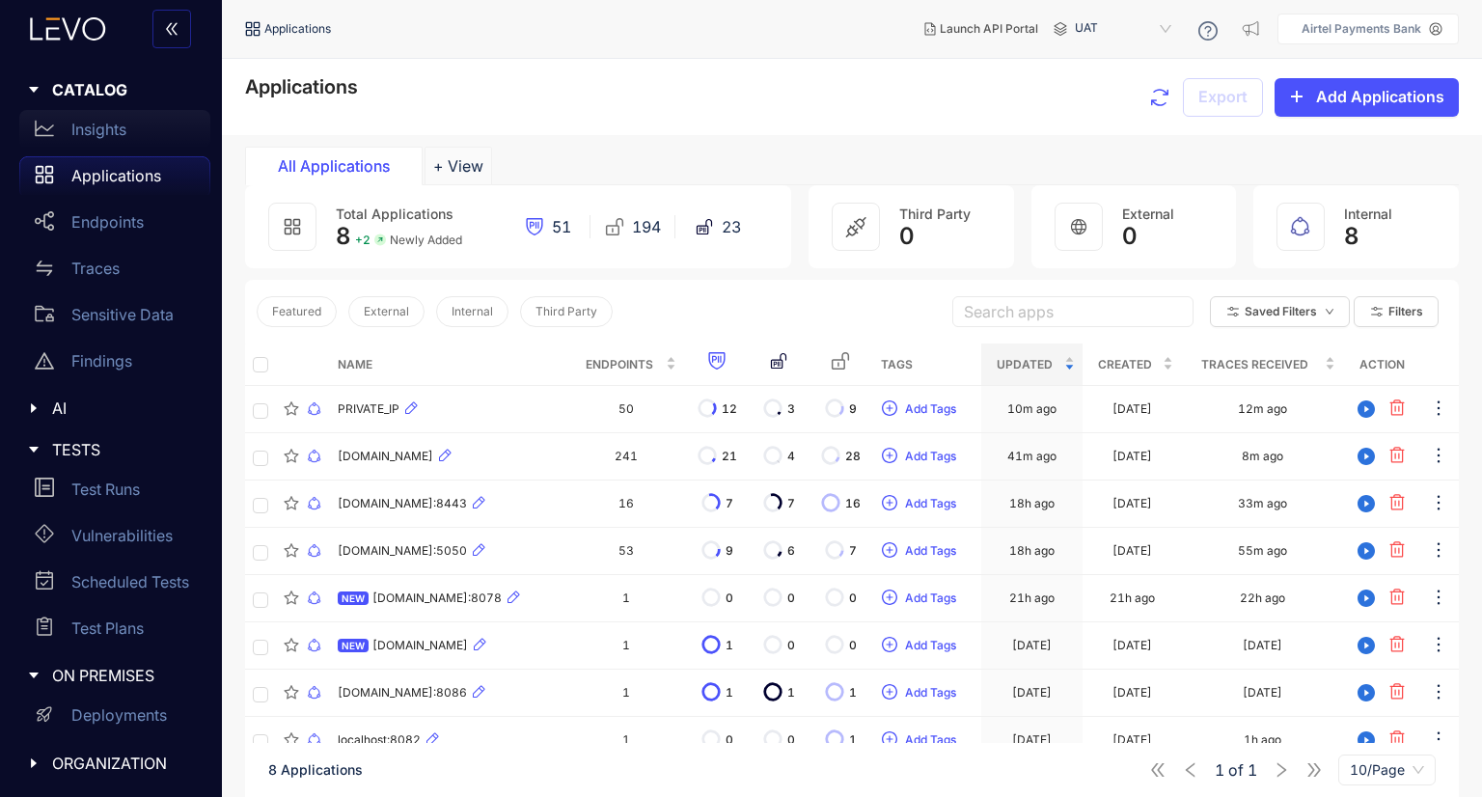
click at [127, 123] on div "Insights" at bounding box center [114, 129] width 191 height 39
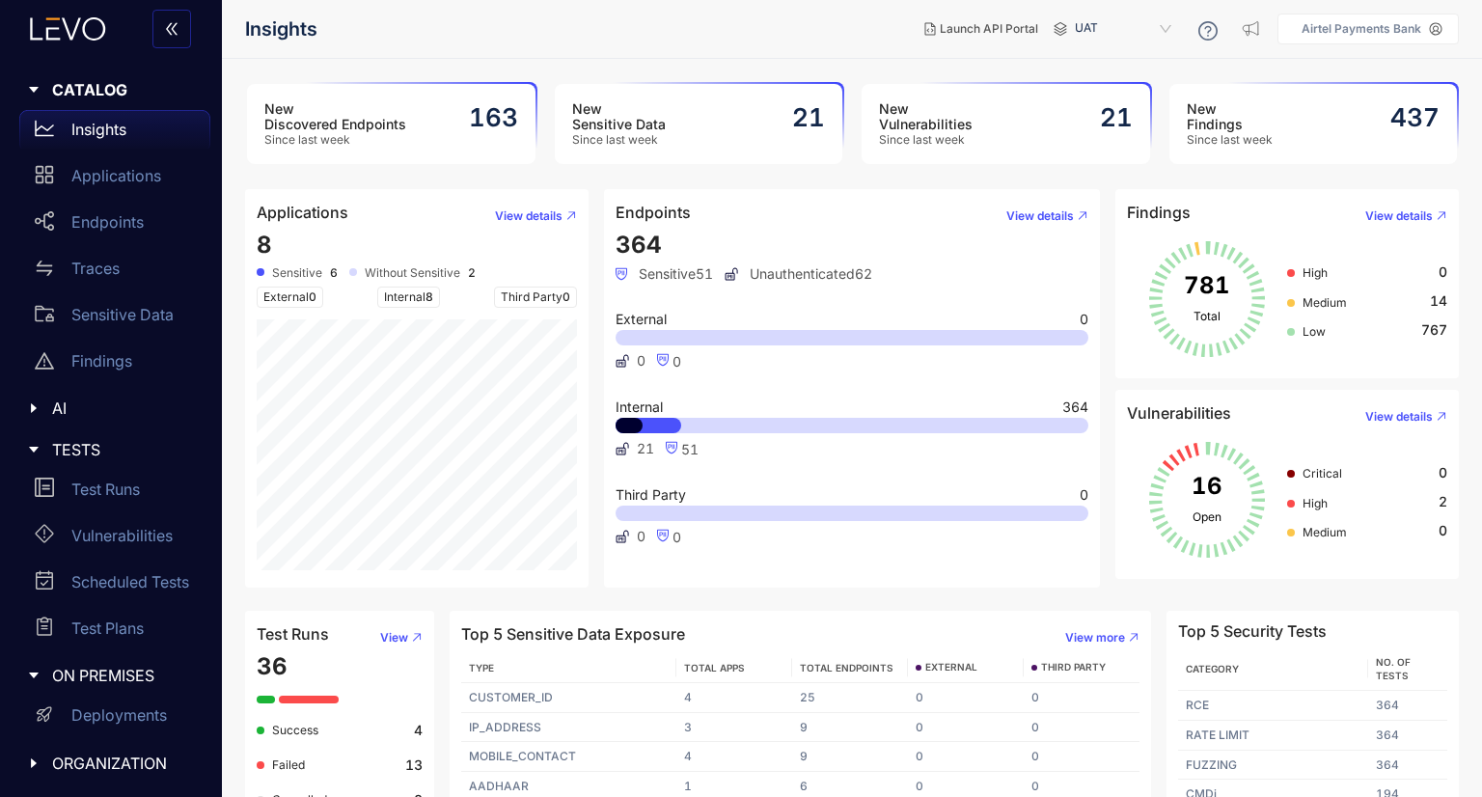
click at [957, 122] on h3 "New Vulnerabilities" at bounding box center [926, 116] width 94 height 31
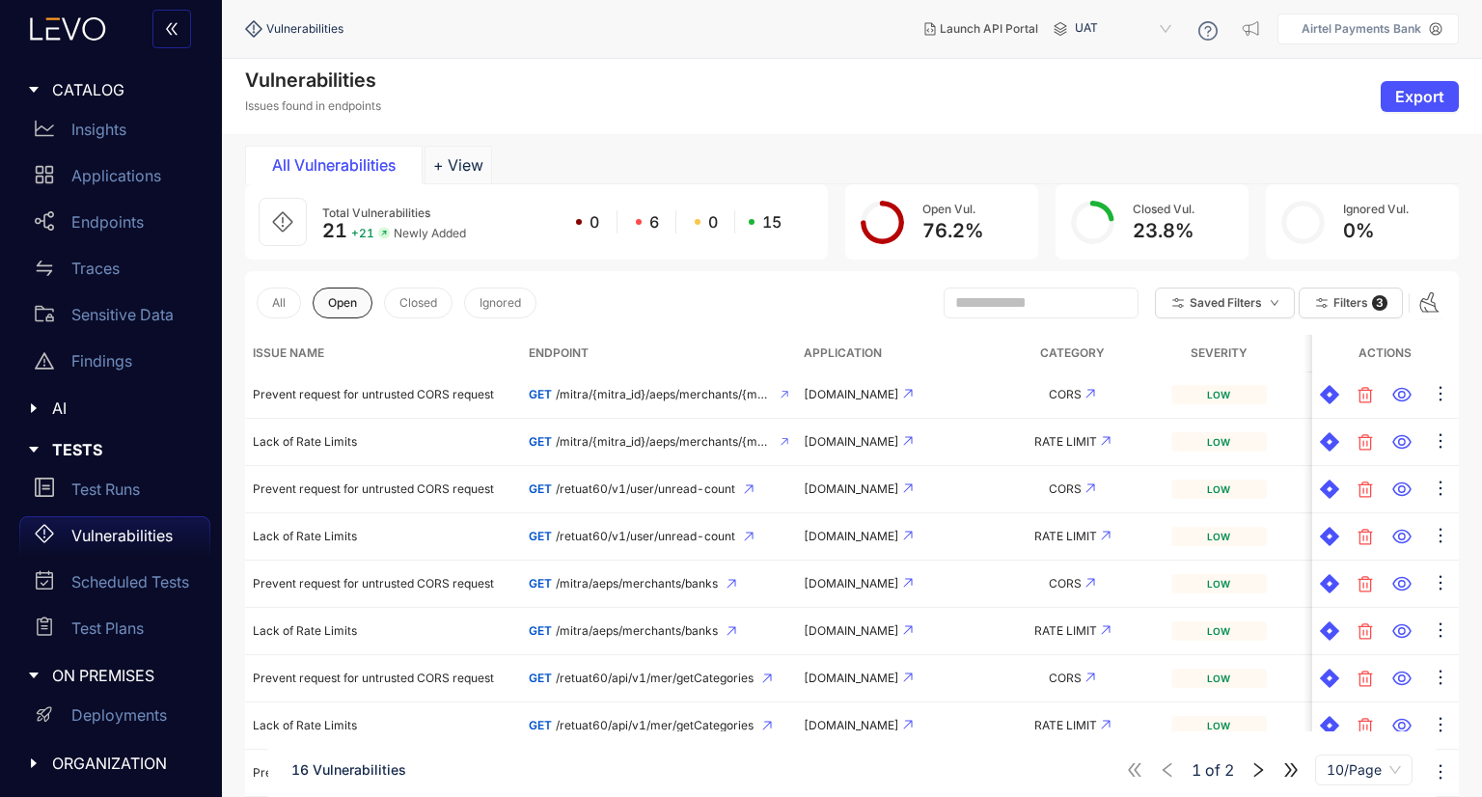
click at [340, 306] on span "Open" at bounding box center [342, 303] width 29 height 14
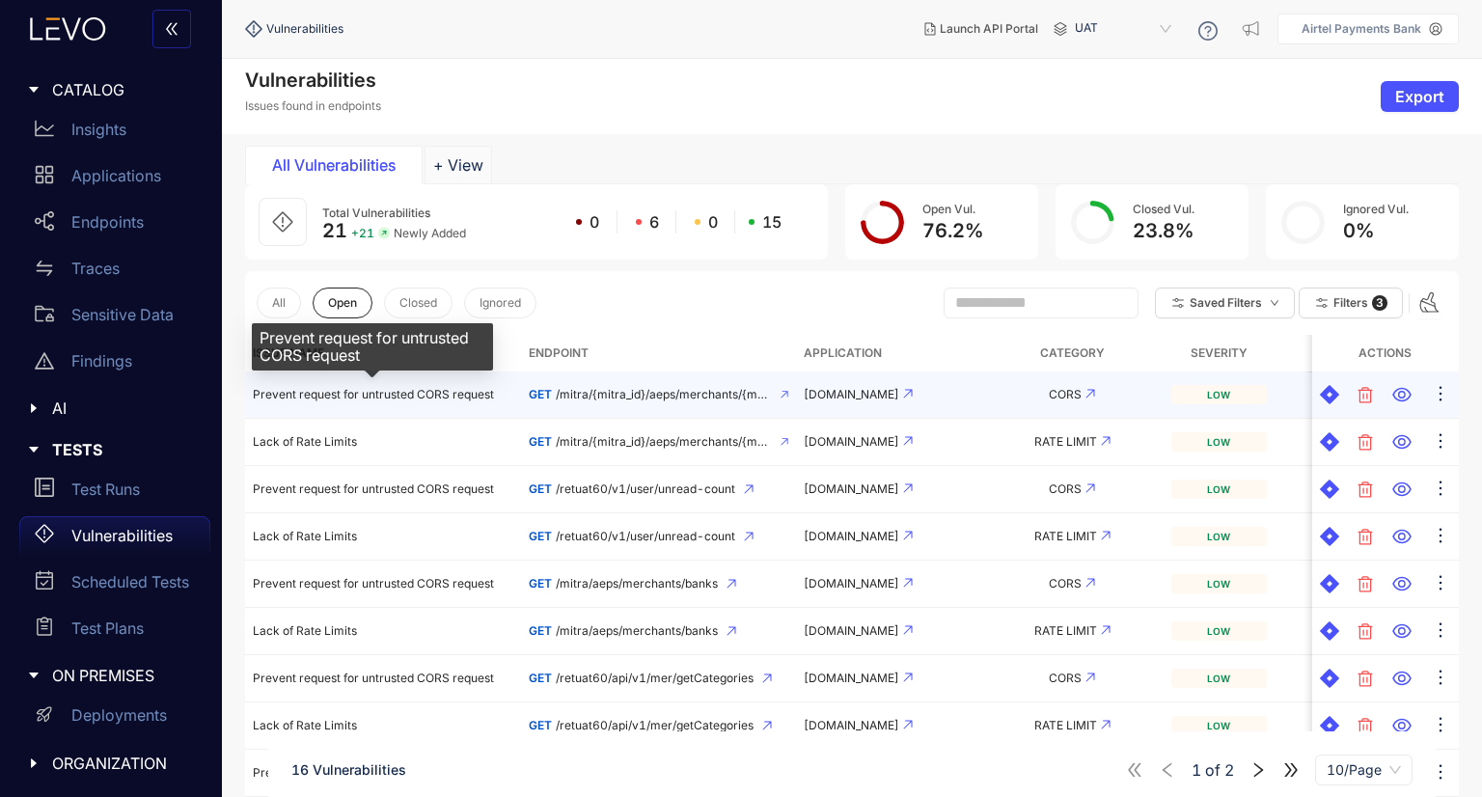
click at [424, 391] on span "Prevent request for untrusted CORS request" at bounding box center [373, 394] width 241 height 14
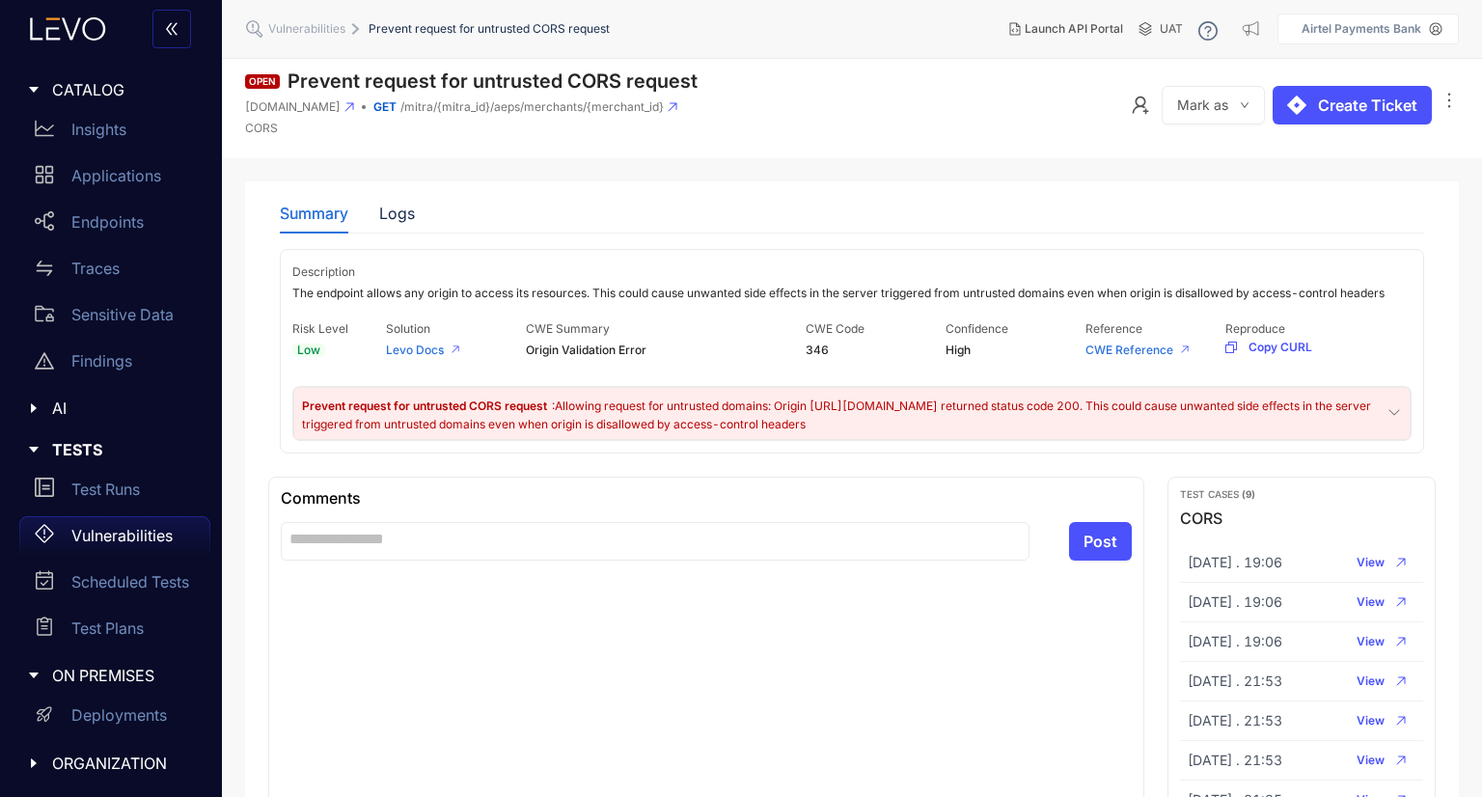
click at [515, 399] on span "Prevent request for untrusted CORS request" at bounding box center [426, 405] width 248 height 14
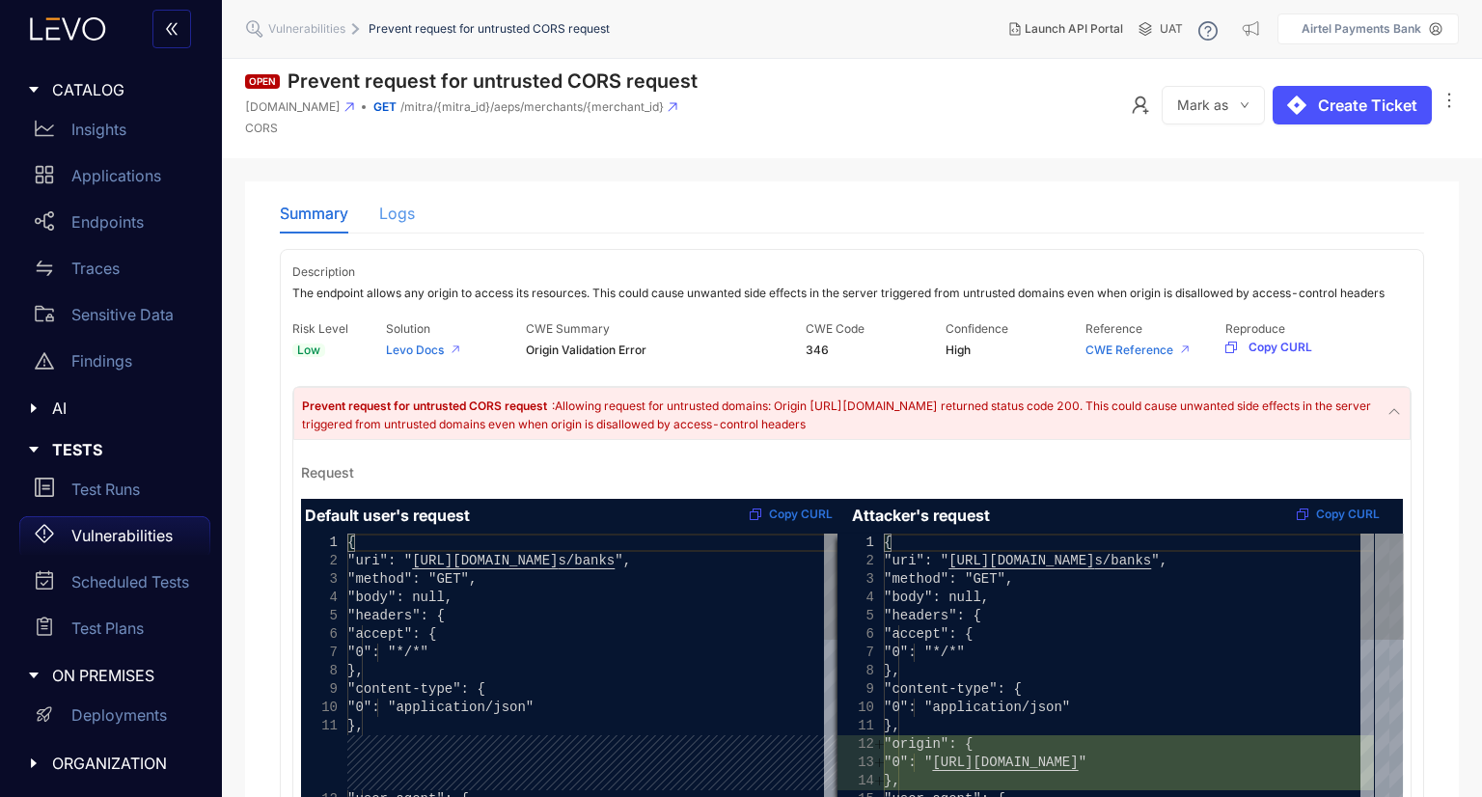
click at [398, 198] on div "Logs" at bounding box center [397, 213] width 36 height 41
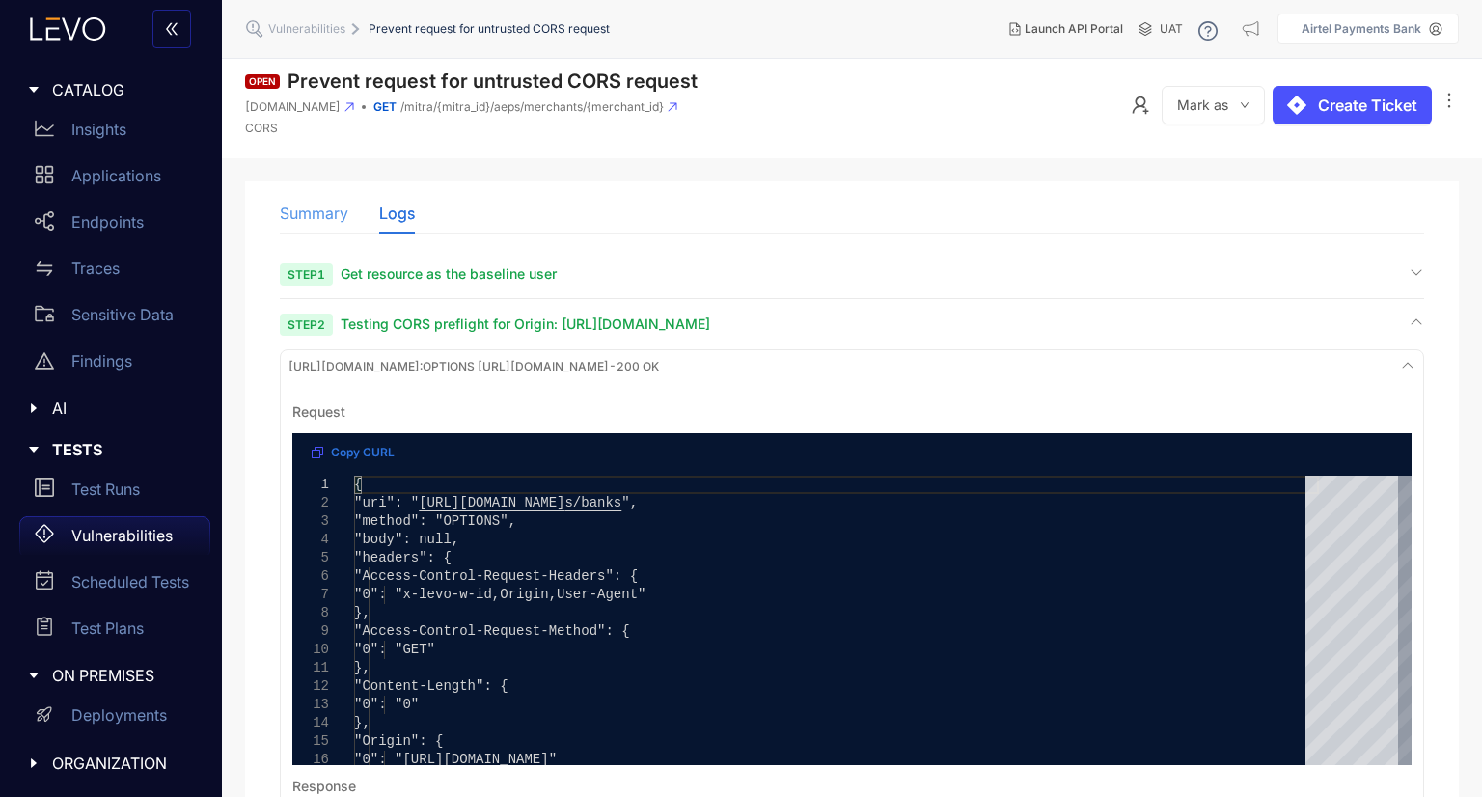
click at [326, 229] on div "Summary" at bounding box center [314, 213] width 68 height 41
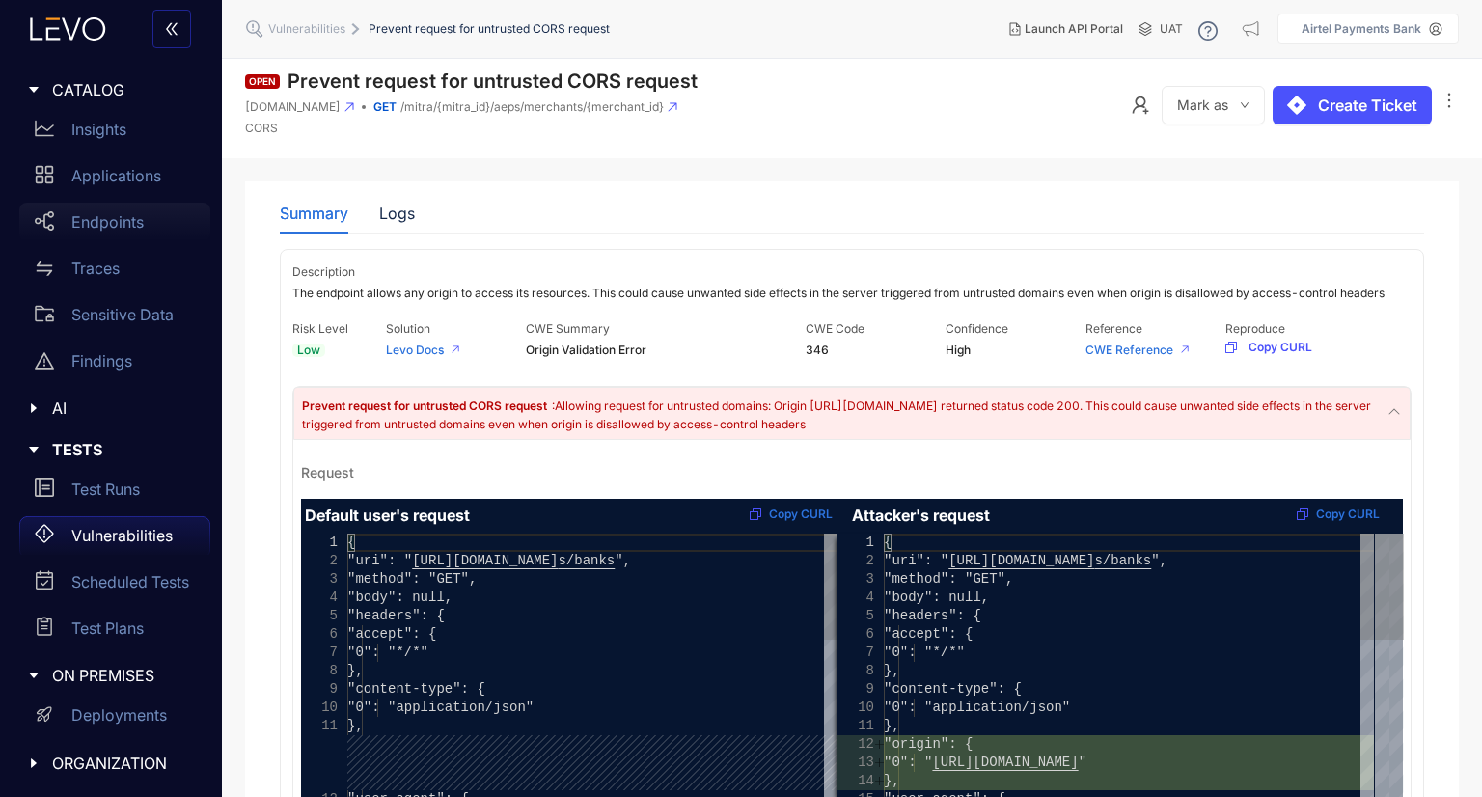
click at [90, 222] on p "Endpoints" at bounding box center [107, 221] width 72 height 17
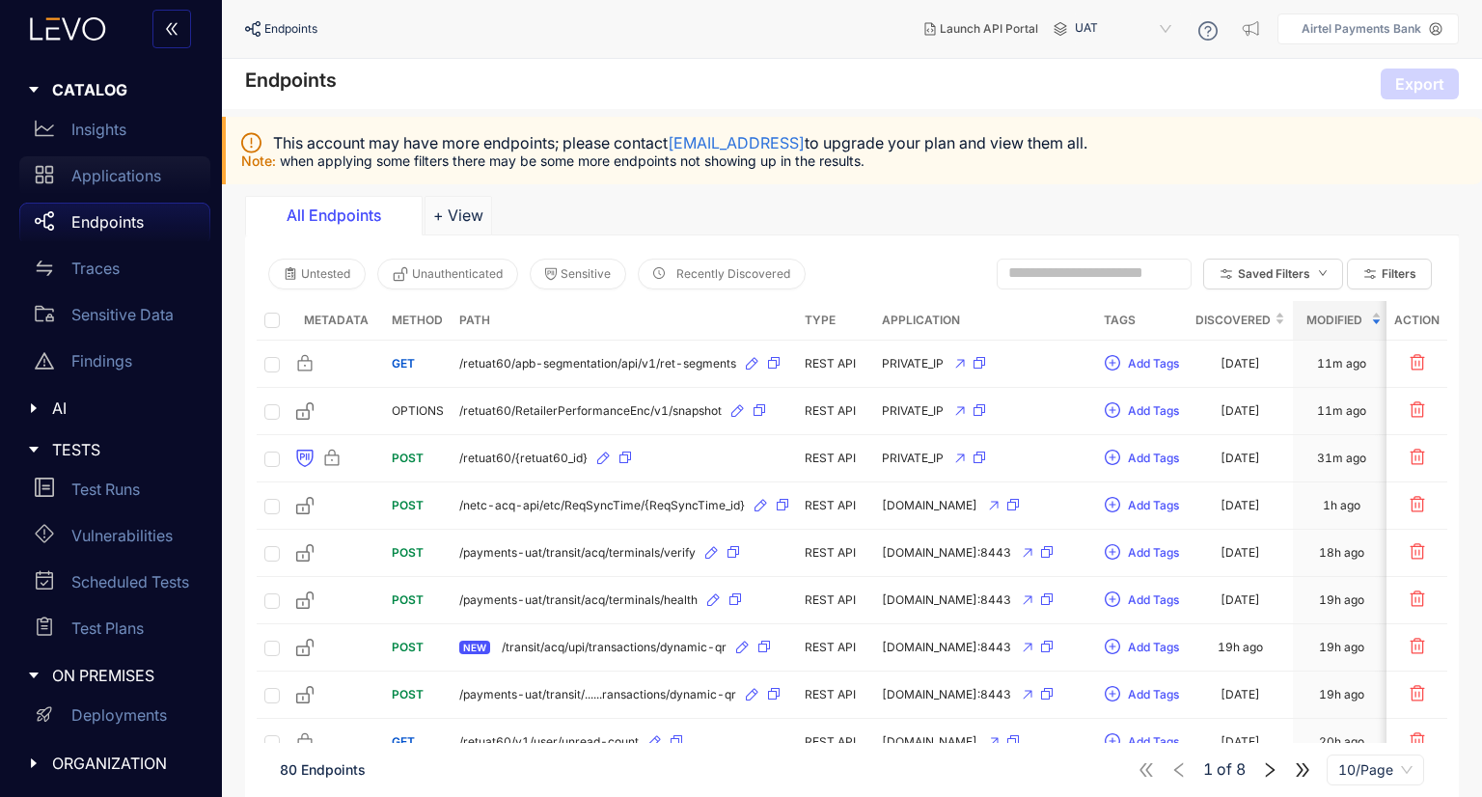
click at [126, 170] on p "Applications" at bounding box center [116, 175] width 90 height 17
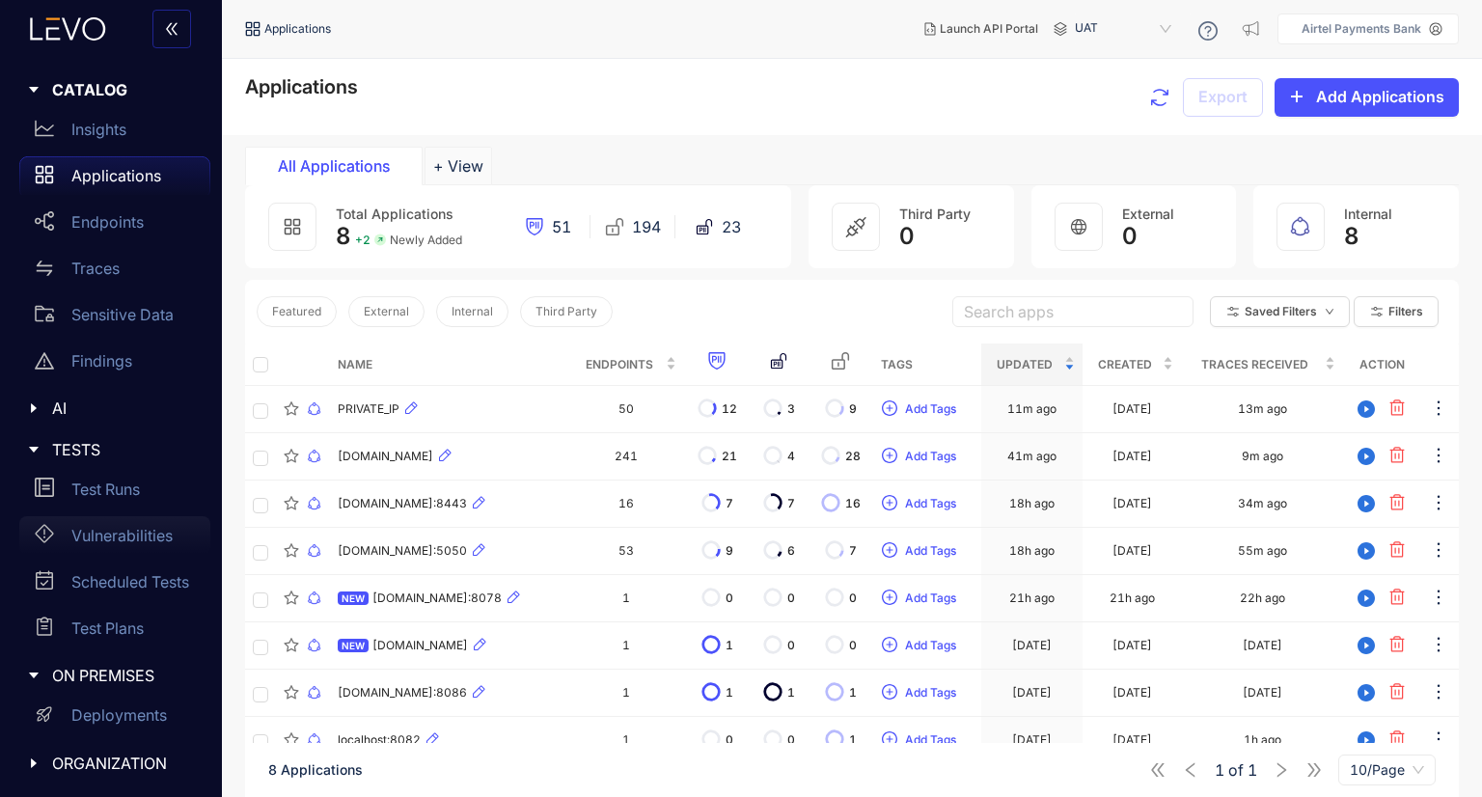
click at [87, 530] on p "Vulnerabilities" at bounding box center [121, 535] width 101 height 17
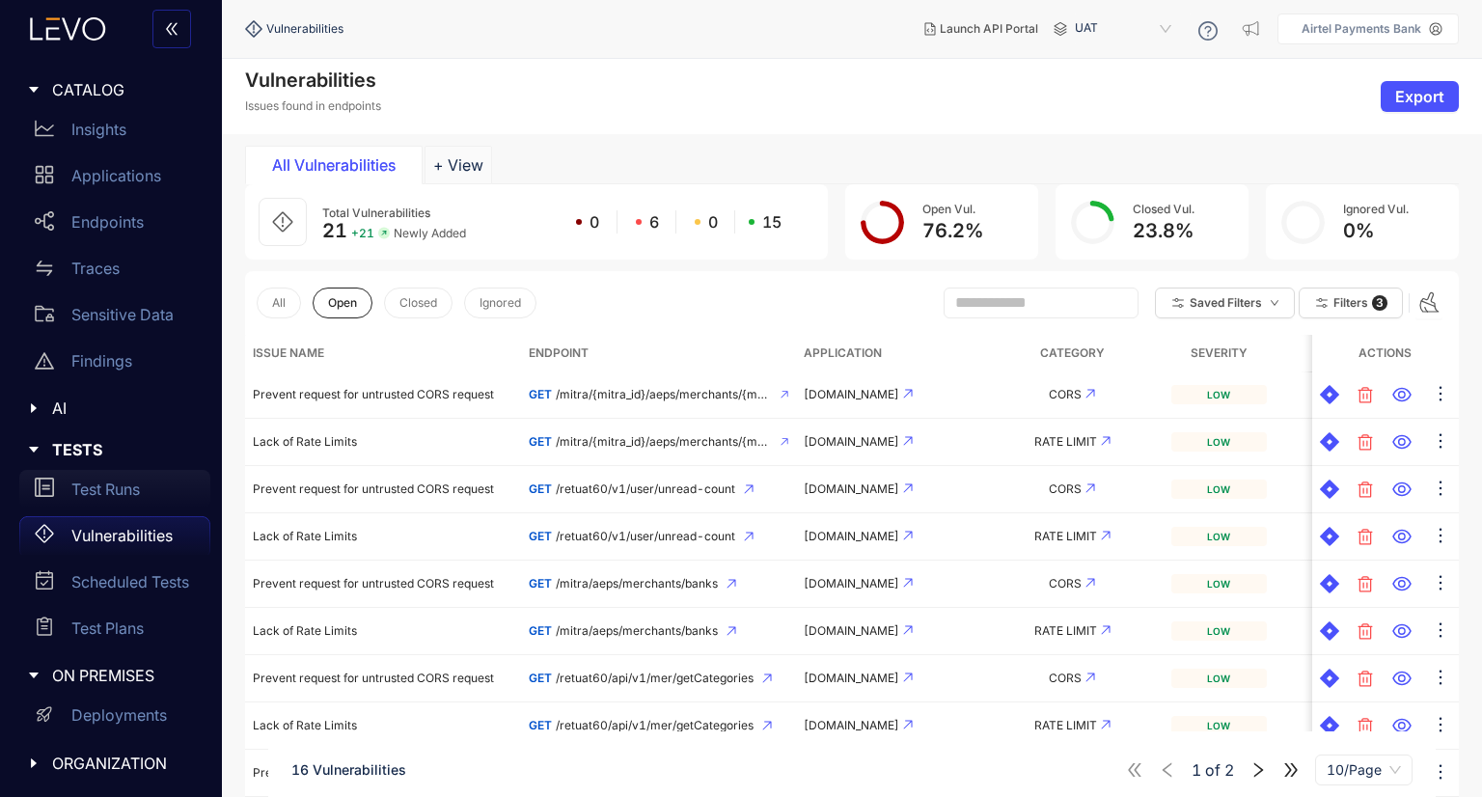
click at [155, 483] on div "Test Runs" at bounding box center [114, 489] width 191 height 39
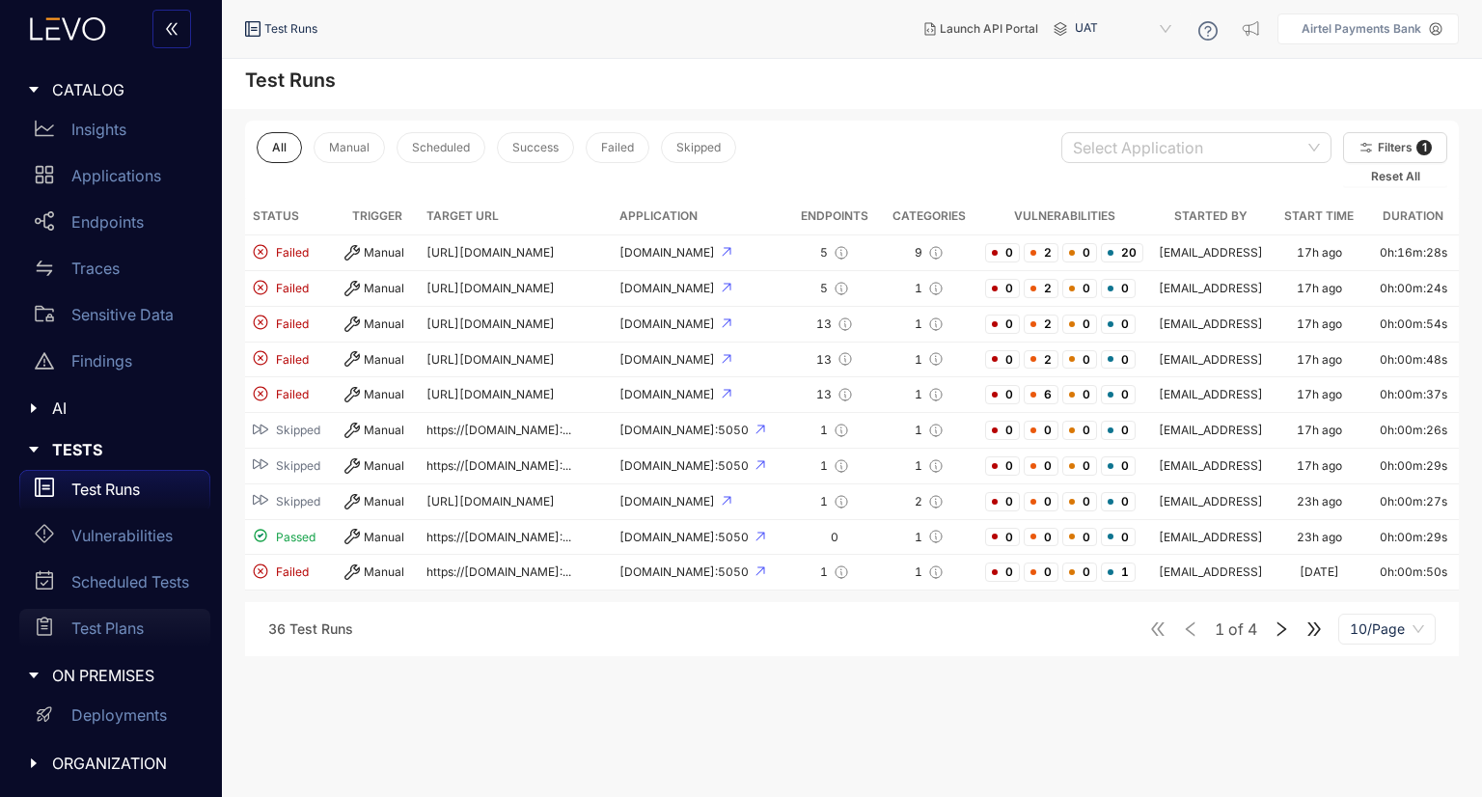
click at [116, 627] on p "Test Plans" at bounding box center [107, 627] width 72 height 17
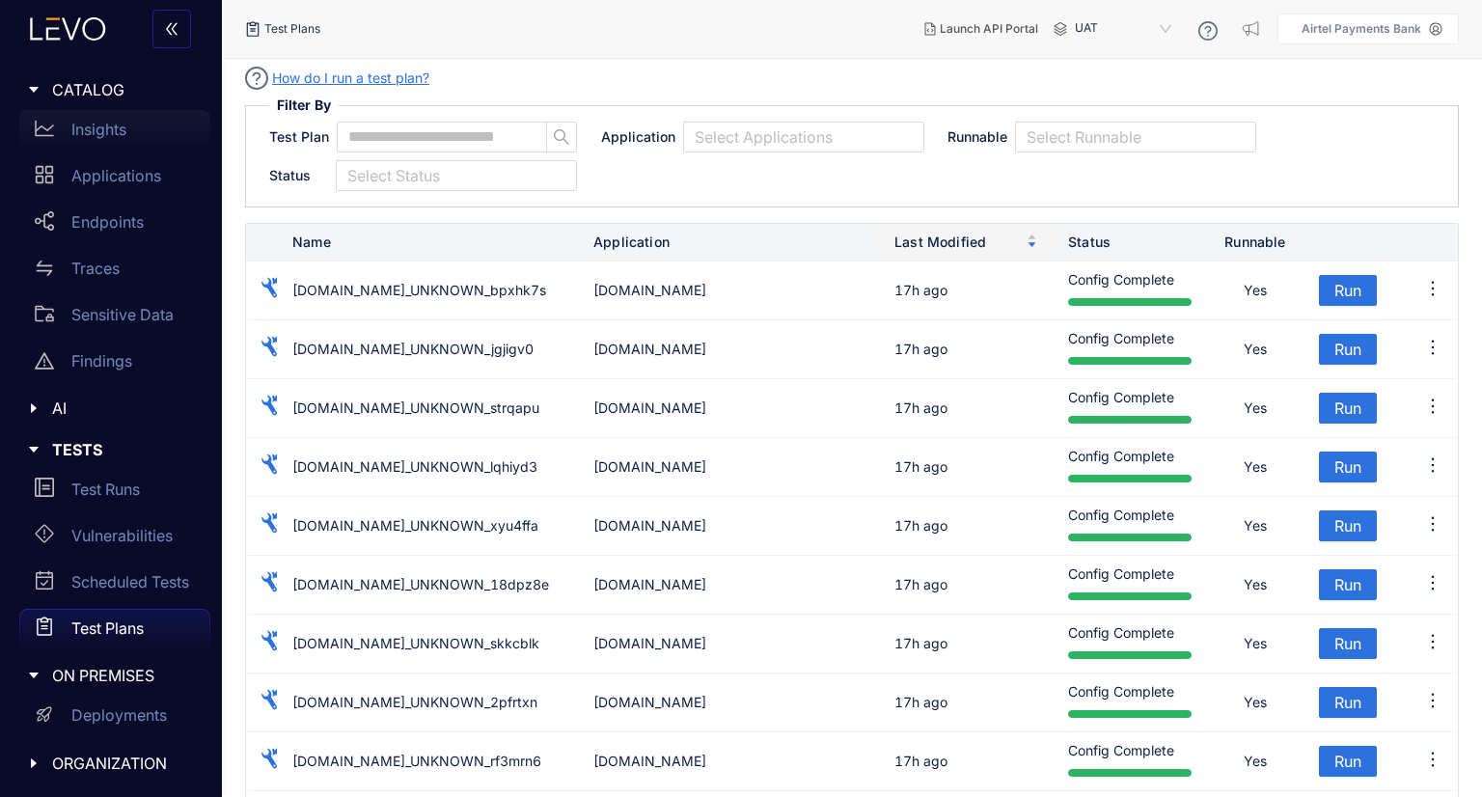
click at [127, 143] on div "Insights" at bounding box center [114, 129] width 191 height 39
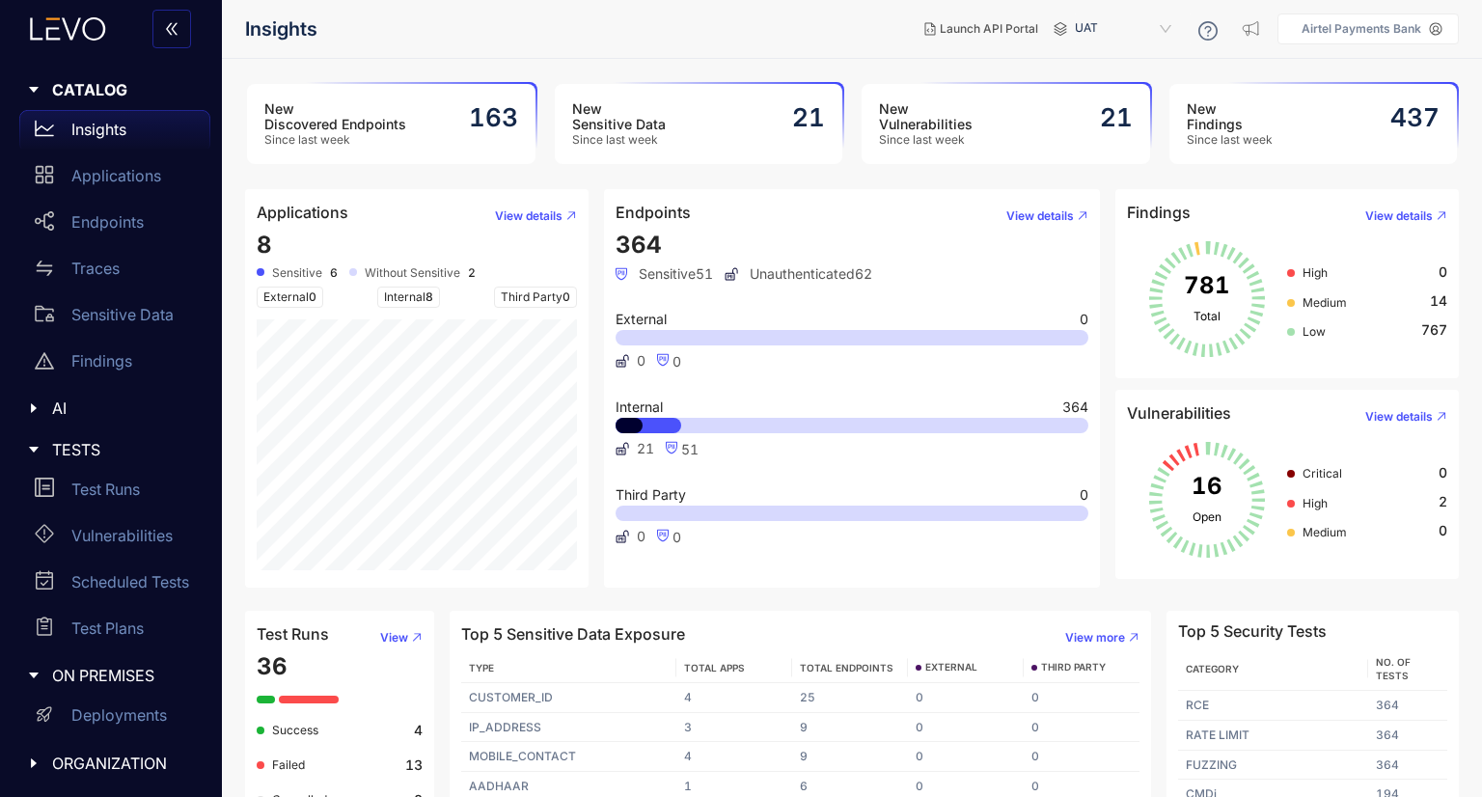
click at [715, 122] on div "New Sensitive Data Since last week 21" at bounding box center [699, 124] width 288 height 80
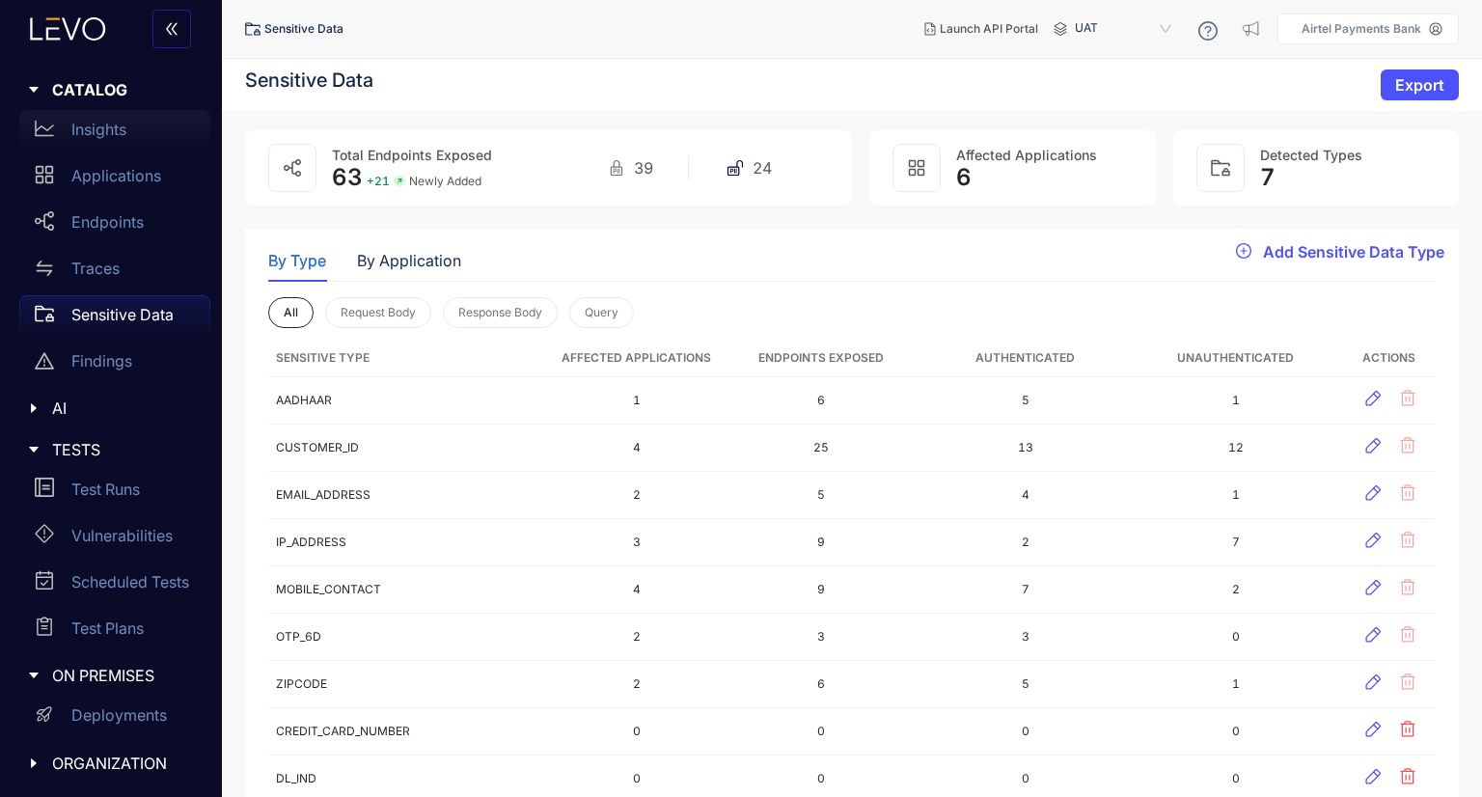
click at [130, 124] on div "Insights" at bounding box center [114, 129] width 191 height 39
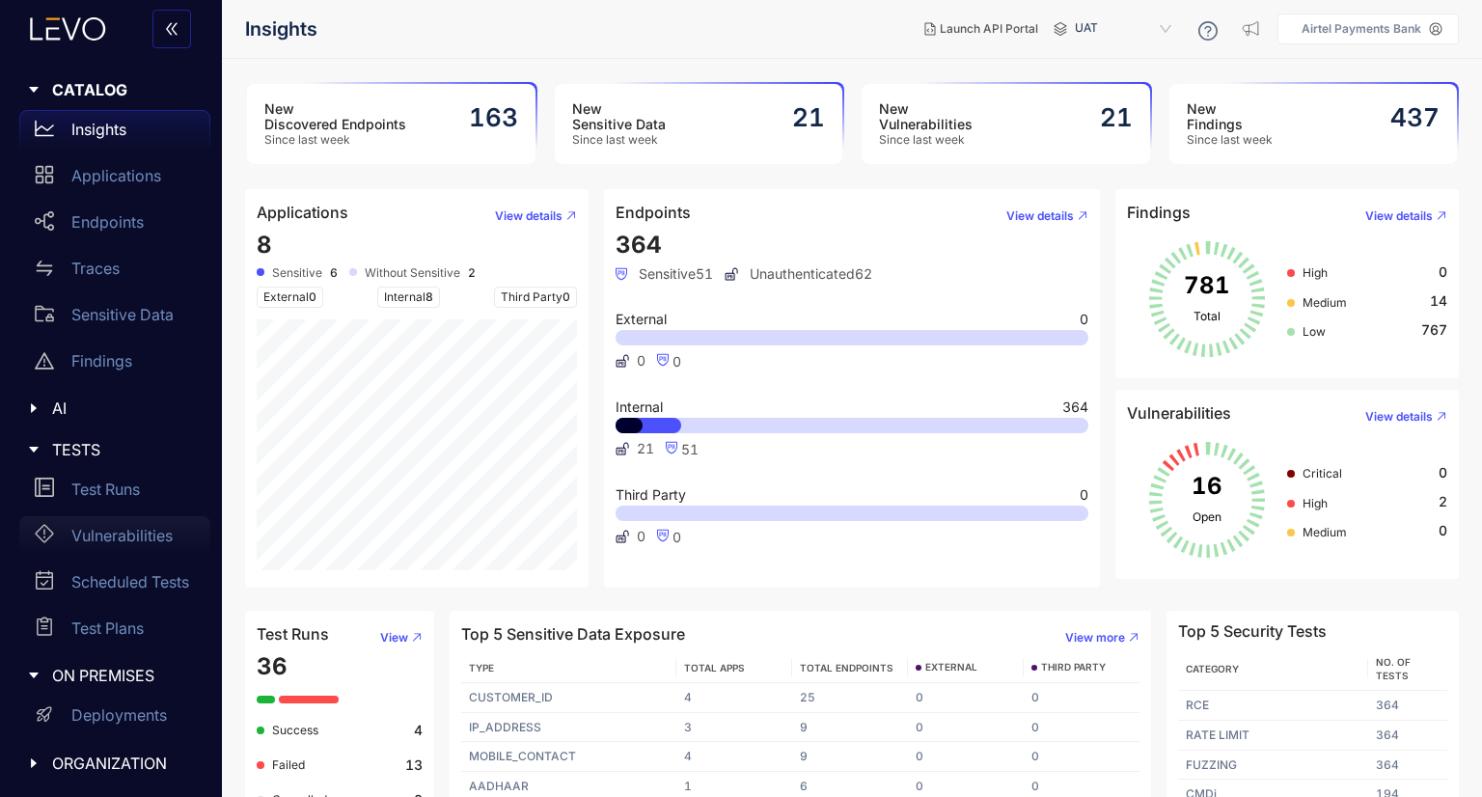
click at [120, 518] on div "Vulnerabilities" at bounding box center [114, 535] width 191 height 39
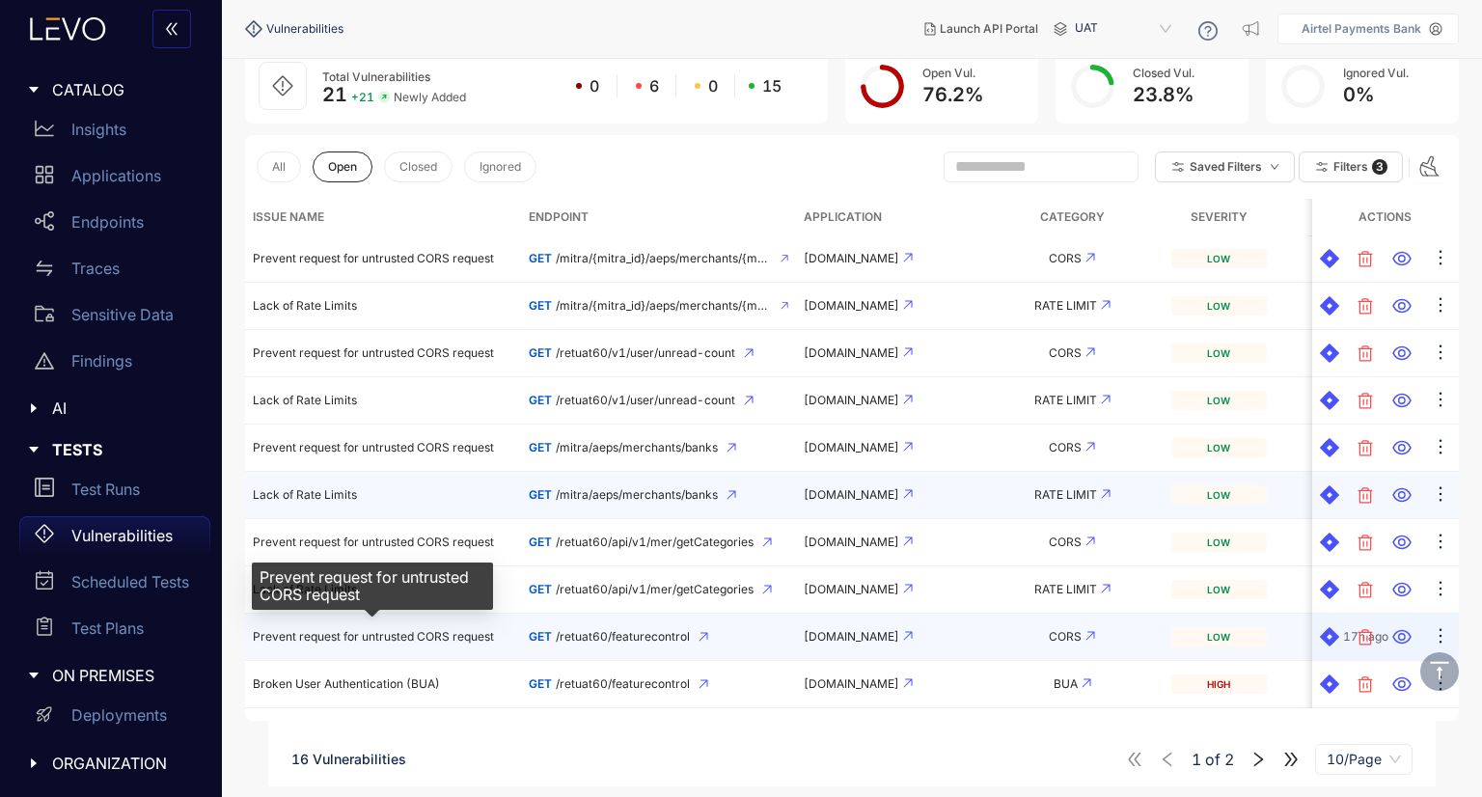
scroll to position [135, 0]
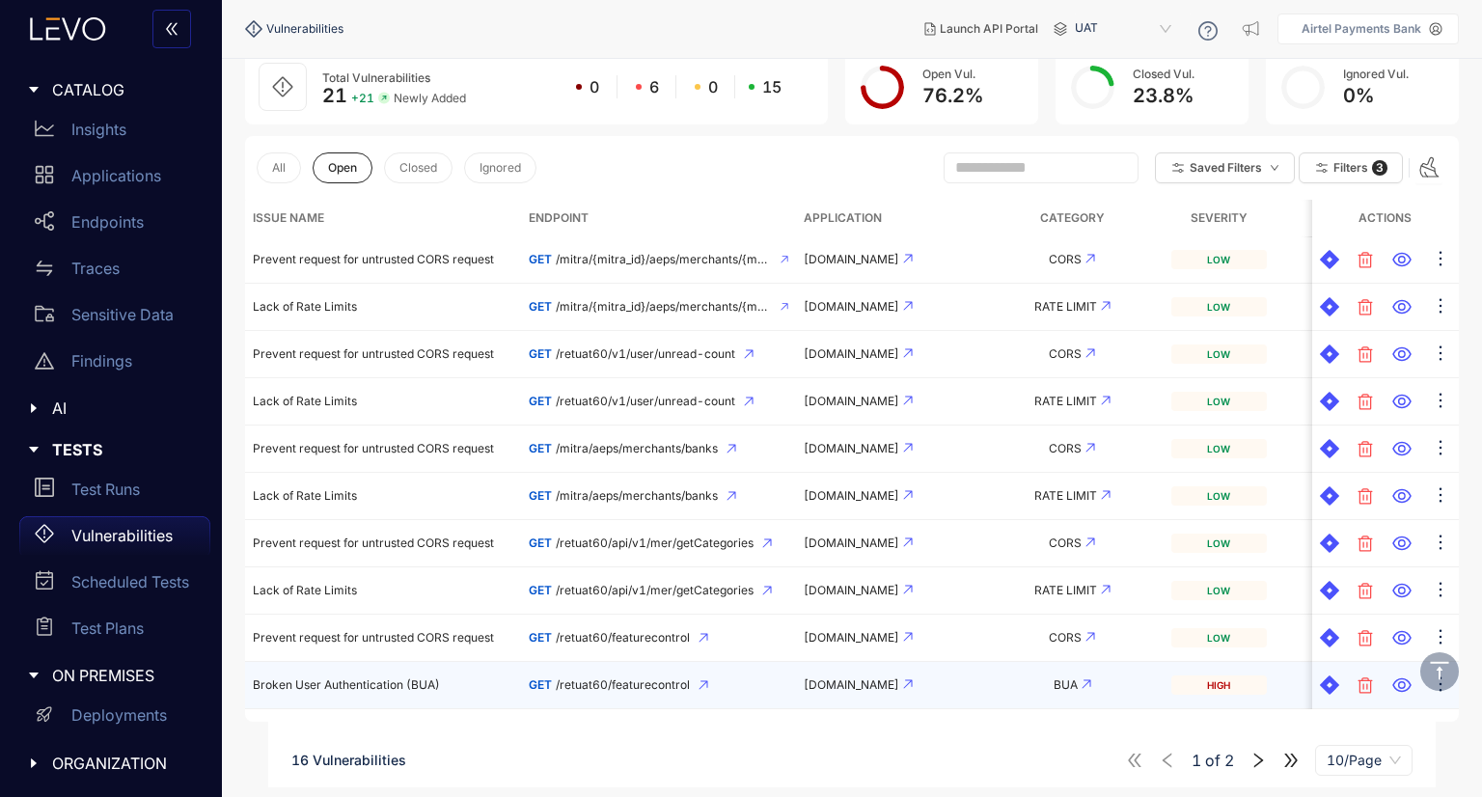
click at [391, 679] on span "Broken User Authentication (BUA)" at bounding box center [346, 684] width 187 height 14
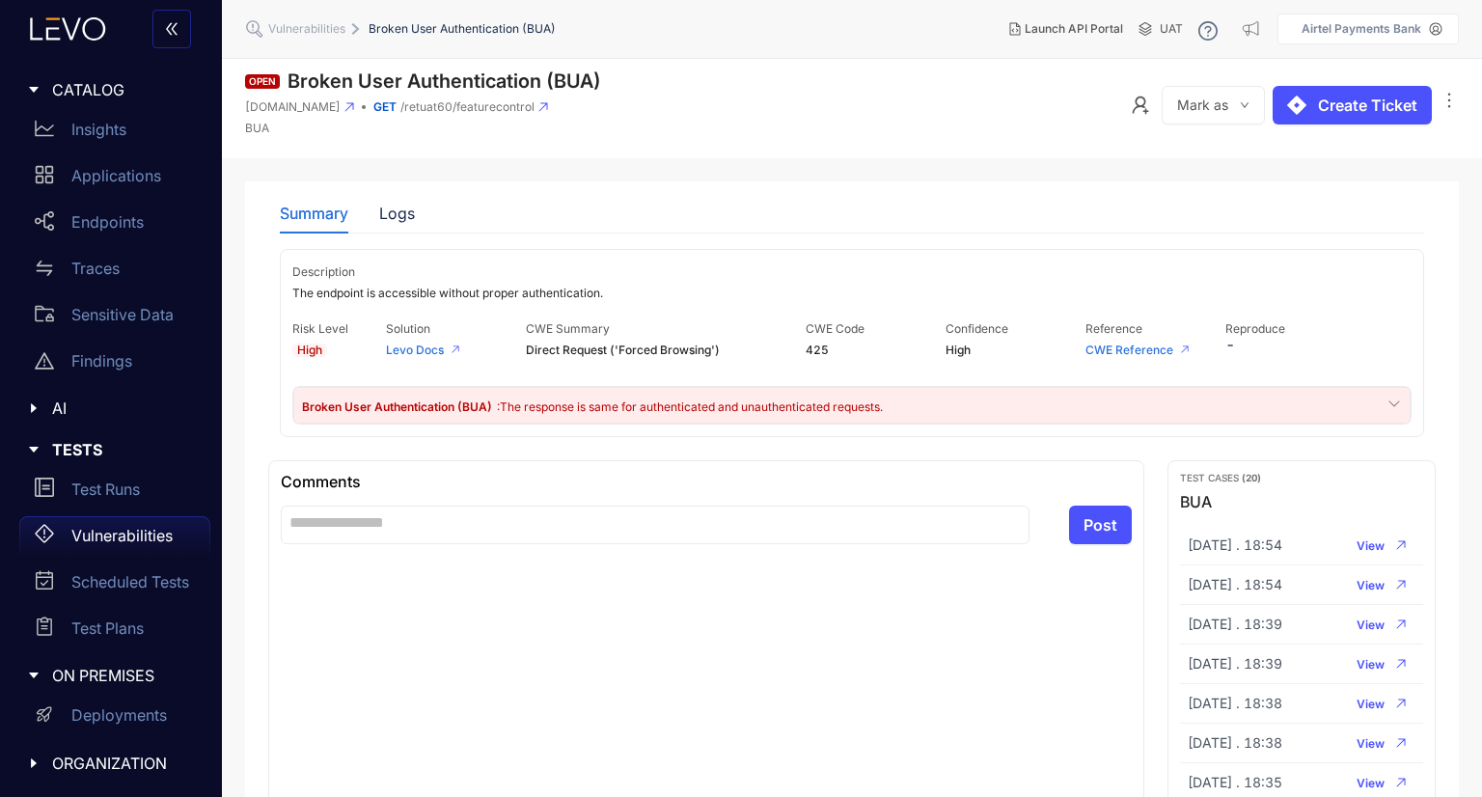
click at [552, 406] on span ": The response is same for authenticated and unauthenticated requests." at bounding box center [690, 406] width 386 height 14
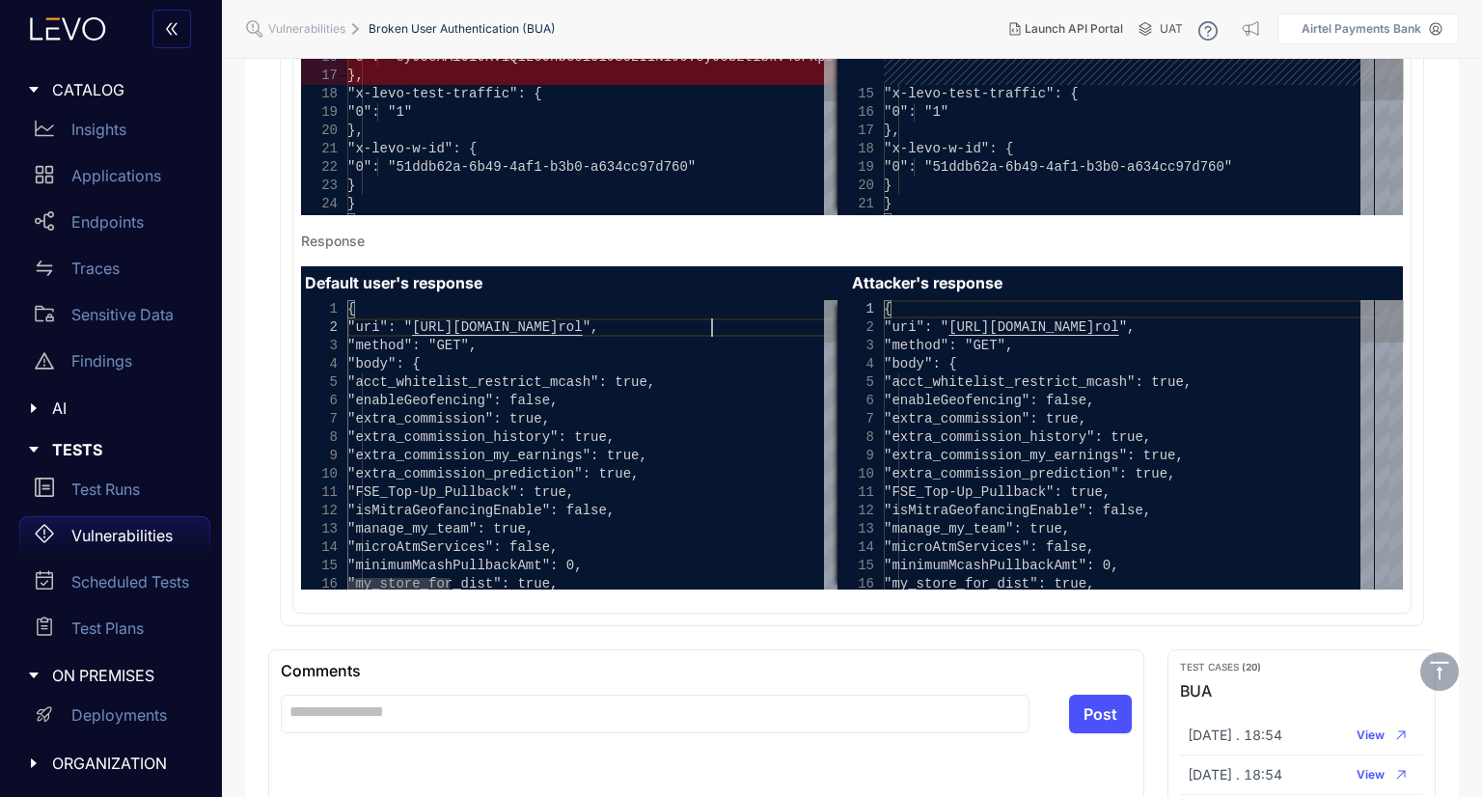
click at [558, 329] on span "https://apbuat.airtelbank.com/retuat60/featurecont" at bounding box center [485, 326] width 146 height 15
click at [551, 329] on span "https://apbuat.airtelbank.com/retuat60/featurecont" at bounding box center [478, 326] width 146 height 15
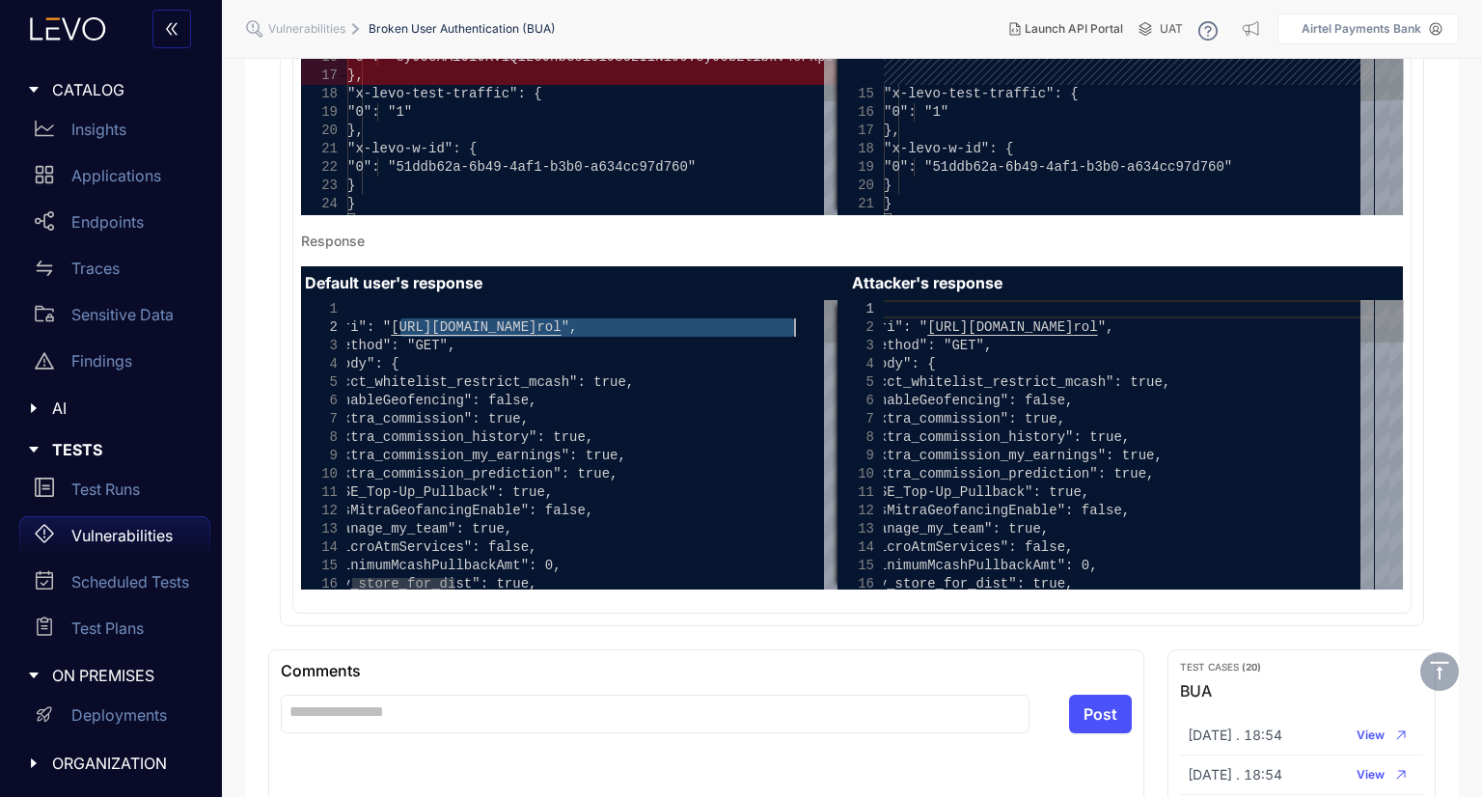
drag, startPoint x: 412, startPoint y: 321, endPoint x: 793, endPoint y: 323, distance: 381.0
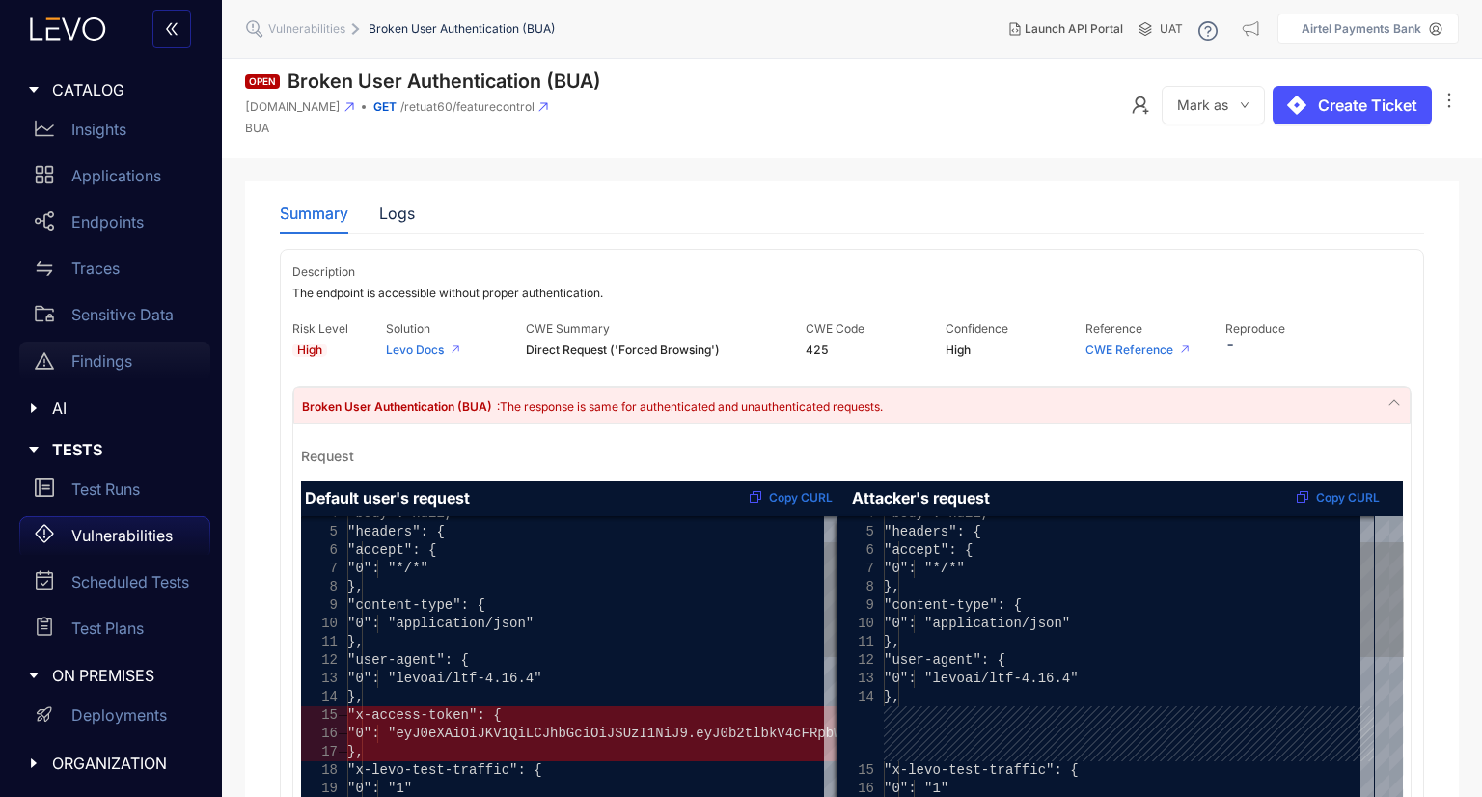
click at [105, 371] on div "Findings" at bounding box center [114, 360] width 191 height 39
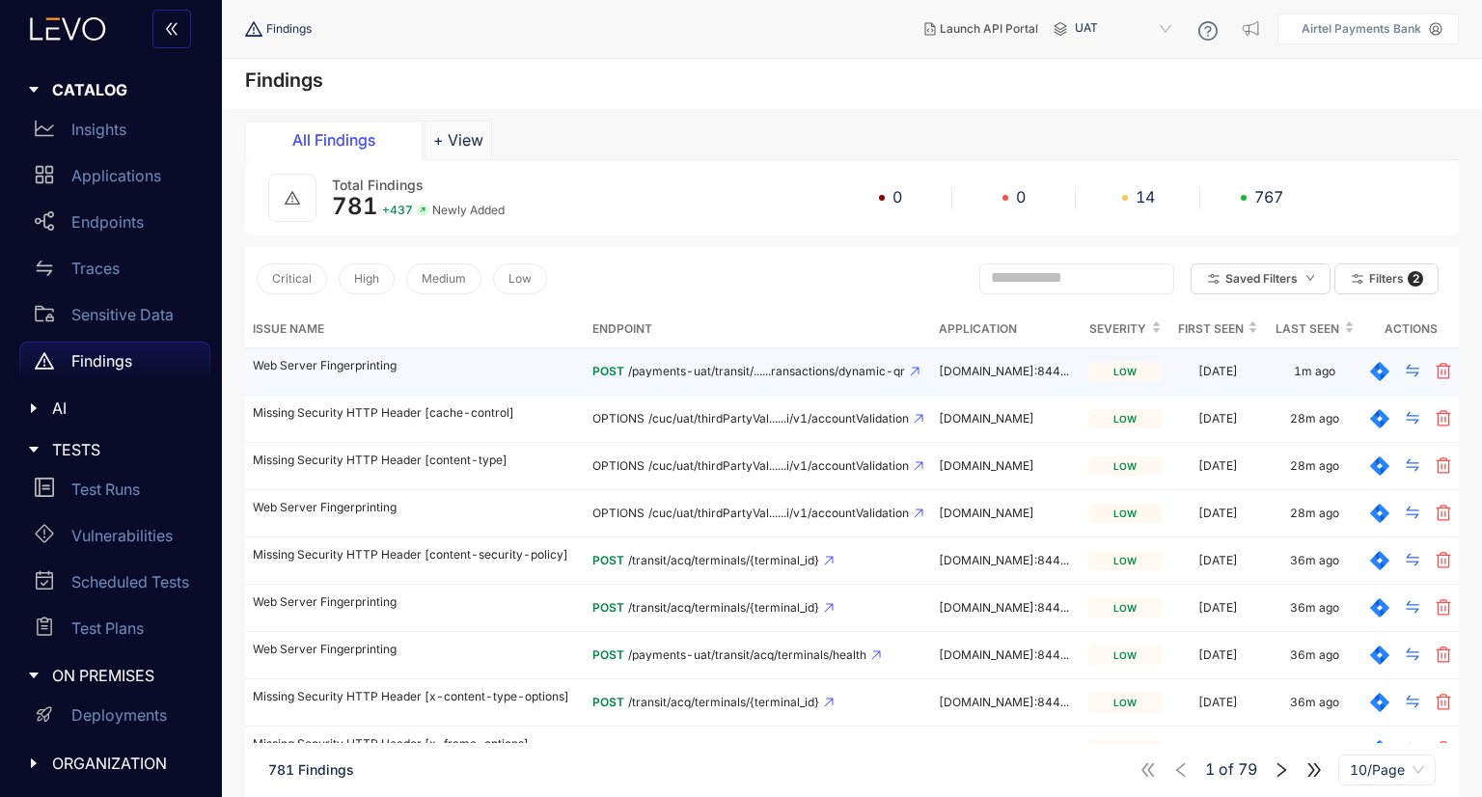
click at [411, 362] on p "Web Server Fingerprinting" at bounding box center [415, 366] width 324 height 14
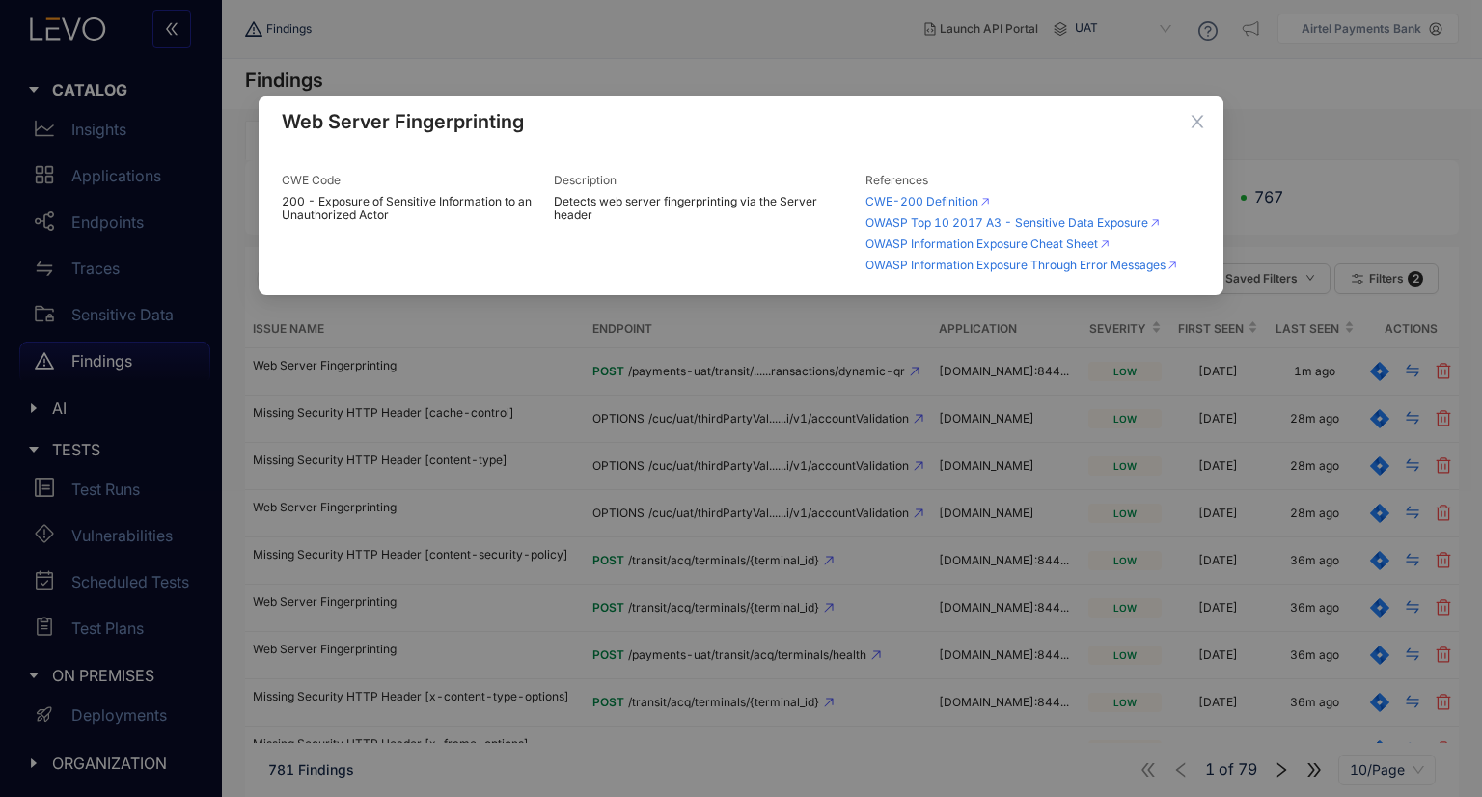
click at [911, 497] on div "Web Server Fingerprinting CWE Code 200 - Exposure of Sensitive Information to a…" at bounding box center [741, 398] width 1482 height 797
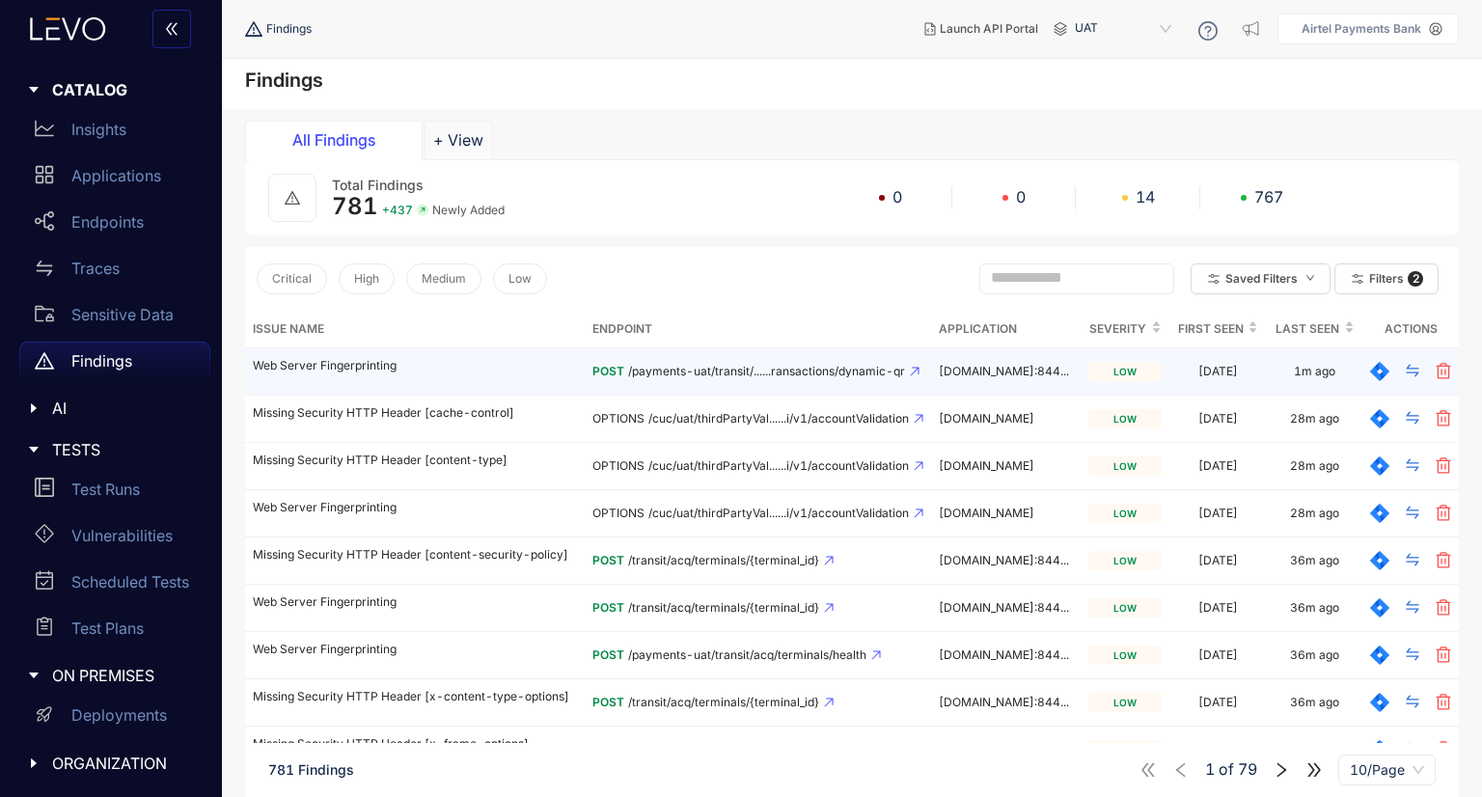
click at [592, 376] on span "POST" at bounding box center [608, 371] width 32 height 14
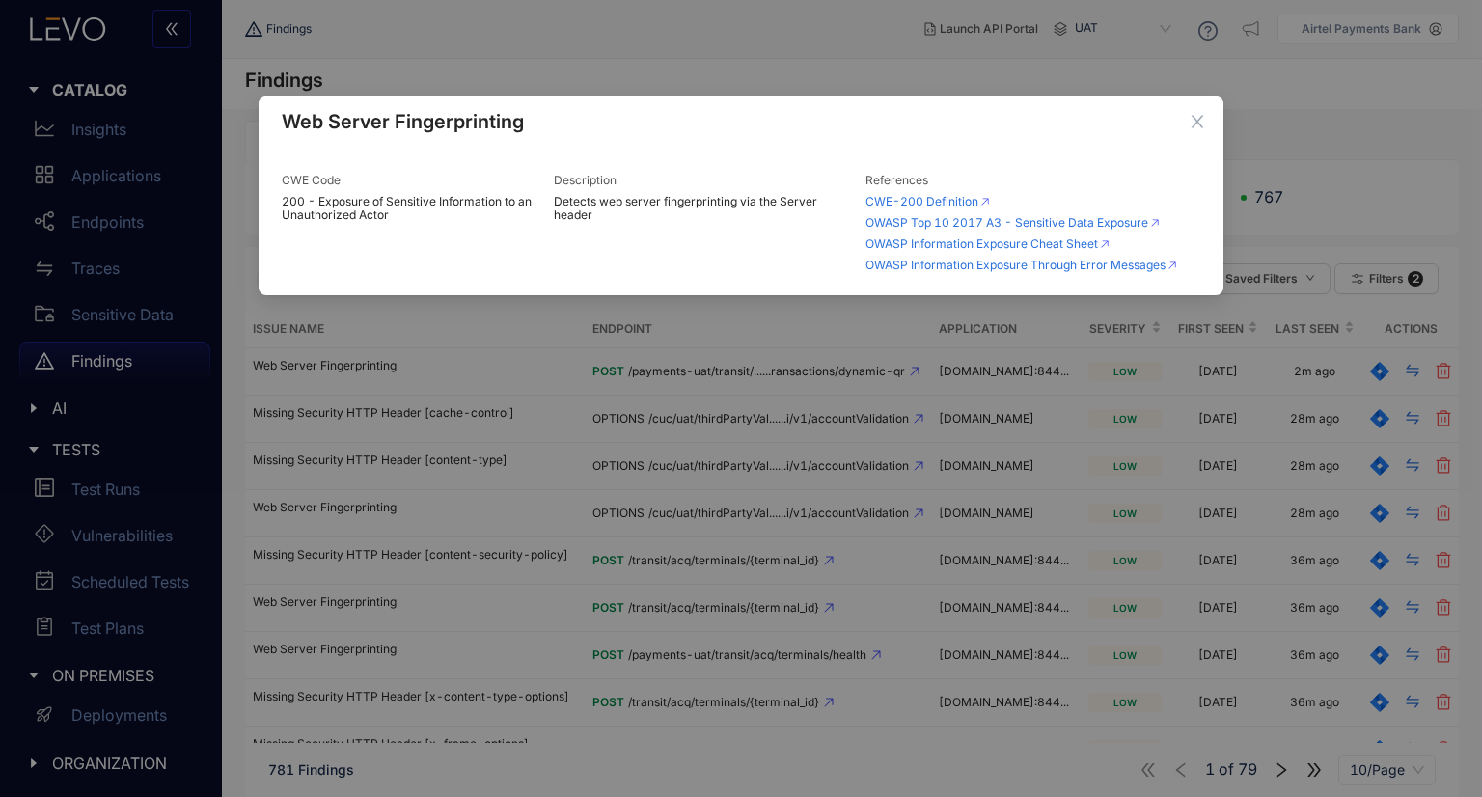
click at [395, 202] on span "200 - Exposure of Sensitive Information to an Unauthorized Actor" at bounding box center [410, 208] width 257 height 27
click at [502, 458] on div "Web Server Fingerprinting CWE Code 200 - Exposure of Sensitive Information to a…" at bounding box center [741, 398] width 1482 height 797
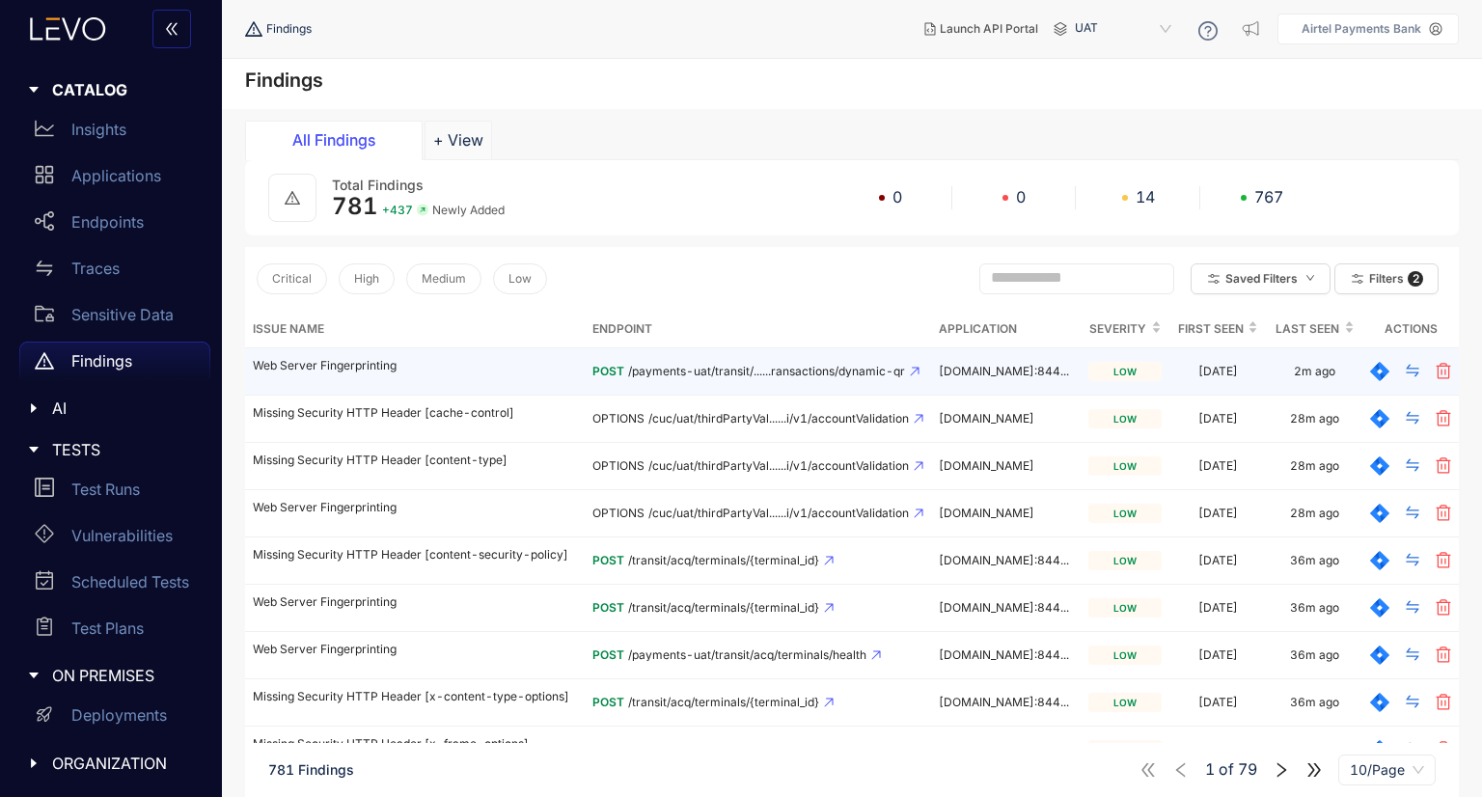
click at [910, 367] on icon at bounding box center [915, 372] width 10 height 10
